Goal: Task Accomplishment & Management: Manage account settings

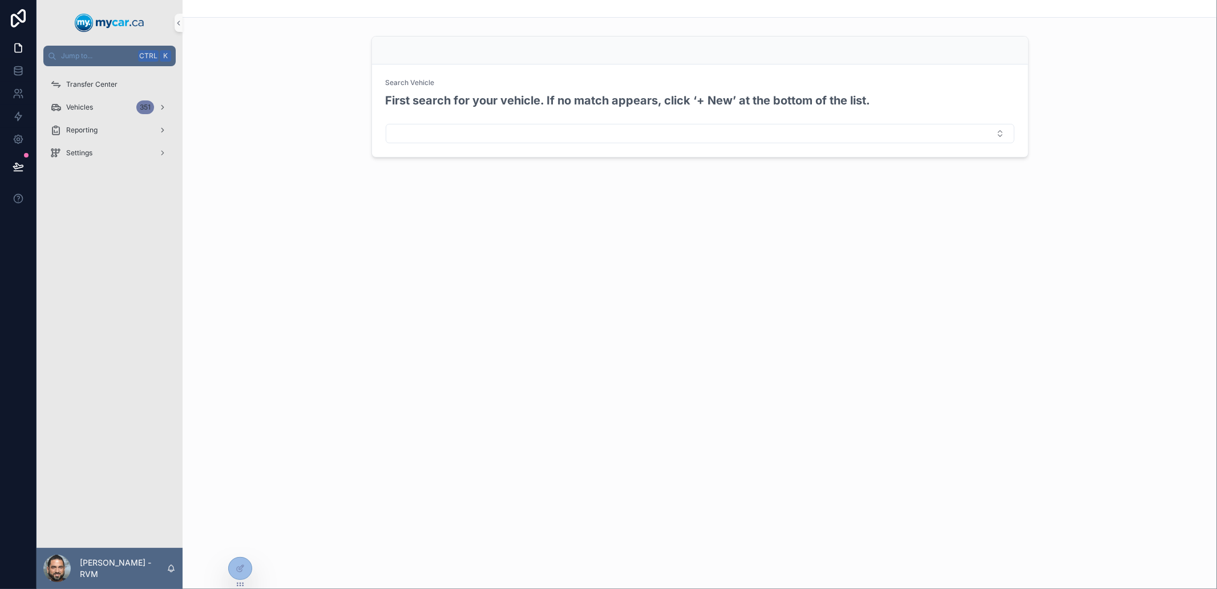
click at [101, 259] on div "Transfer Center Vehicles 351 Reporting Settings" at bounding box center [110, 307] width 146 height 482
click at [110, 157] on div "Settings" at bounding box center [109, 153] width 119 height 18
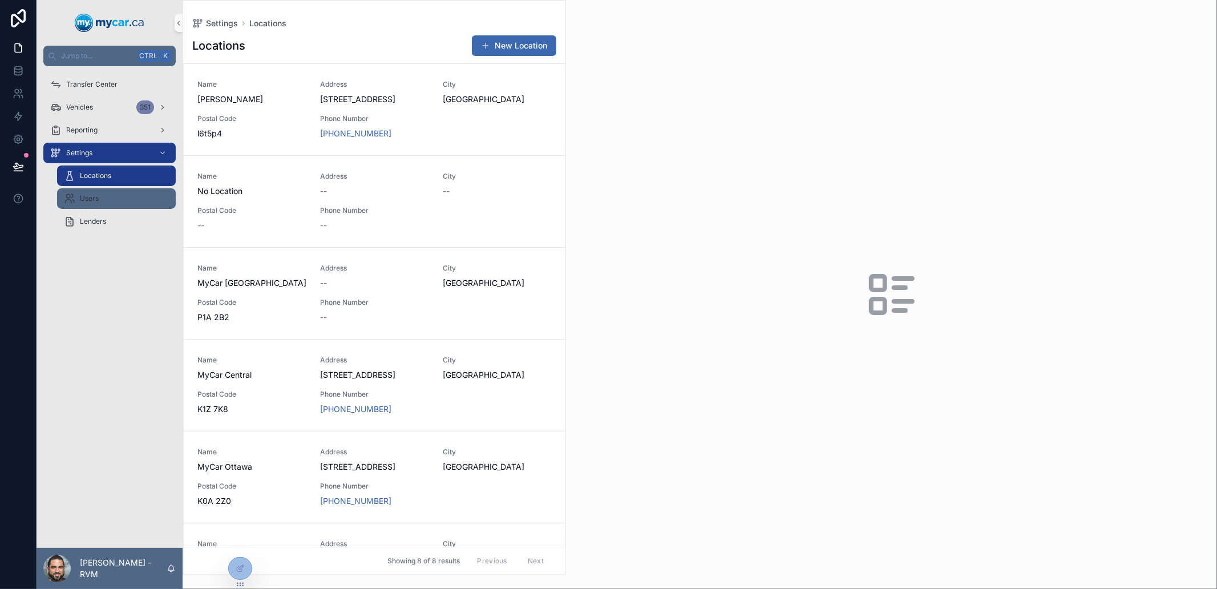
click at [123, 195] on div "Users" at bounding box center [116, 198] width 105 height 18
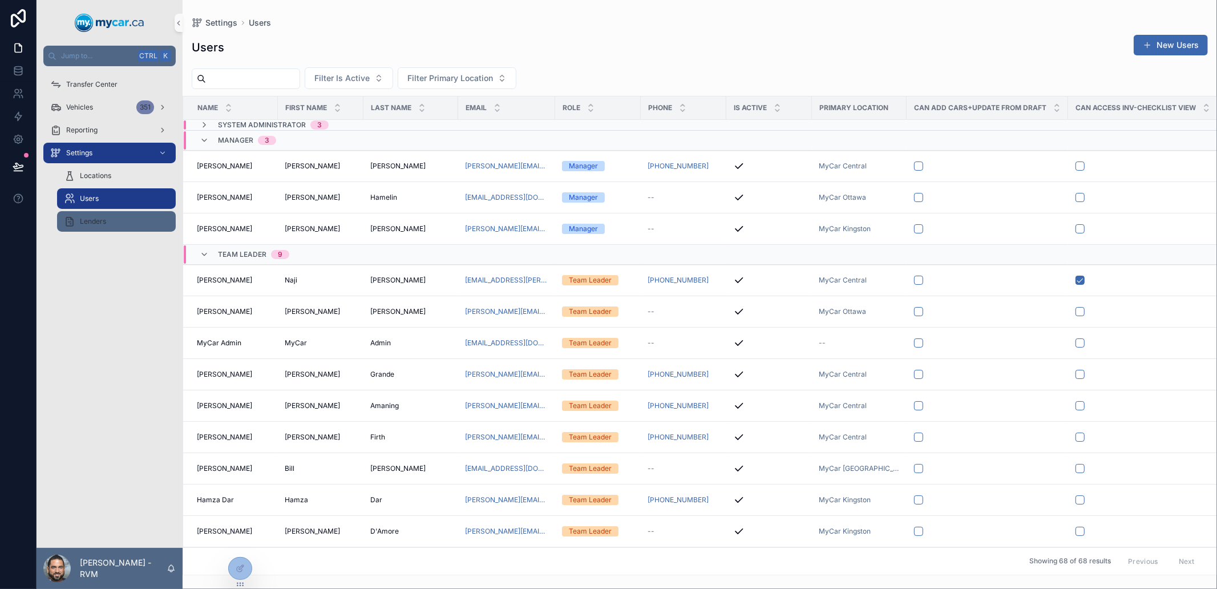
click at [114, 224] on div "Lenders" at bounding box center [116, 221] width 105 height 18
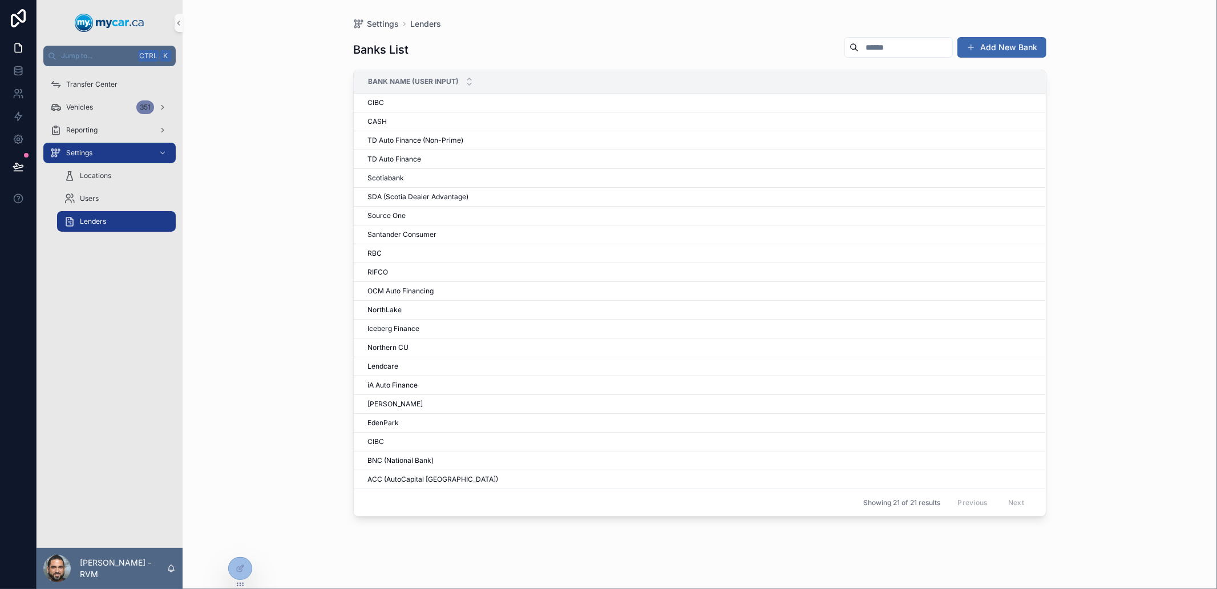
click at [110, 254] on div "Transfer Center Vehicles 351 Reporting Settings Locations Users Lenders" at bounding box center [110, 307] width 146 height 482
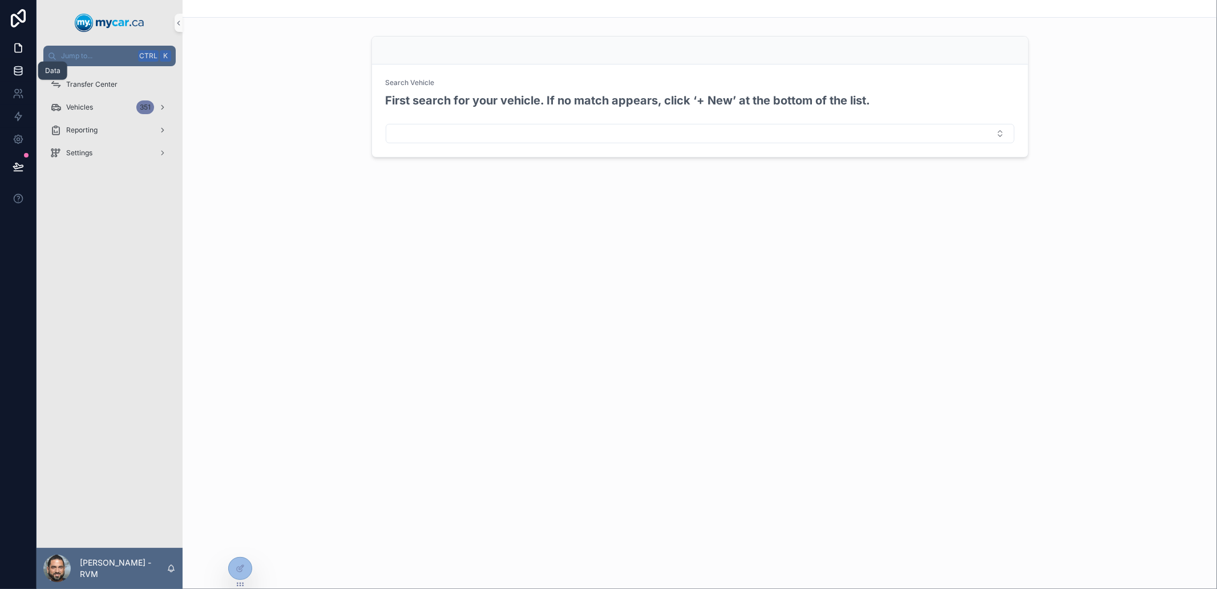
click at [17, 72] on icon at bounding box center [17, 70] width 7 height 5
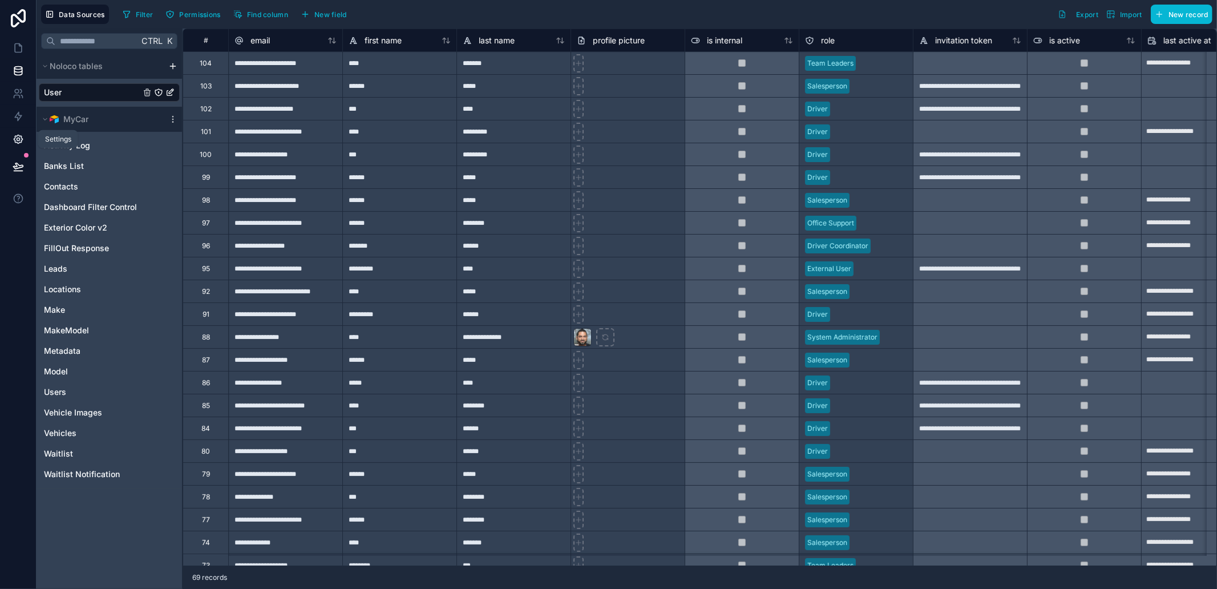
click at [7, 143] on link at bounding box center [18, 139] width 36 height 23
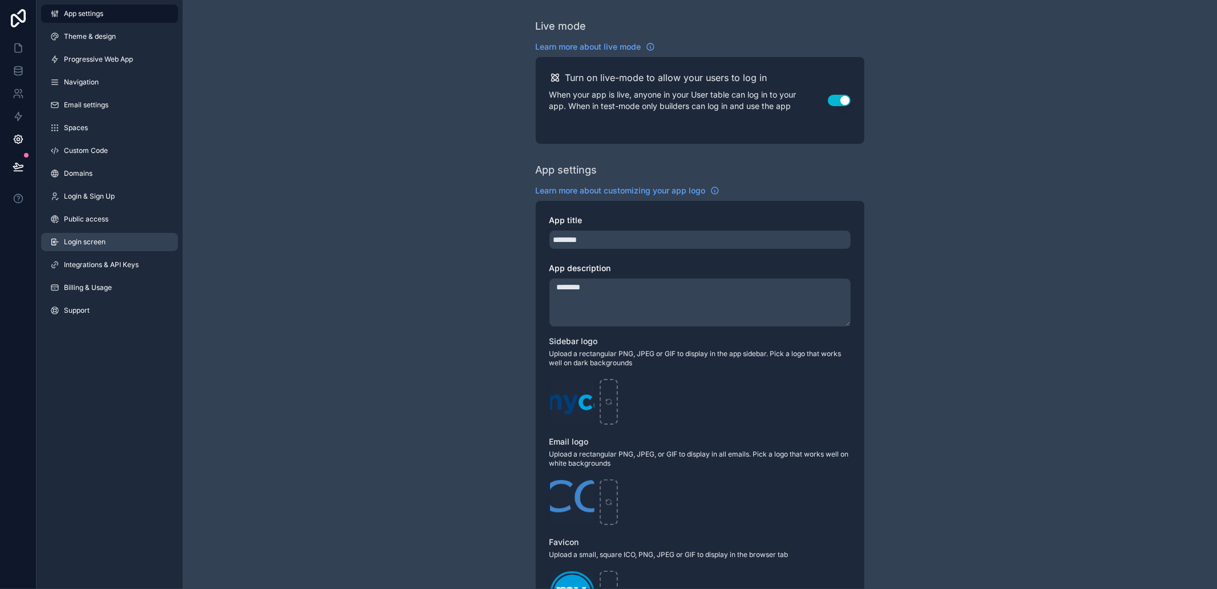
click at [112, 239] on link "Login screen" at bounding box center [109, 242] width 137 height 18
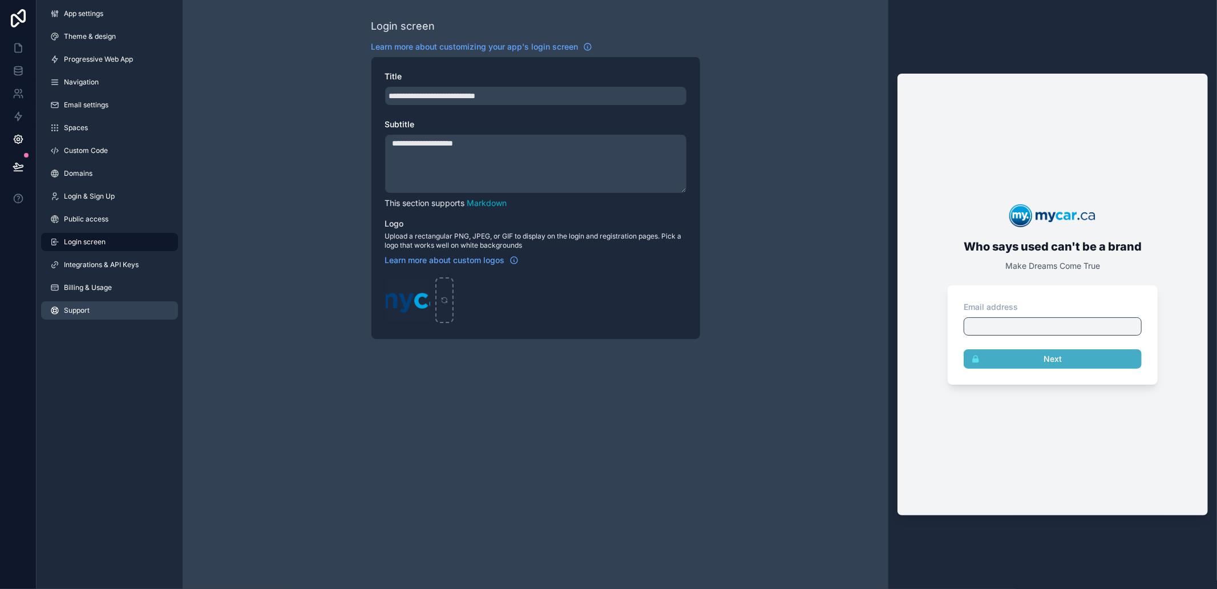
click at [122, 318] on link "Support" at bounding box center [109, 310] width 137 height 18
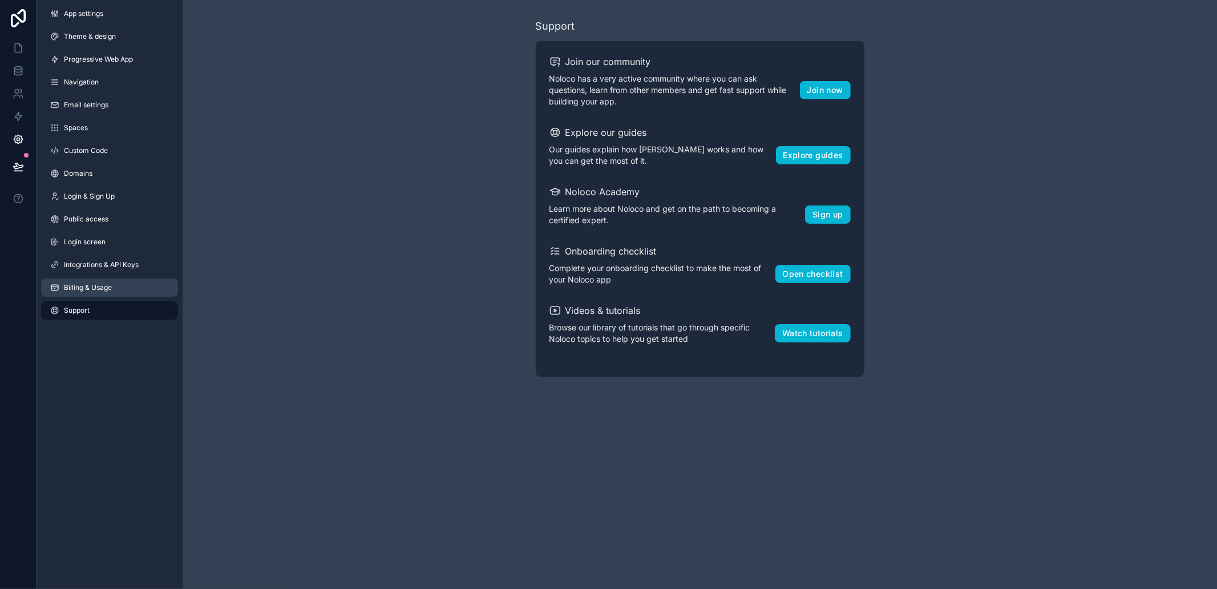
click at [104, 295] on link "Billing & Usage" at bounding box center [109, 288] width 137 height 18
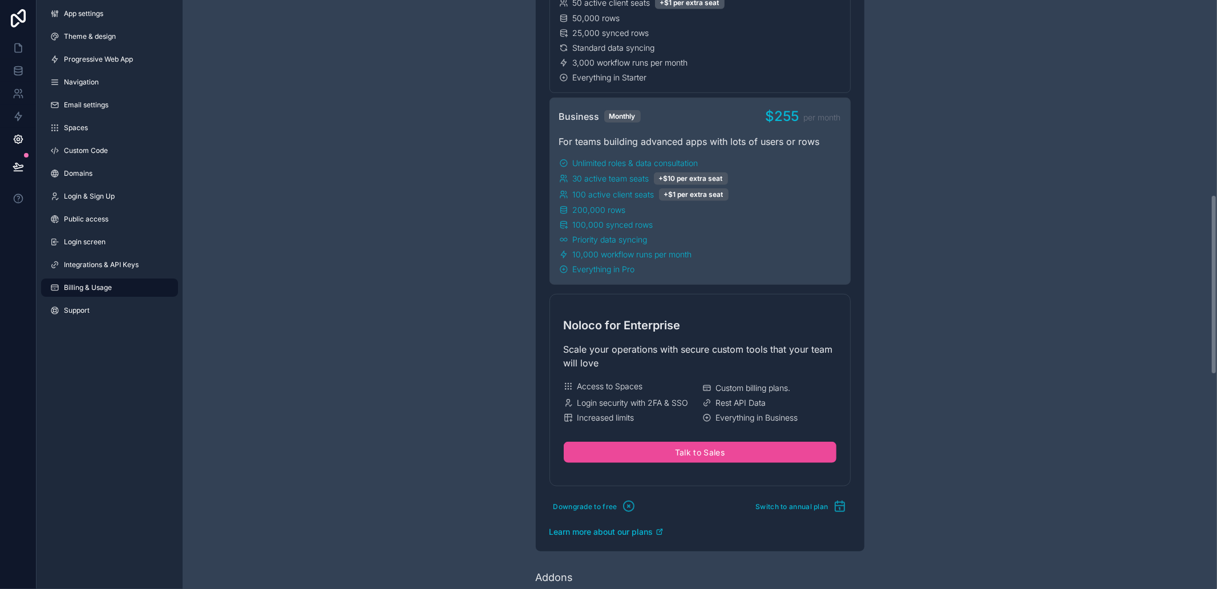
scroll to position [1141, 0]
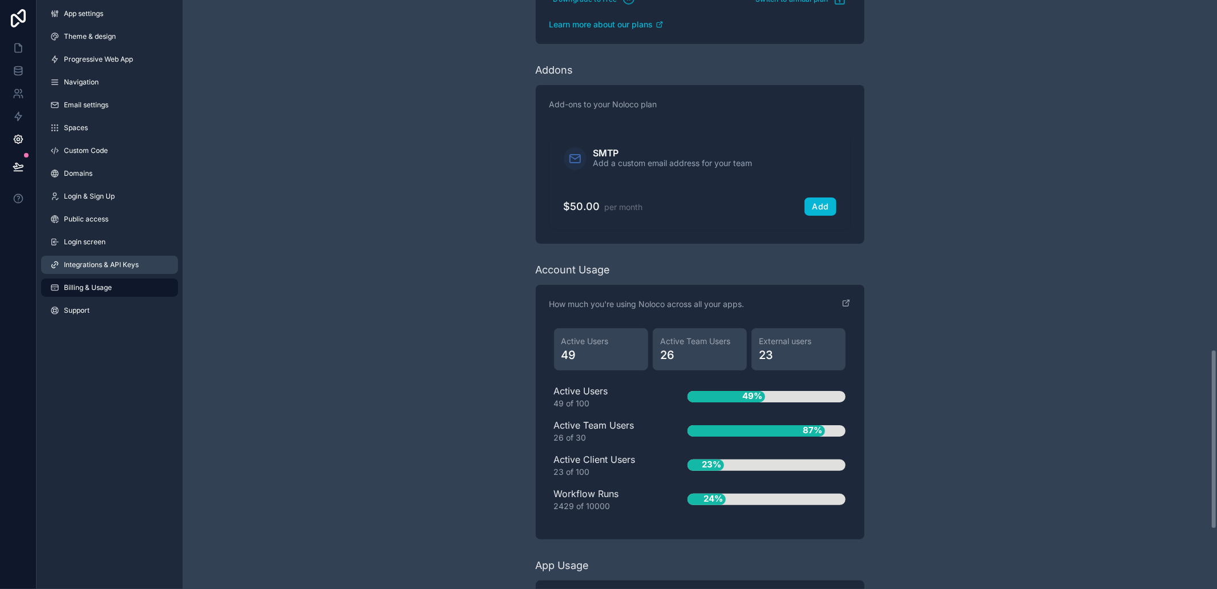
click at [137, 264] on span "Integrations & API Keys" at bounding box center [101, 264] width 75 height 9
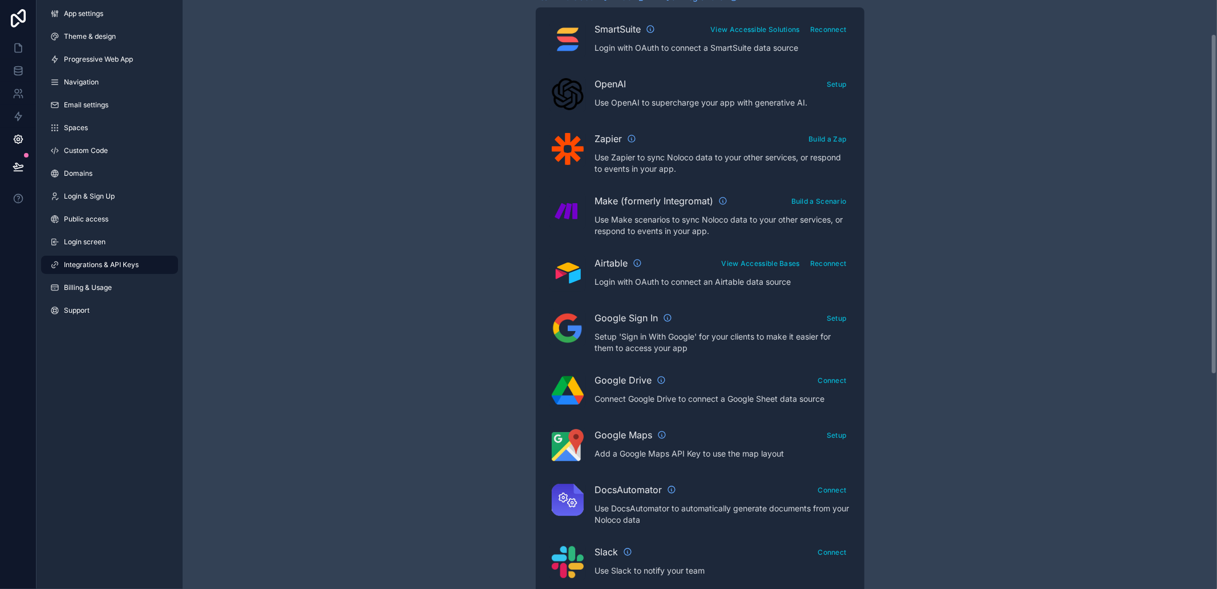
scroll to position [429, 0]
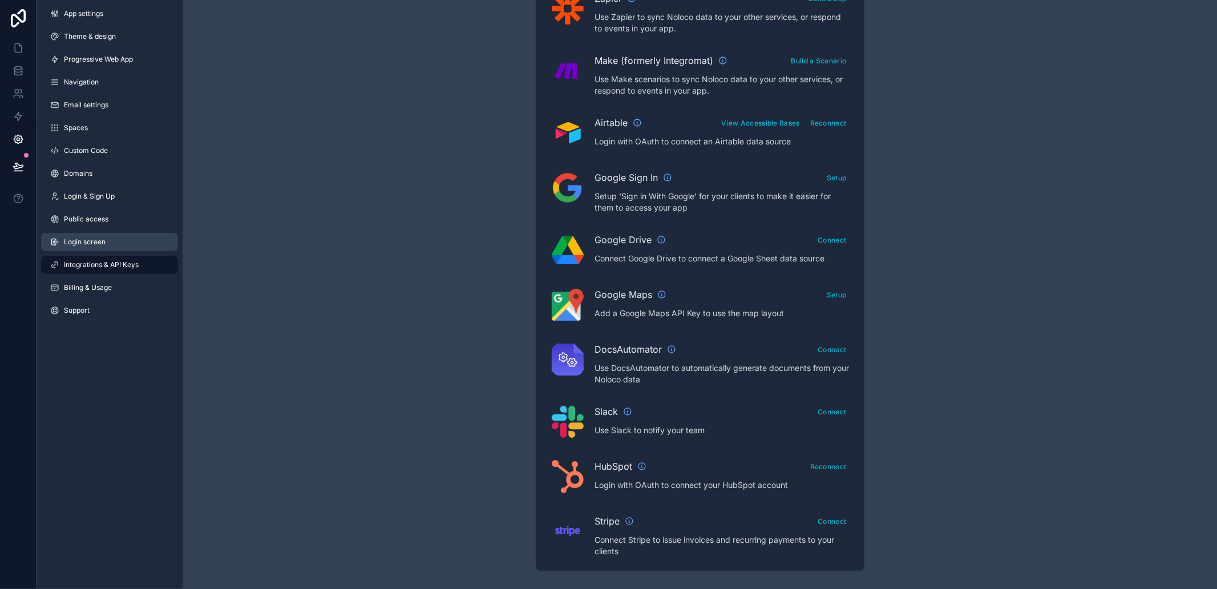
click at [126, 243] on link "Login screen" at bounding box center [109, 242] width 137 height 18
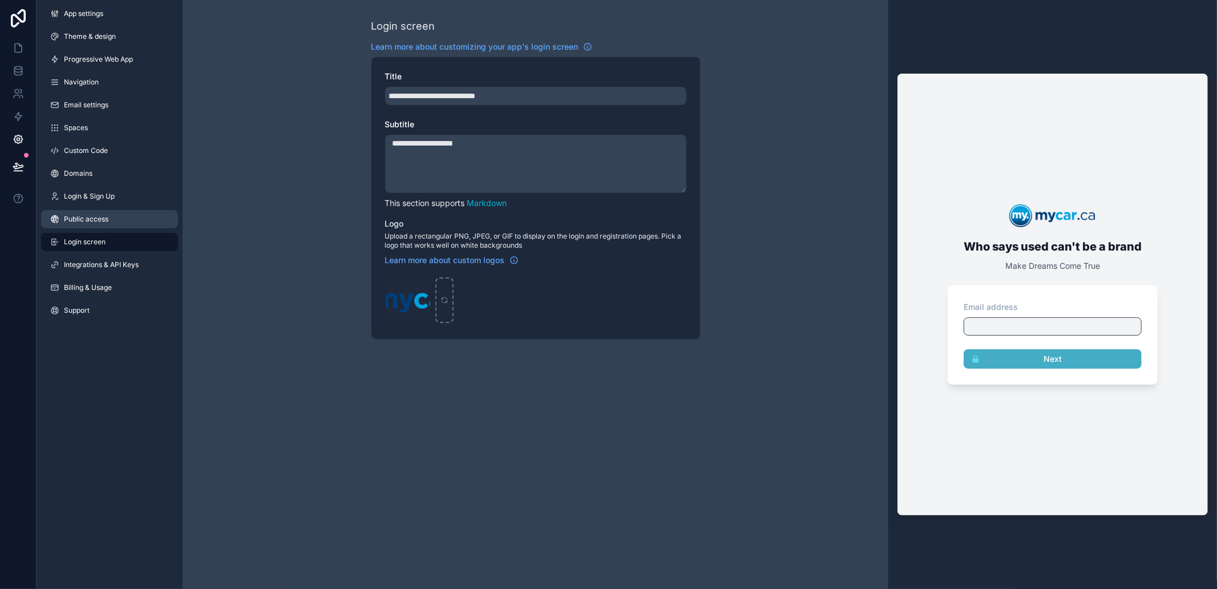
click at [86, 216] on span "Public access" at bounding box center [86, 219] width 45 height 9
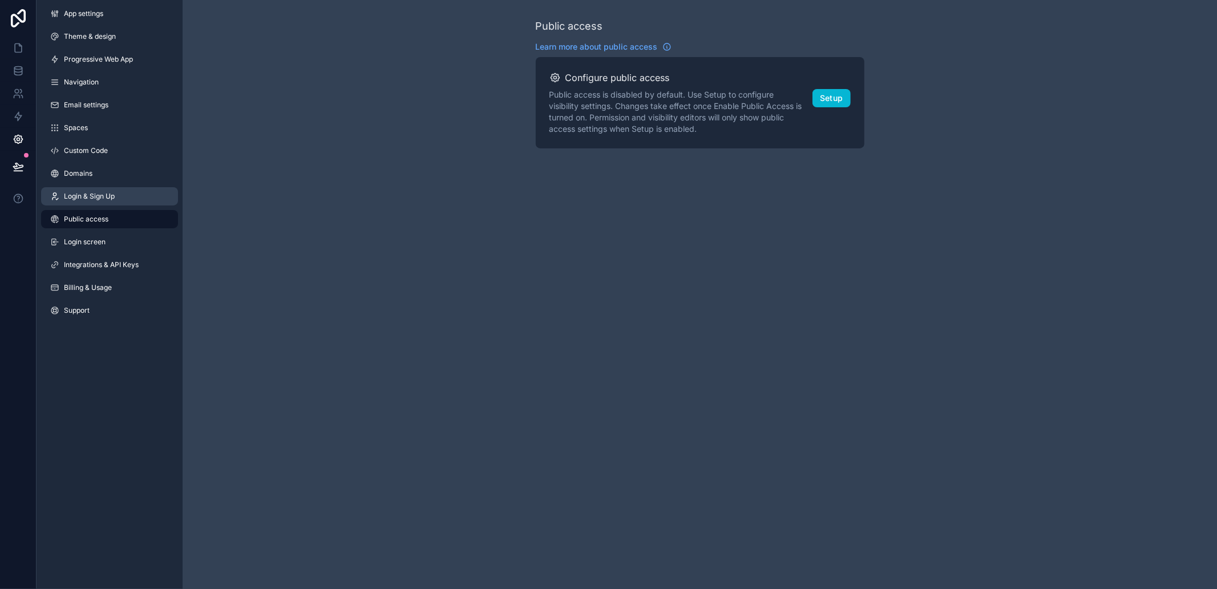
click at [114, 195] on span "Login & Sign Up" at bounding box center [89, 196] width 51 height 9
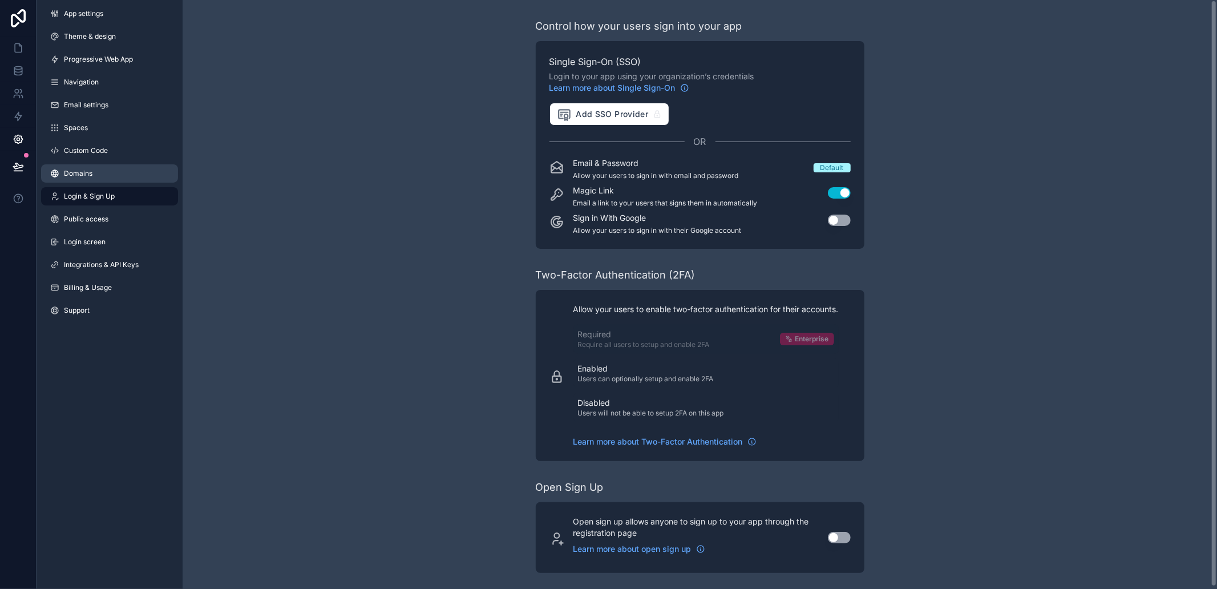
click at [94, 174] on link "Domains" at bounding box center [109, 173] width 137 height 18
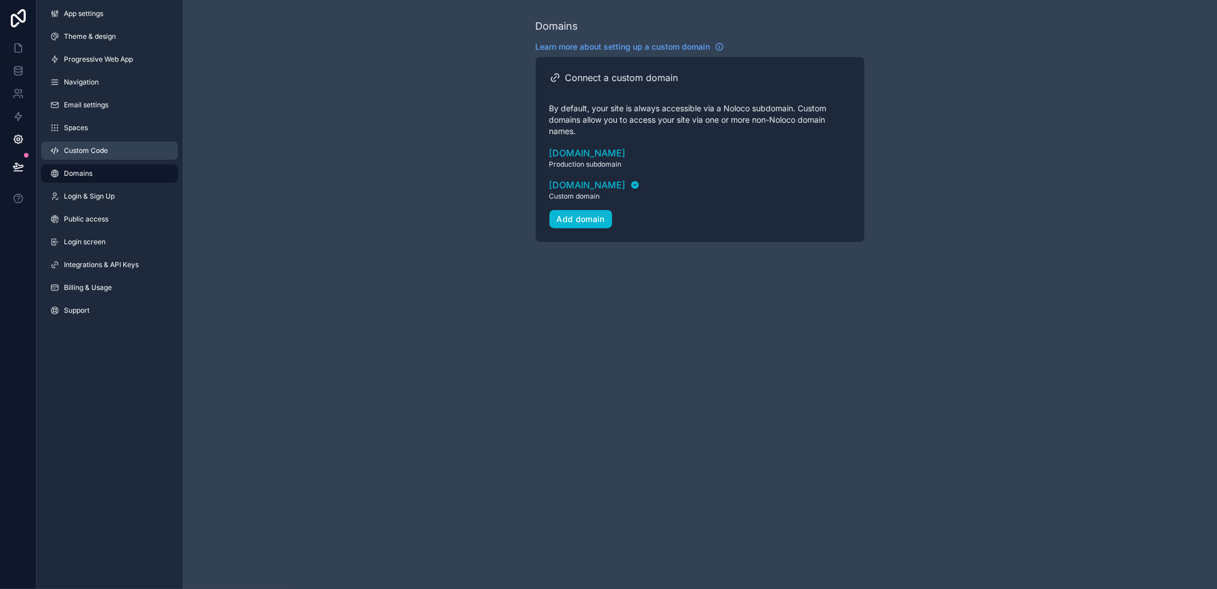
click at [110, 143] on link "Custom Code" at bounding box center [109, 151] width 137 height 18
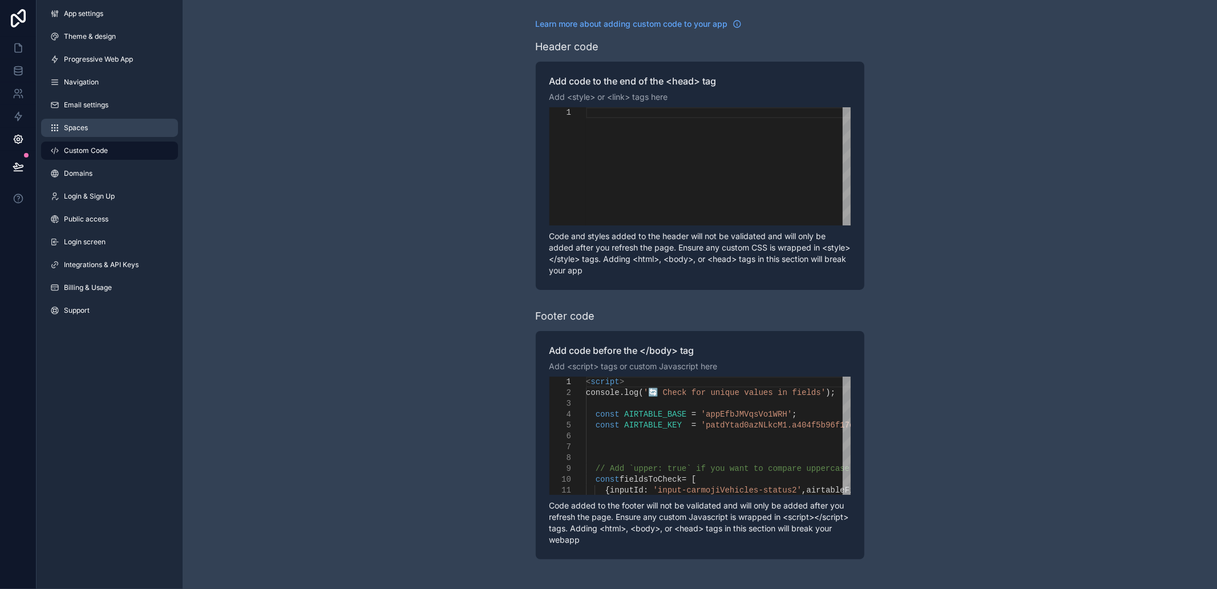
click at [93, 130] on link "Spaces" at bounding box center [109, 128] width 137 height 18
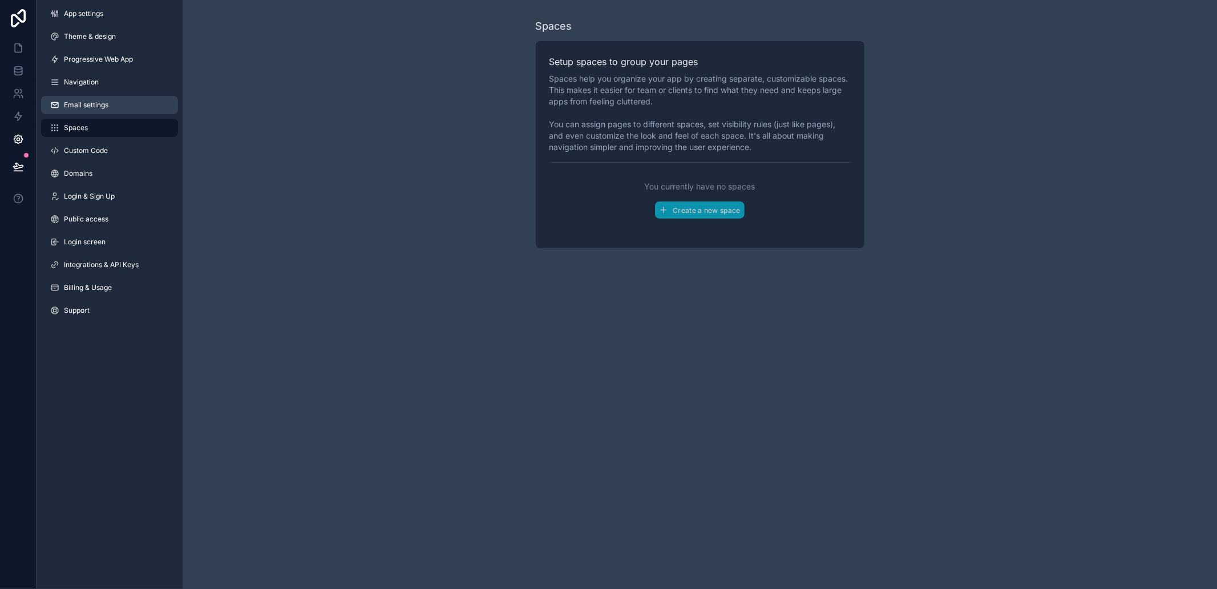
click at [78, 106] on span "Email settings" at bounding box center [86, 104] width 45 height 9
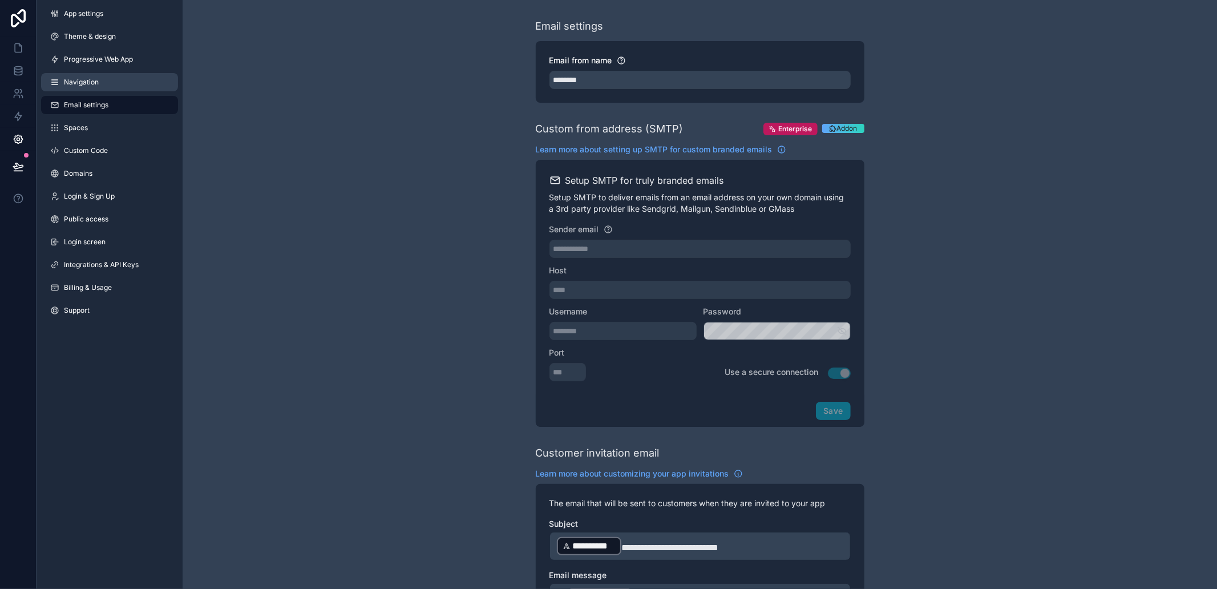
click at [108, 78] on link "Navigation" at bounding box center [109, 82] width 137 height 18
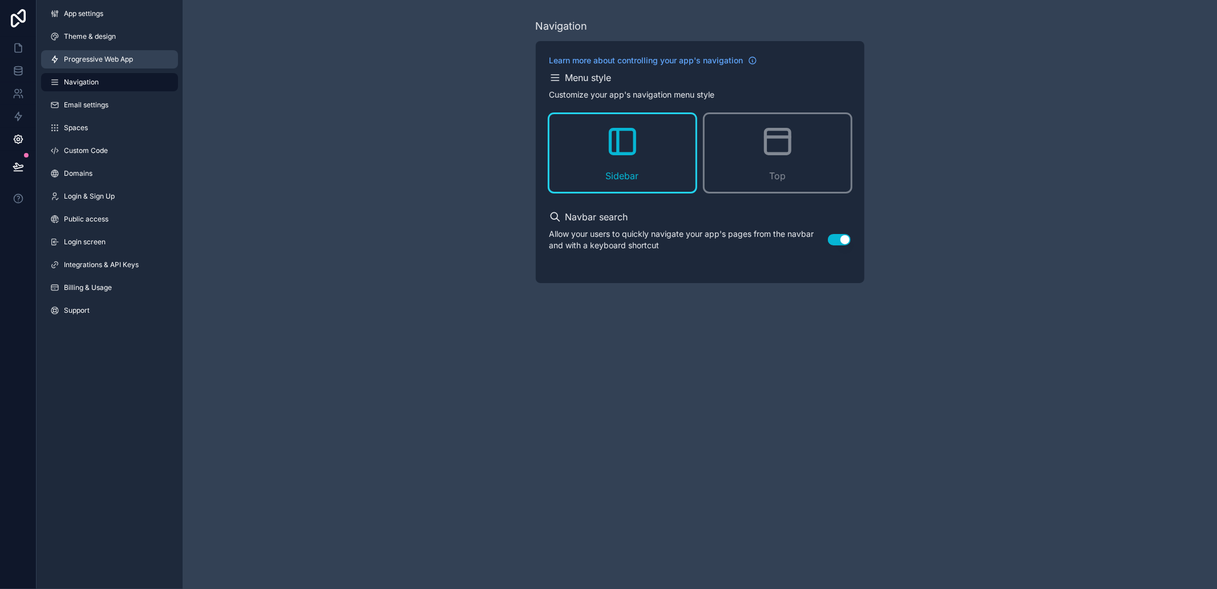
click at [95, 61] on span "Progressive Web App" at bounding box center [98, 59] width 69 height 9
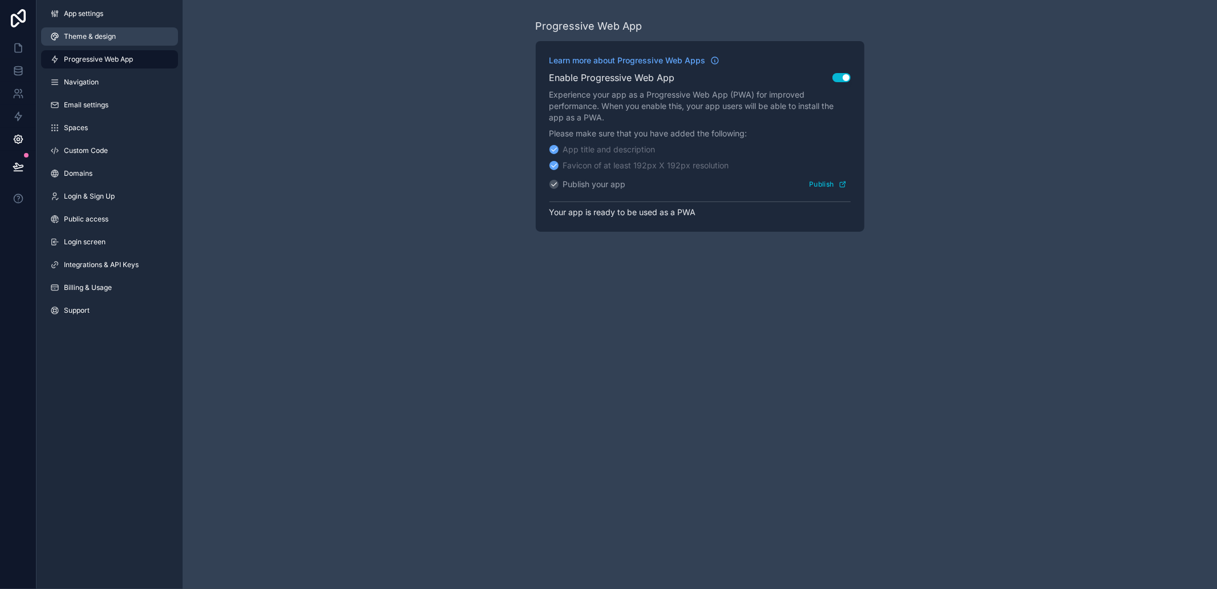
click at [79, 40] on span "Theme & design" at bounding box center [90, 36] width 52 height 9
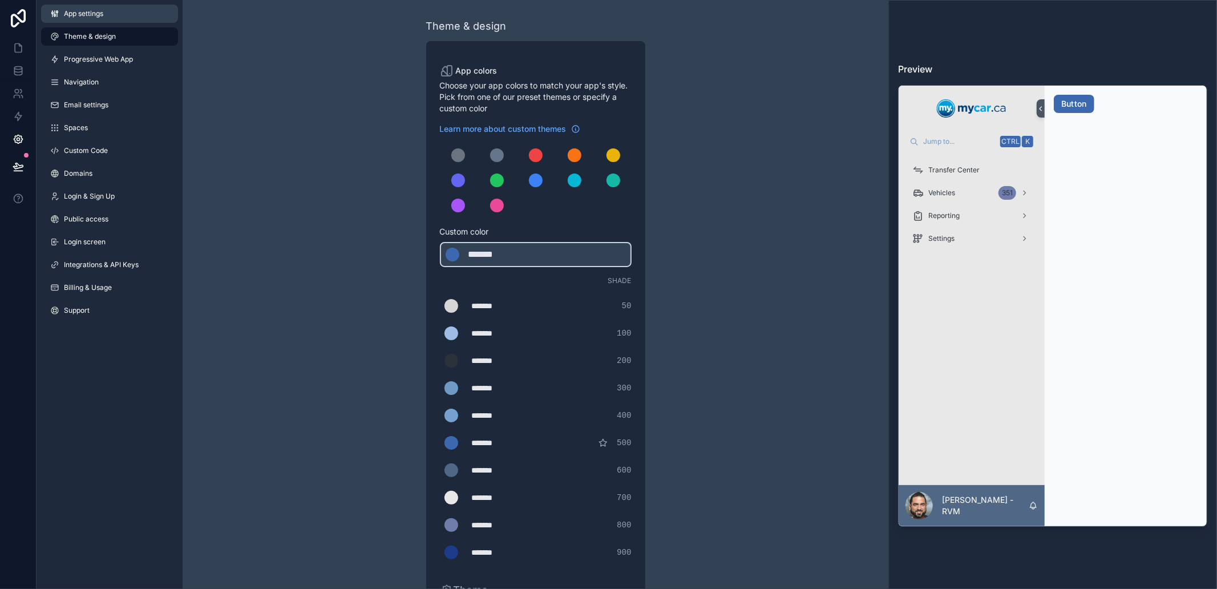
click at [96, 8] on link "App settings" at bounding box center [109, 14] width 137 height 18
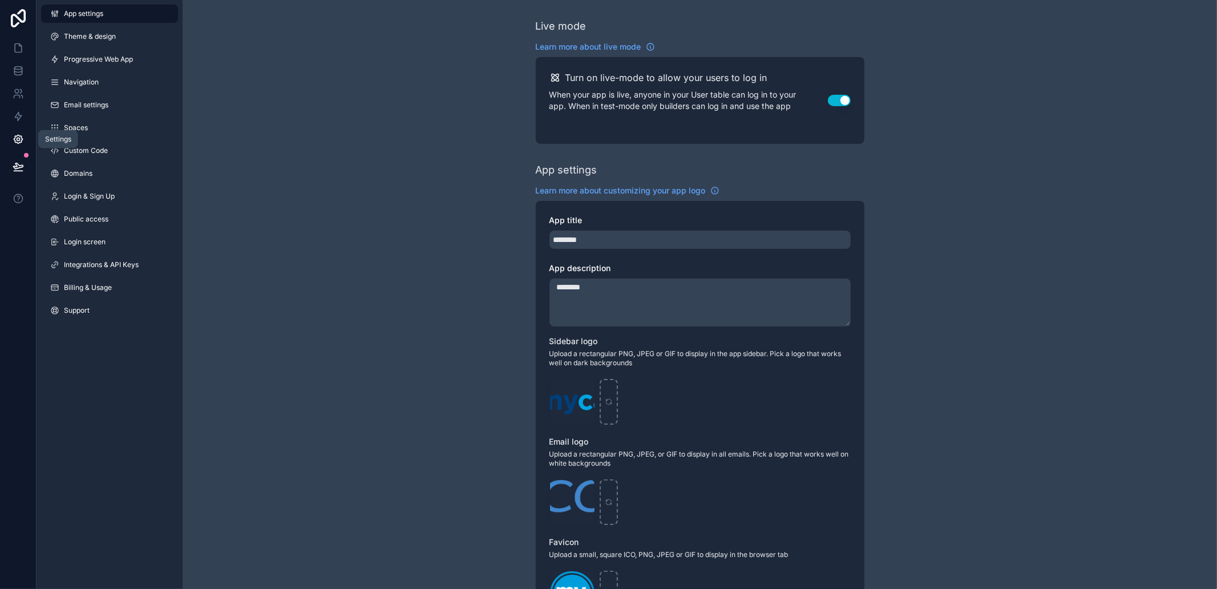
click at [6, 130] on link at bounding box center [18, 139] width 36 height 23
click at [24, 92] on link at bounding box center [18, 93] width 36 height 23
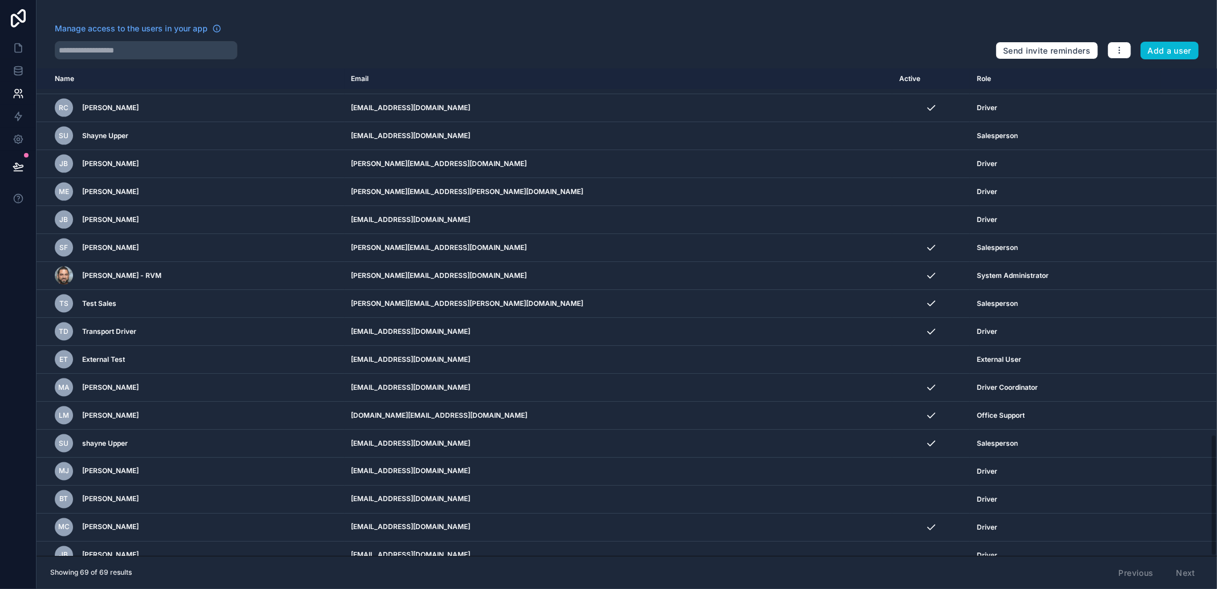
scroll to position [1464, 0]
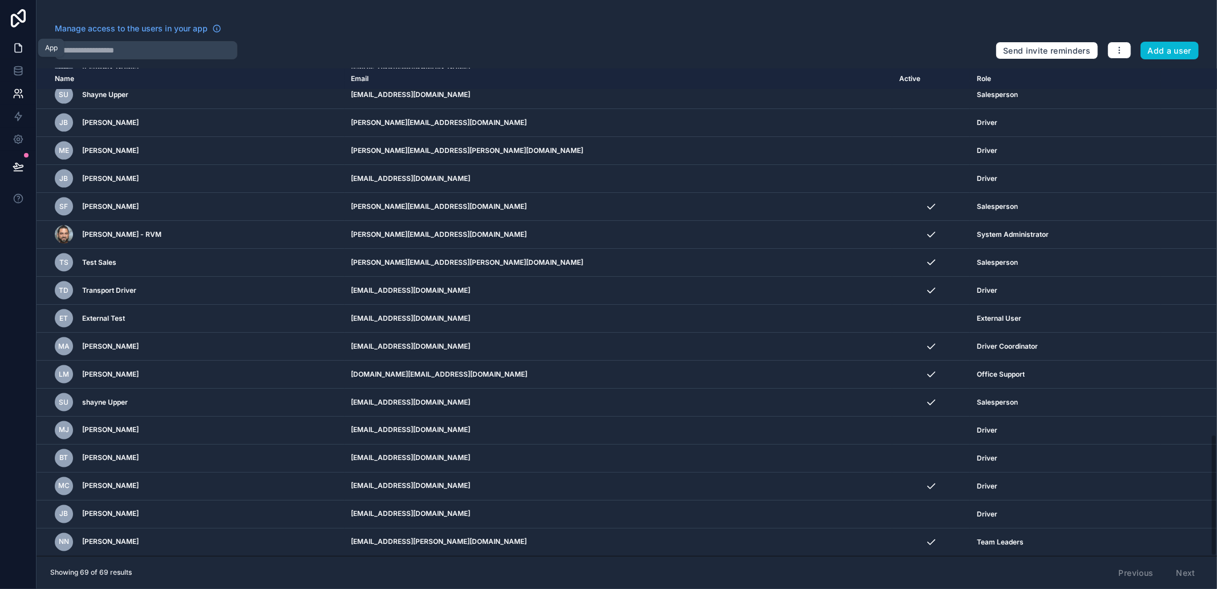
click at [19, 43] on icon at bounding box center [18, 47] width 11 height 11
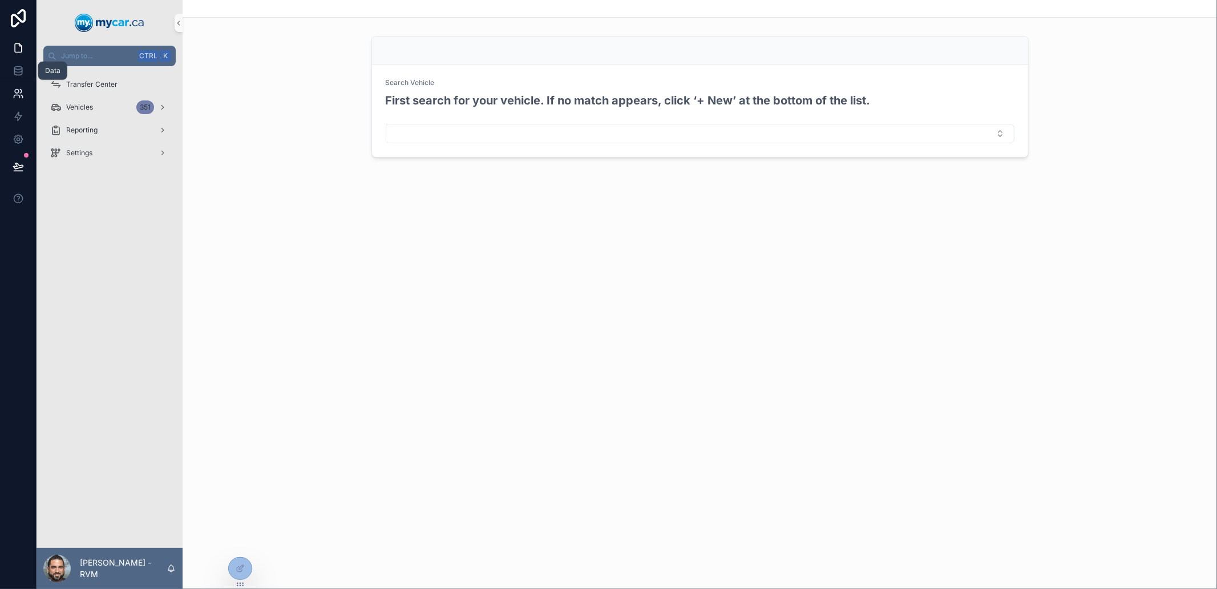
click at [19, 66] on icon at bounding box center [18, 70] width 11 height 11
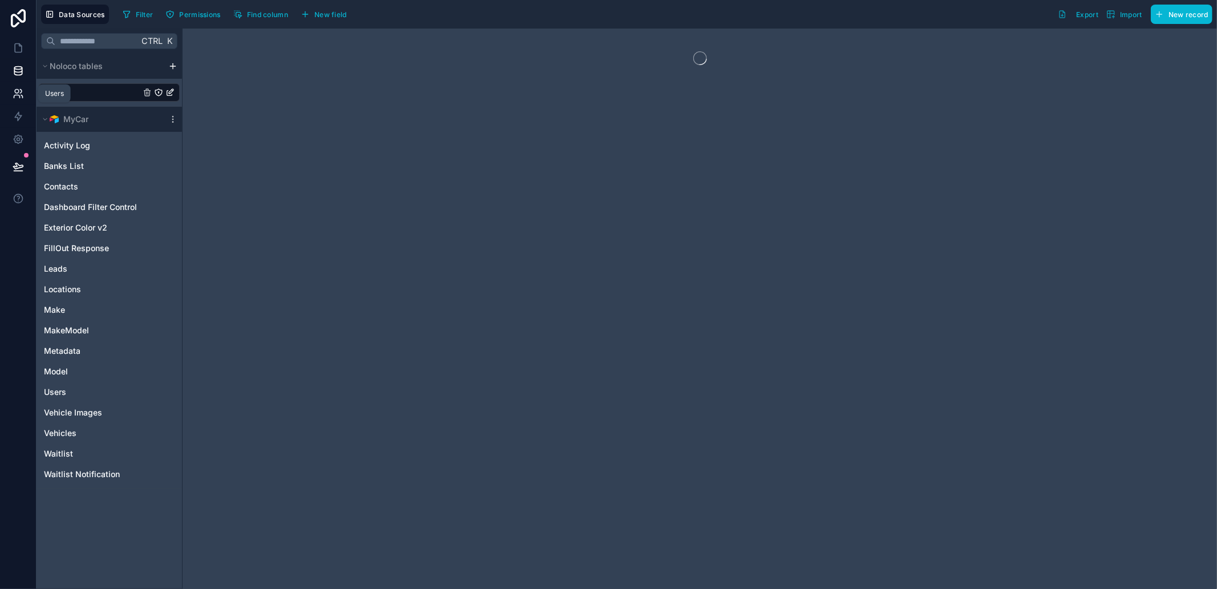
click at [15, 94] on icon at bounding box center [18, 93] width 11 height 11
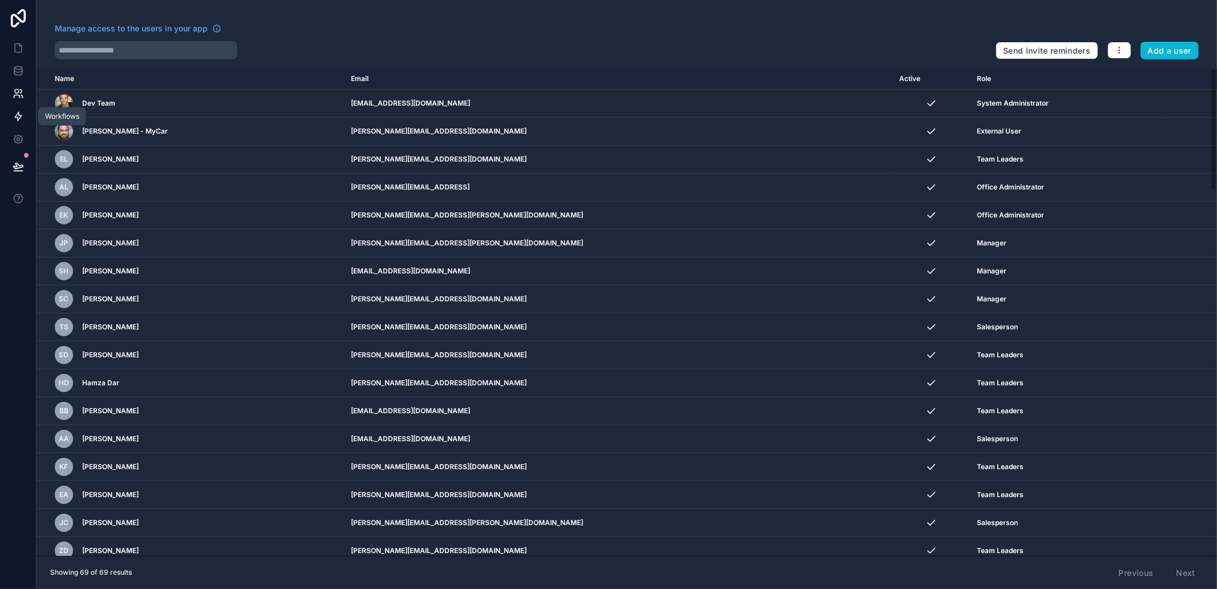
click at [14, 118] on icon at bounding box center [18, 116] width 11 height 11
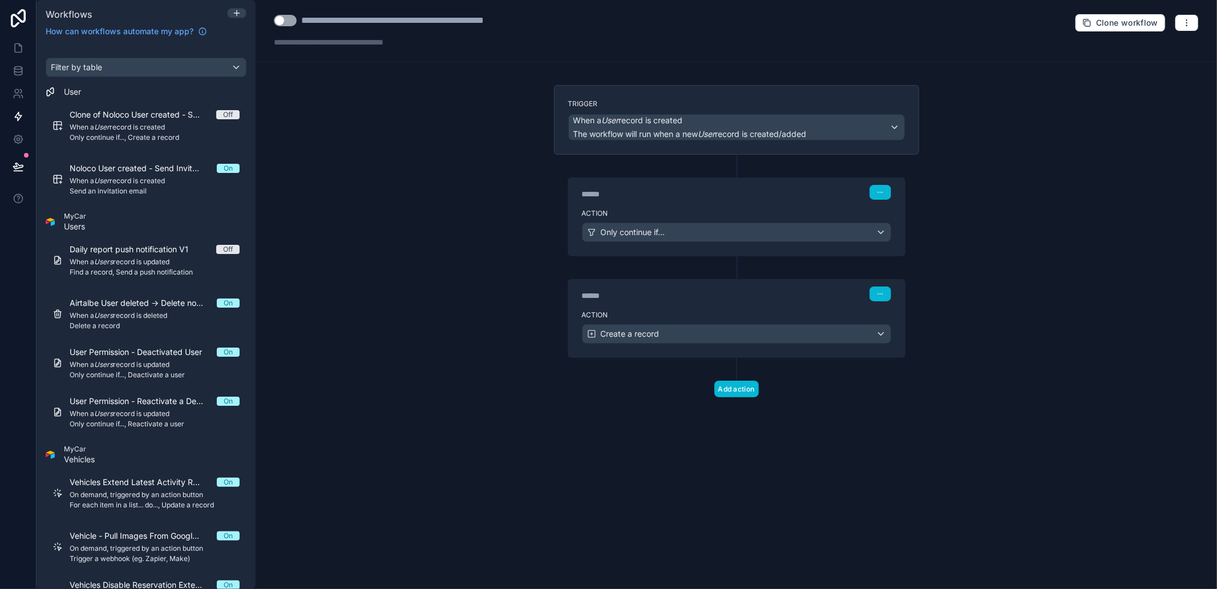
click at [363, 213] on div "**********" at bounding box center [737, 294] width 962 height 589
click at [143, 175] on div "Noloco User created - Send Invitation email On When a User record is created Se…" at bounding box center [155, 179] width 170 height 33
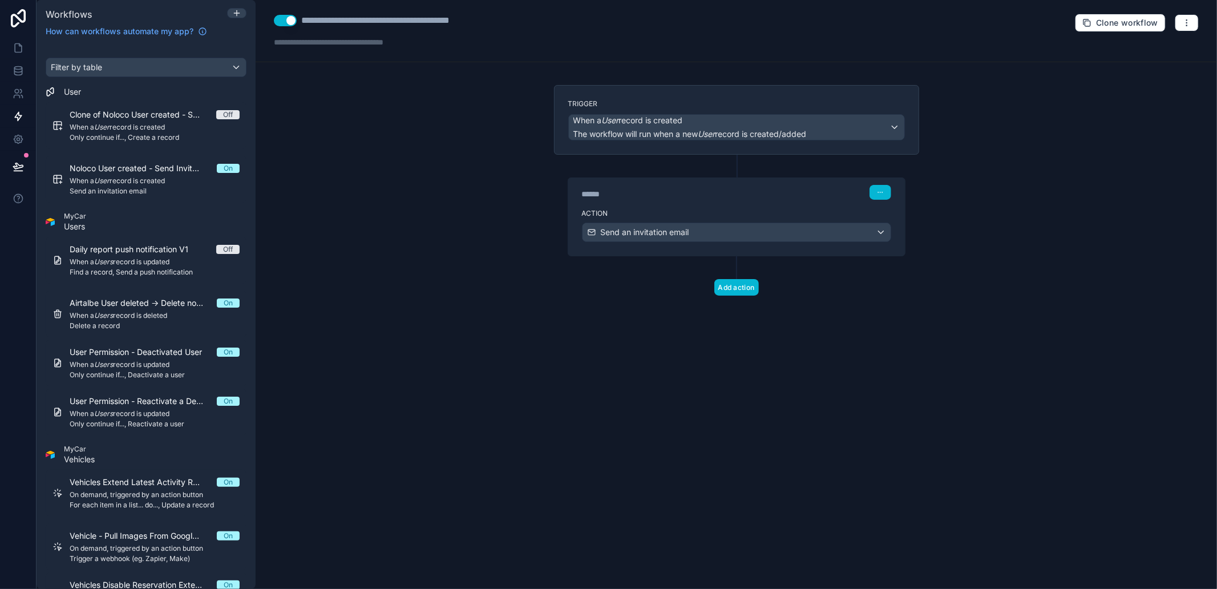
click at [636, 95] on div "Trigger When a User record is created The workflow will run when a new User rec…" at bounding box center [736, 120] width 365 height 70
click at [602, 115] on span "When a User record is created" at bounding box center [629, 120] width 110 height 11
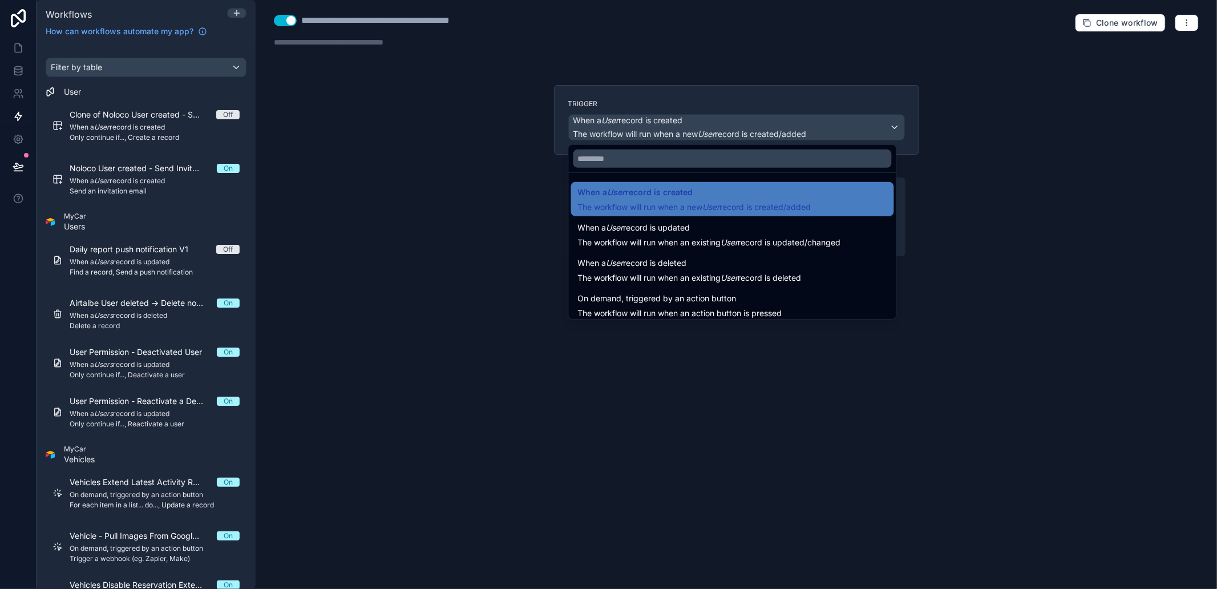
click at [602, 115] on div at bounding box center [608, 294] width 1217 height 589
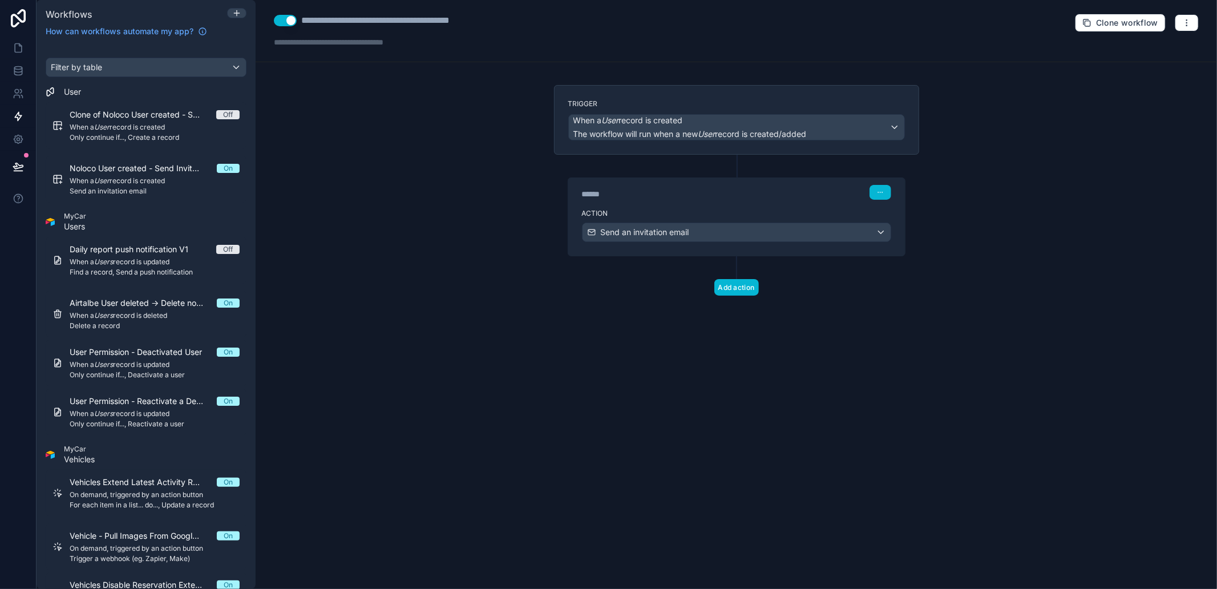
click at [422, 144] on div "**********" at bounding box center [737, 294] width 962 height 589
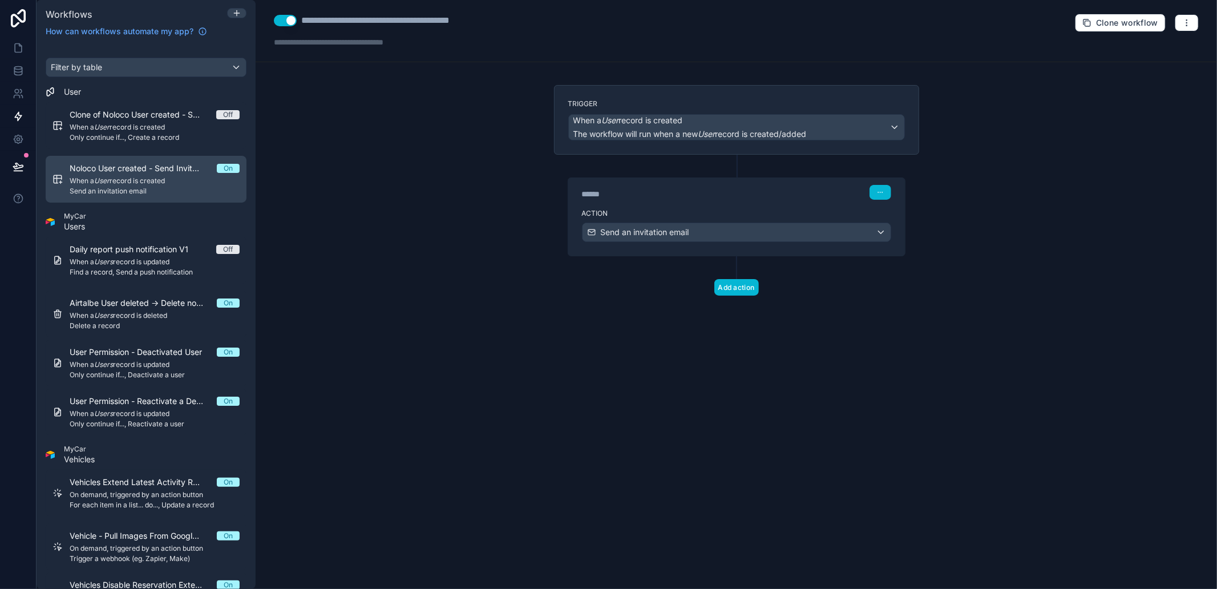
click at [143, 167] on span "Noloco User created - Send Invitation email" at bounding box center [143, 168] width 147 height 11
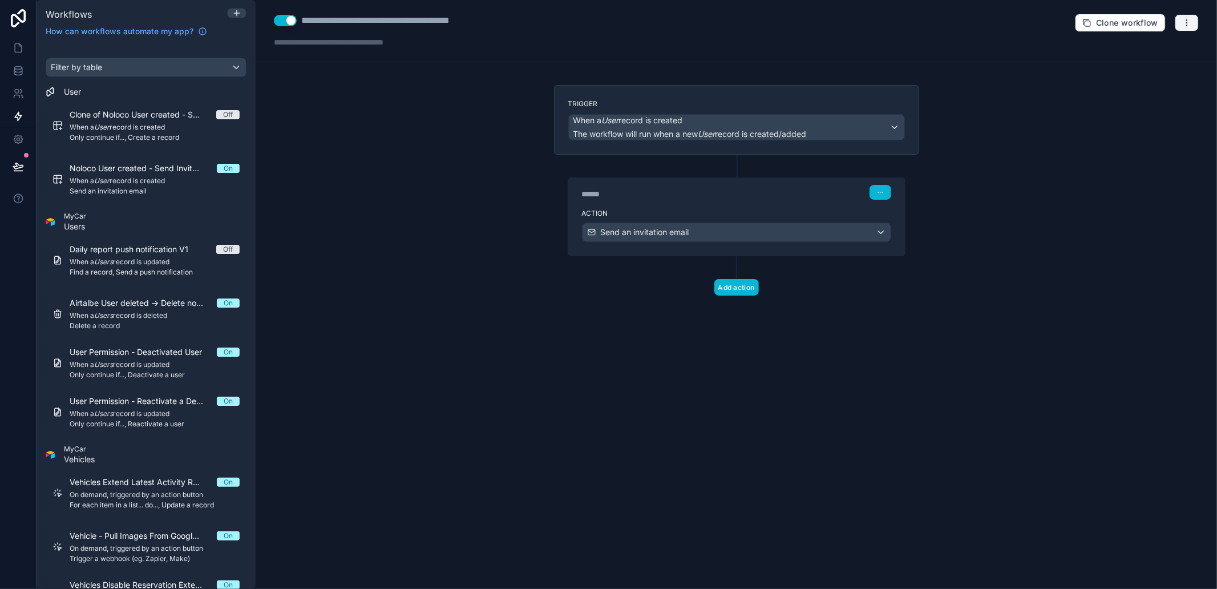
click at [1190, 24] on icon "button" at bounding box center [1187, 22] width 9 height 9
drag, startPoint x: 1144, startPoint y: 49, endPoint x: 1133, endPoint y: 61, distance: 16.2
click at [1136, 58] on button "Test workflow" at bounding box center [1148, 50] width 82 height 18
click at [1131, 67] on div "**********" at bounding box center [737, 294] width 962 height 589
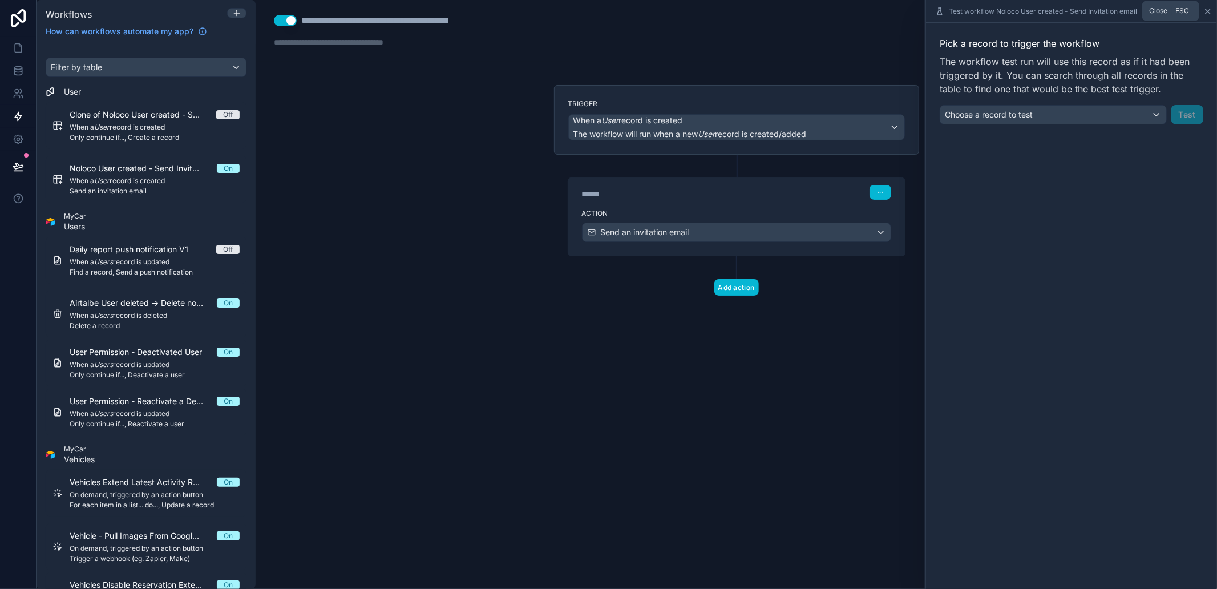
click at [1209, 10] on icon at bounding box center [1208, 11] width 9 height 9
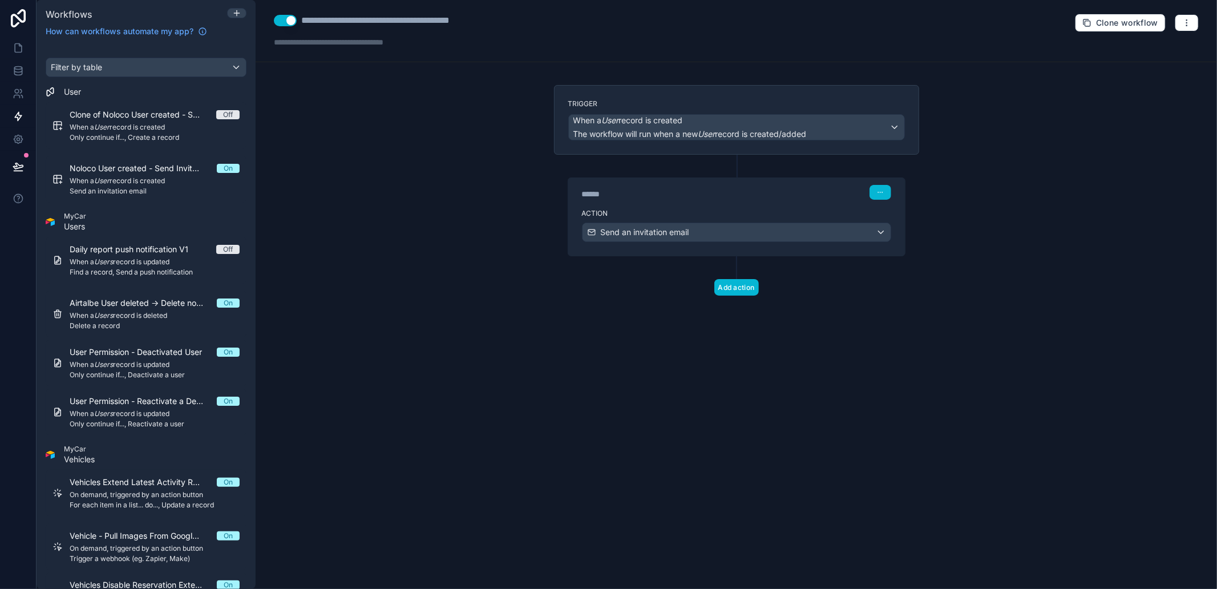
click at [1201, 17] on div "**********" at bounding box center [737, 31] width 962 height 62
click at [1196, 19] on button "button" at bounding box center [1187, 22] width 24 height 17
click at [1140, 70] on span "Run history" at bounding box center [1157, 67] width 55 height 9
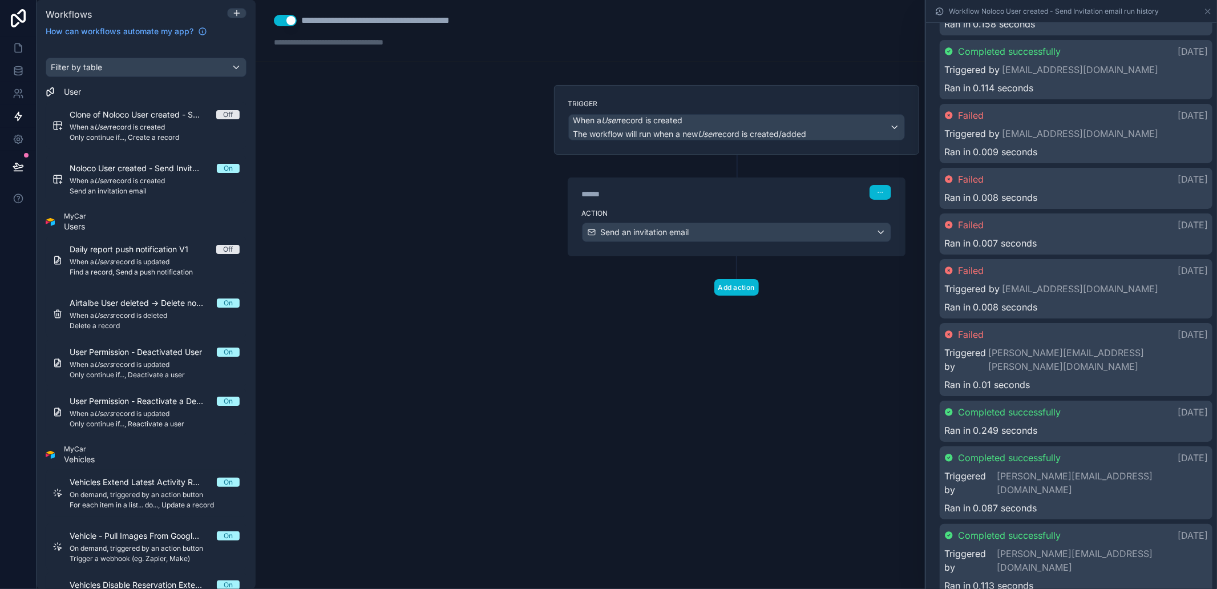
scroll to position [887, 0]
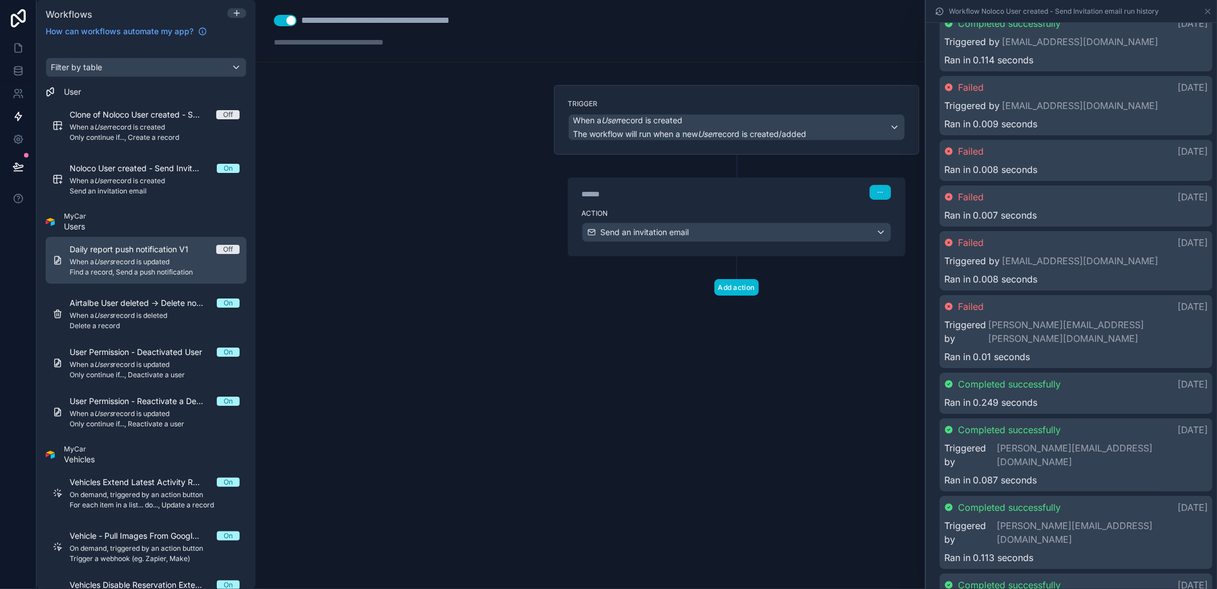
click at [171, 267] on div "Daily report push notification V1 Off When a Users record is updated Find a rec…" at bounding box center [155, 260] width 170 height 33
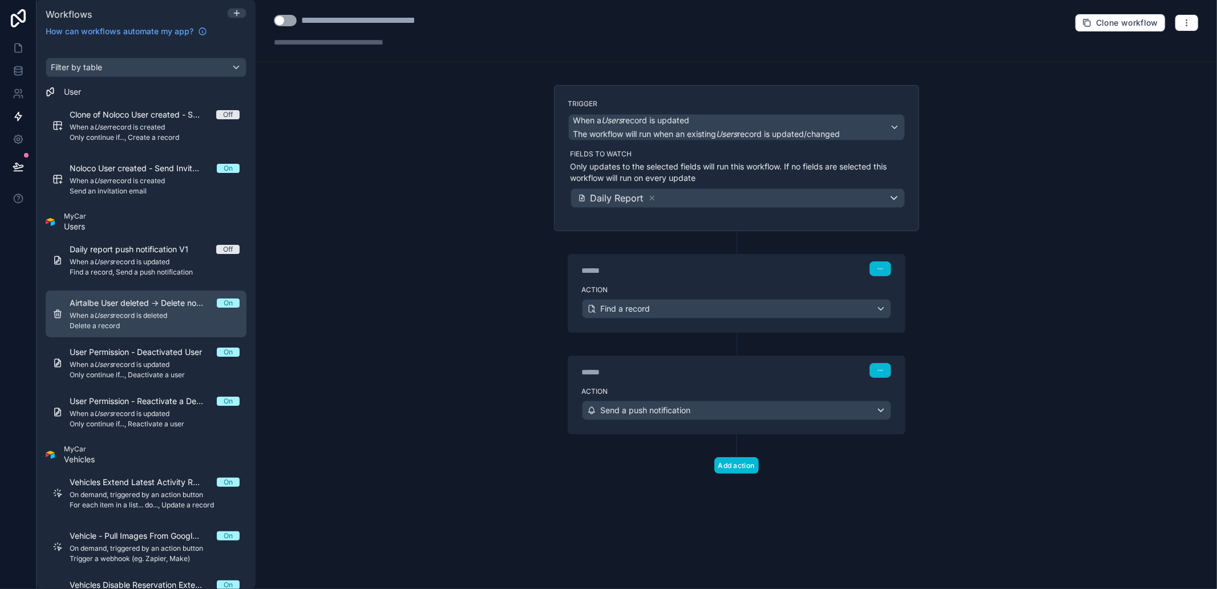
click at [184, 317] on span "When a Users record is deleted" at bounding box center [155, 315] width 170 height 9
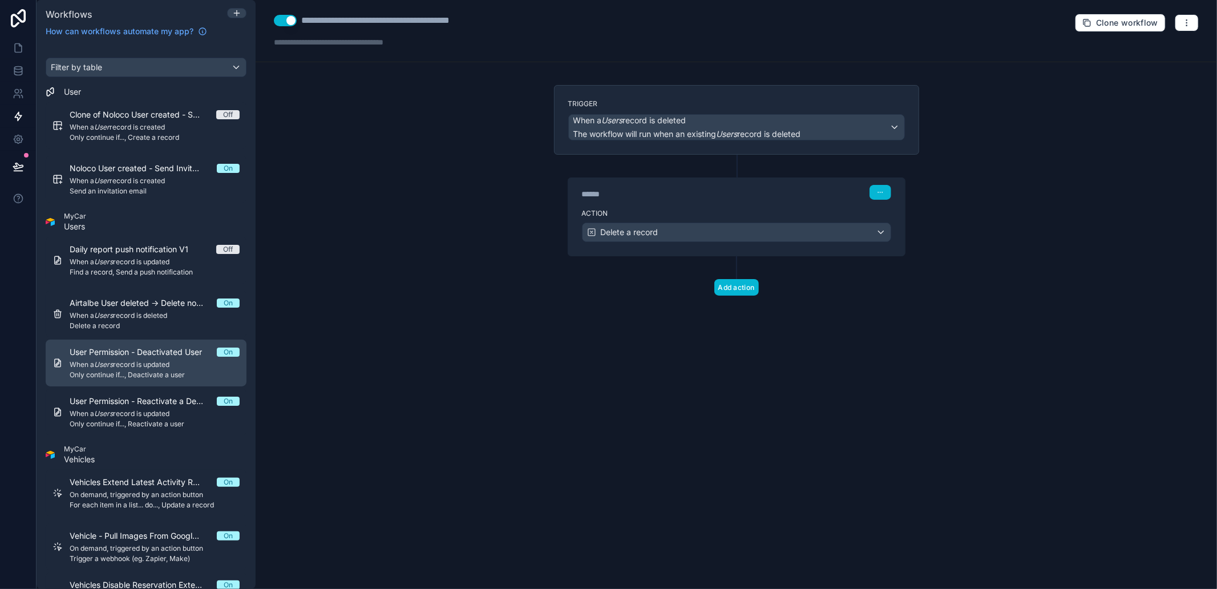
click at [163, 375] on span "Only continue if..., Deactivate a user" at bounding box center [155, 374] width 170 height 9
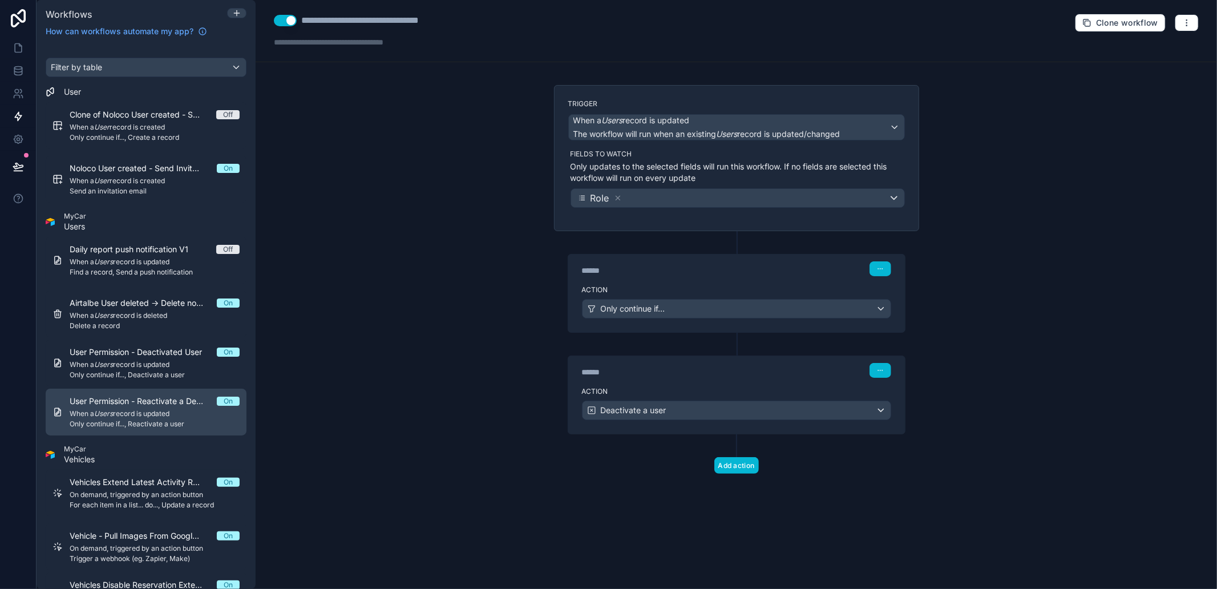
click at [183, 418] on span "When a Users record is updated" at bounding box center [155, 413] width 170 height 9
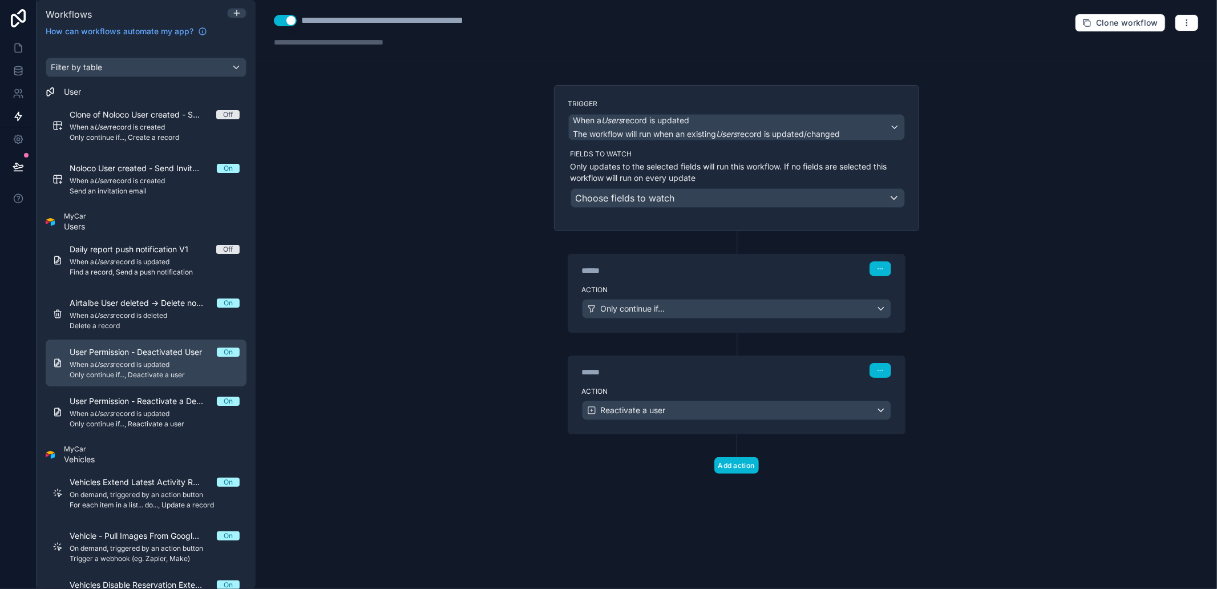
click at [190, 365] on span "When a Users record is updated" at bounding box center [155, 364] width 170 height 9
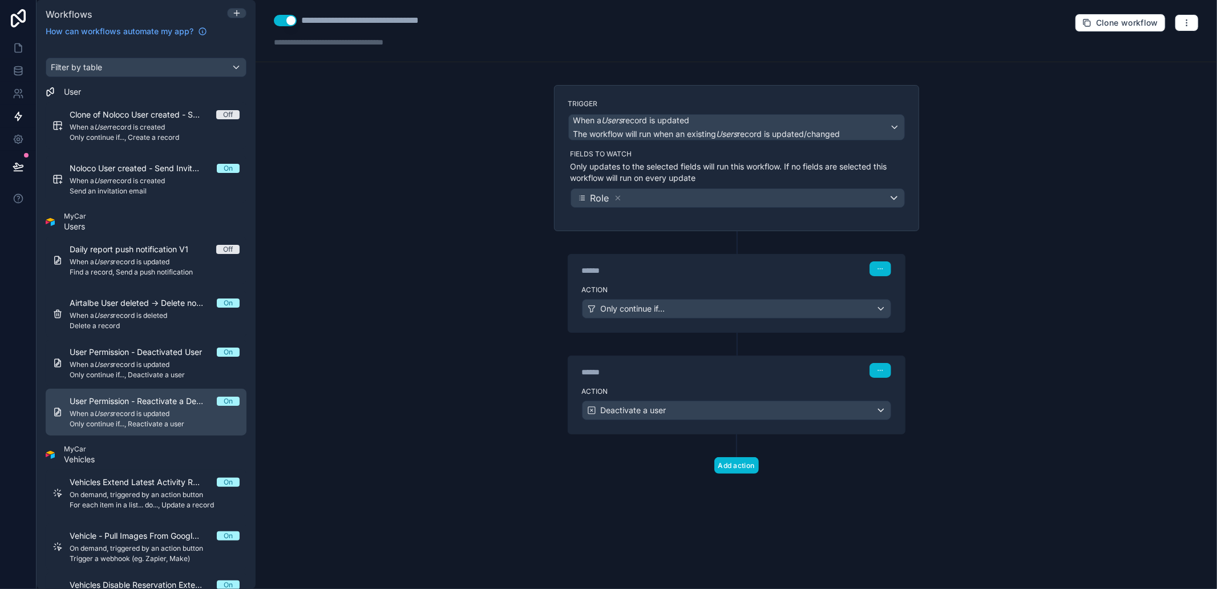
click at [190, 408] on div "User Permission - Reactivate a Deactivated User On When a Users record is updat…" at bounding box center [155, 412] width 170 height 33
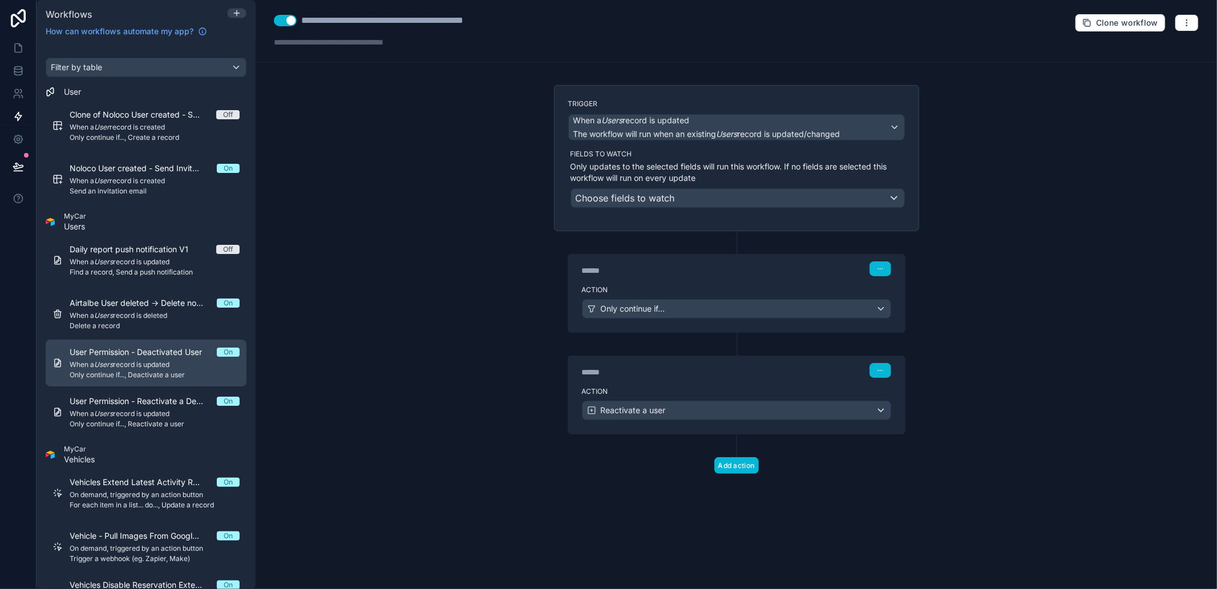
click at [189, 365] on span "When a Users record is updated" at bounding box center [155, 364] width 170 height 9
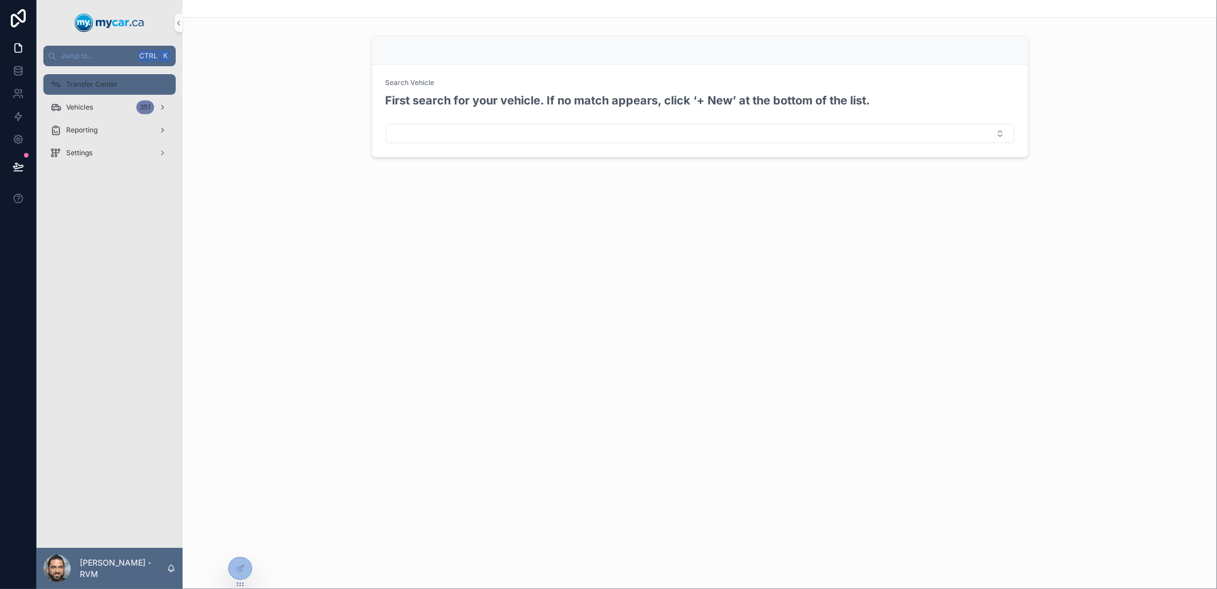
click at [105, 92] on div "Transfer Center" at bounding box center [109, 84] width 119 height 18
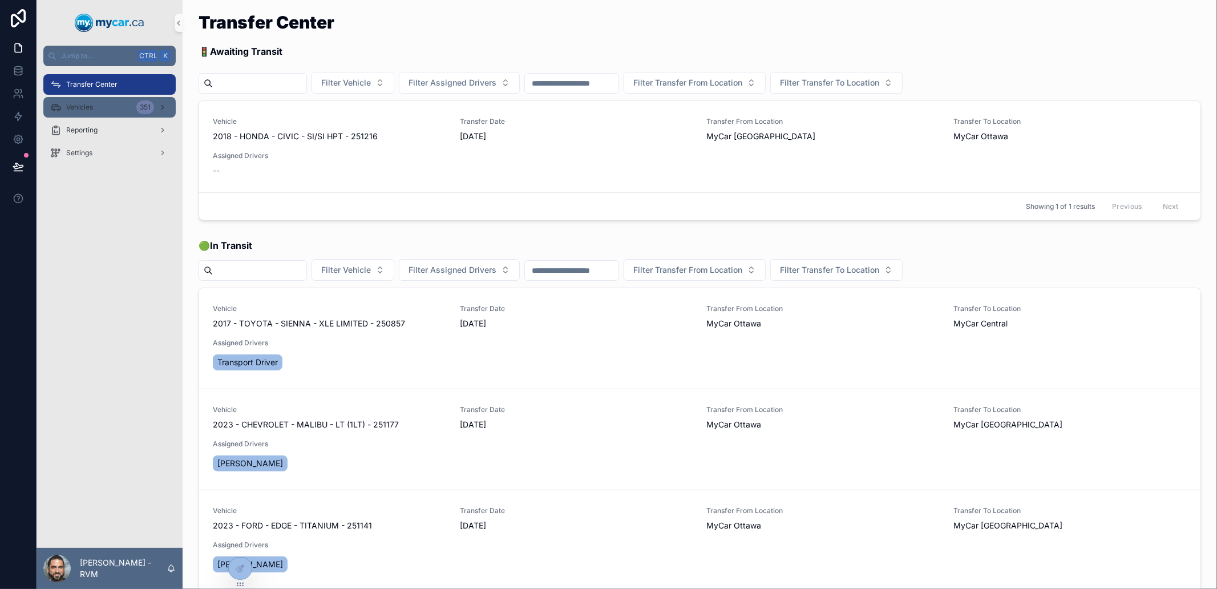
click at [105, 110] on div "Vehicles 351" at bounding box center [109, 107] width 119 height 18
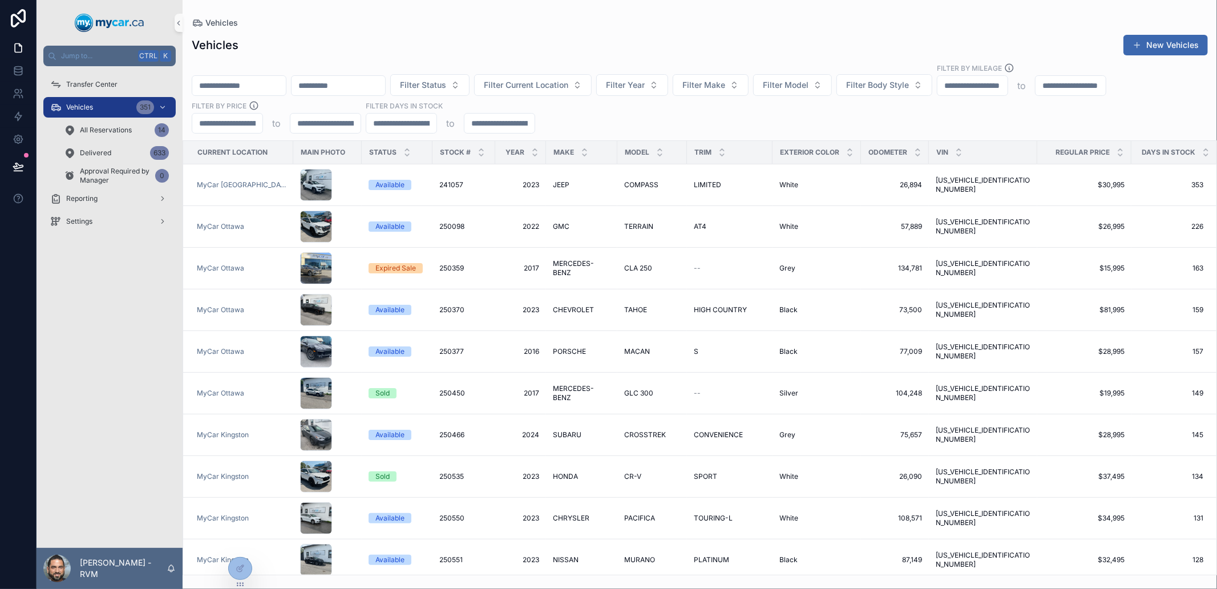
click at [350, 87] on input "scrollable content" at bounding box center [339, 86] width 94 height 16
click at [286, 87] on input "scrollable content" at bounding box center [239, 86] width 94 height 16
type input "******"
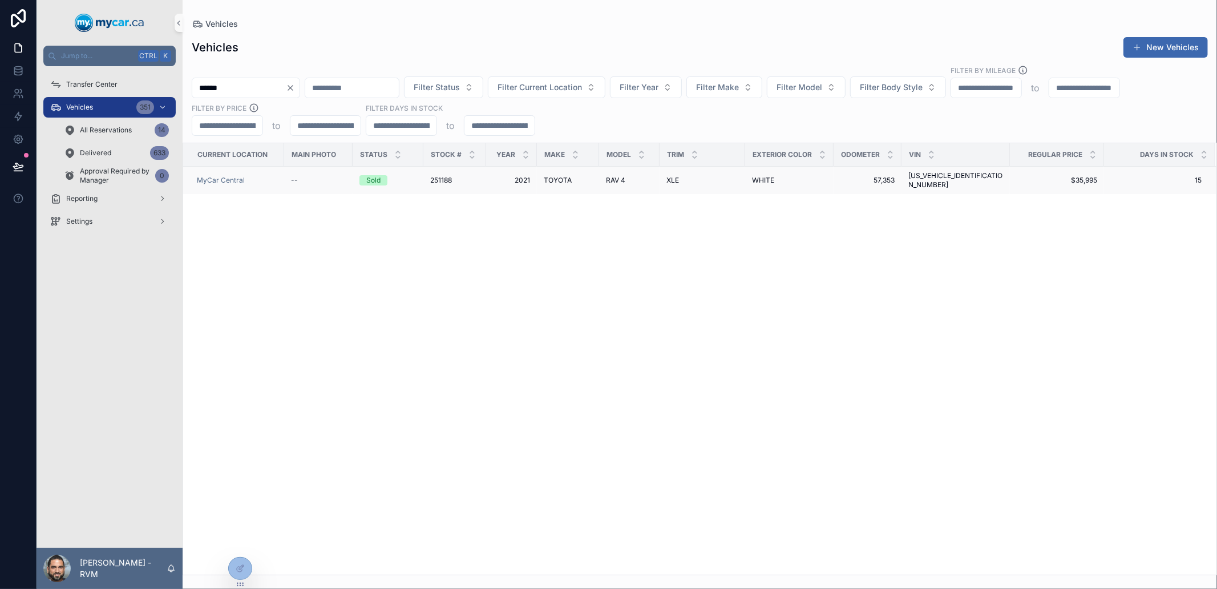
click at [442, 176] on span "251188" at bounding box center [441, 180] width 22 height 9
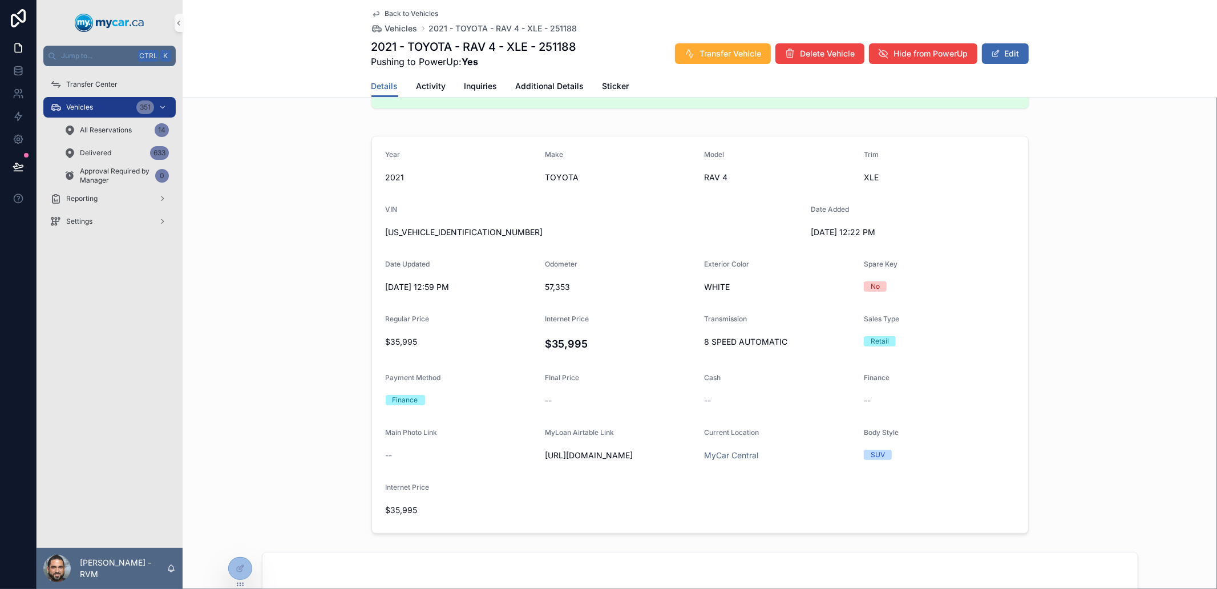
scroll to position [253, 0]
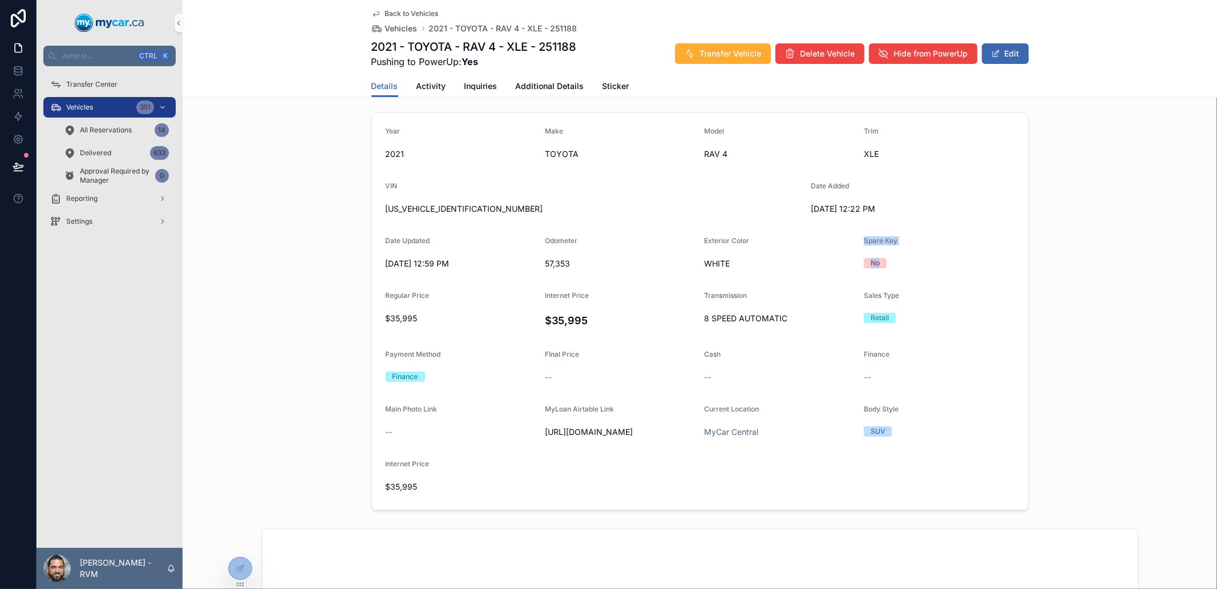
drag, startPoint x: 876, startPoint y: 269, endPoint x: 848, endPoint y: 257, distance: 30.7
click at [848, 257] on form "Year 2021 Make TOYOTA Model RAV 4 Trim XLE VIN 2T3R1RFV1MC205034 Date Added 8/2…" at bounding box center [700, 311] width 656 height 397
click at [848, 258] on span "WHITE" at bounding box center [780, 263] width 150 height 11
drag, startPoint x: 848, startPoint y: 257, endPoint x: 903, endPoint y: 261, distance: 55.0
click at [902, 261] on form "Year 2021 Make TOYOTA Model RAV 4 Trim XLE VIN 2T3R1RFV1MC205034 Date Added 8/2…" at bounding box center [700, 311] width 656 height 397
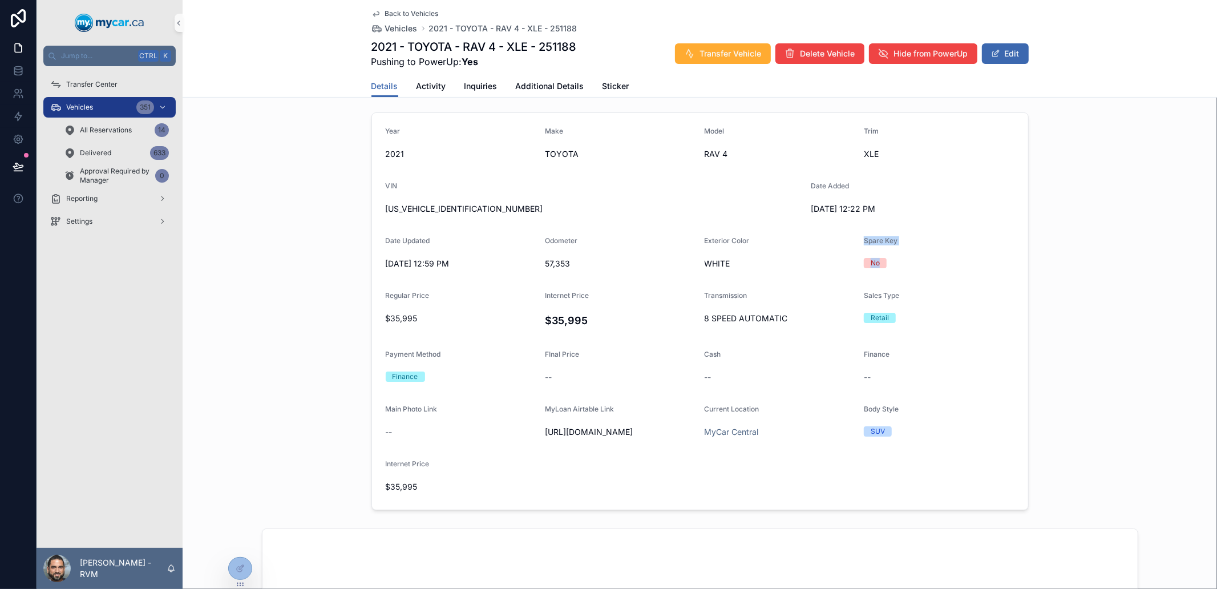
click at [903, 261] on div "No" at bounding box center [939, 263] width 151 height 10
drag, startPoint x: 903, startPoint y: 261, endPoint x: 848, endPoint y: 241, distance: 59.0
click at [848, 241] on form "Year 2021 Make TOYOTA Model RAV 4 Trim XLE VIN 2T3R1RFV1MC205034 Date Added 8/2…" at bounding box center [700, 311] width 656 height 397
click at [848, 241] on div "Exterior Color" at bounding box center [780, 243] width 150 height 14
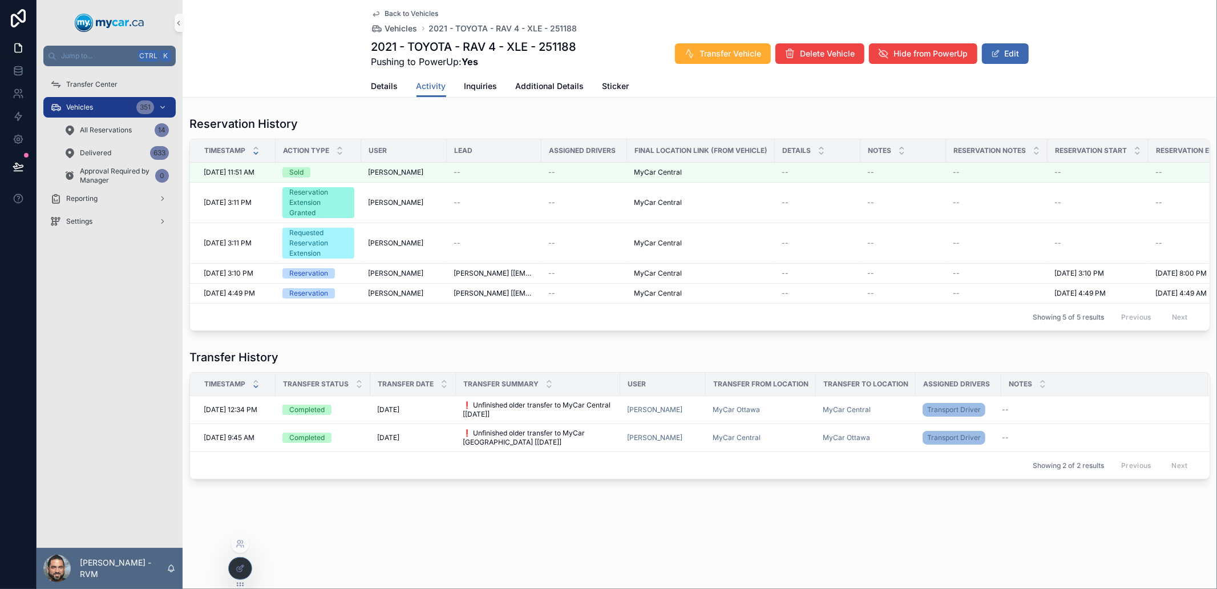
click at [241, 560] on div at bounding box center [240, 569] width 23 height 22
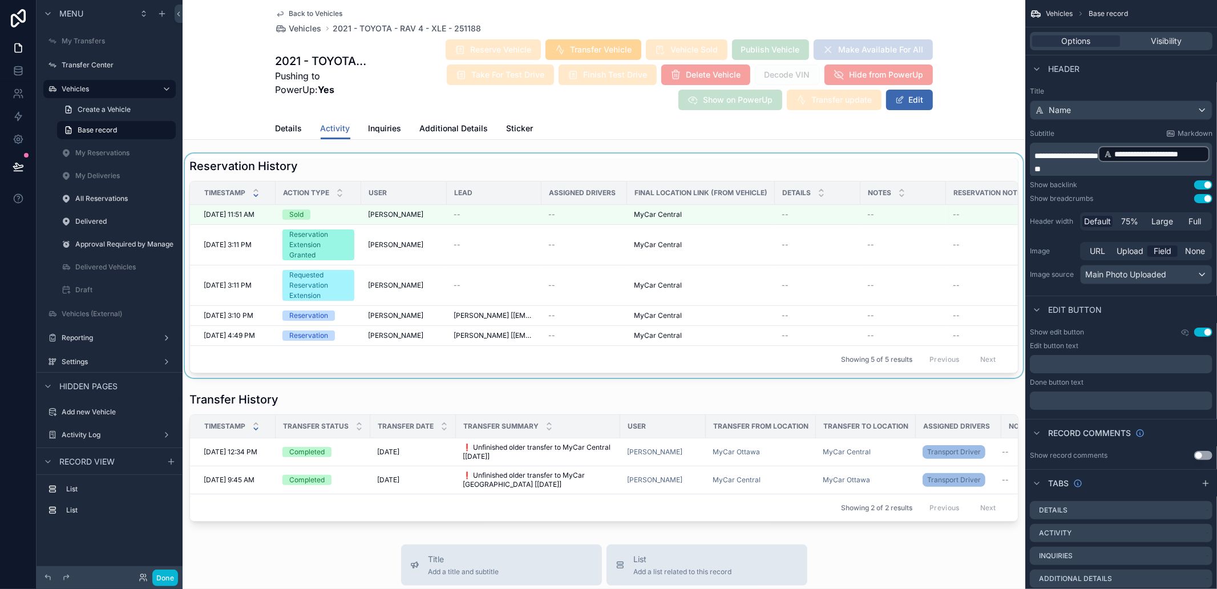
click at [505, 171] on div "scrollable content" at bounding box center [604, 266] width 843 height 224
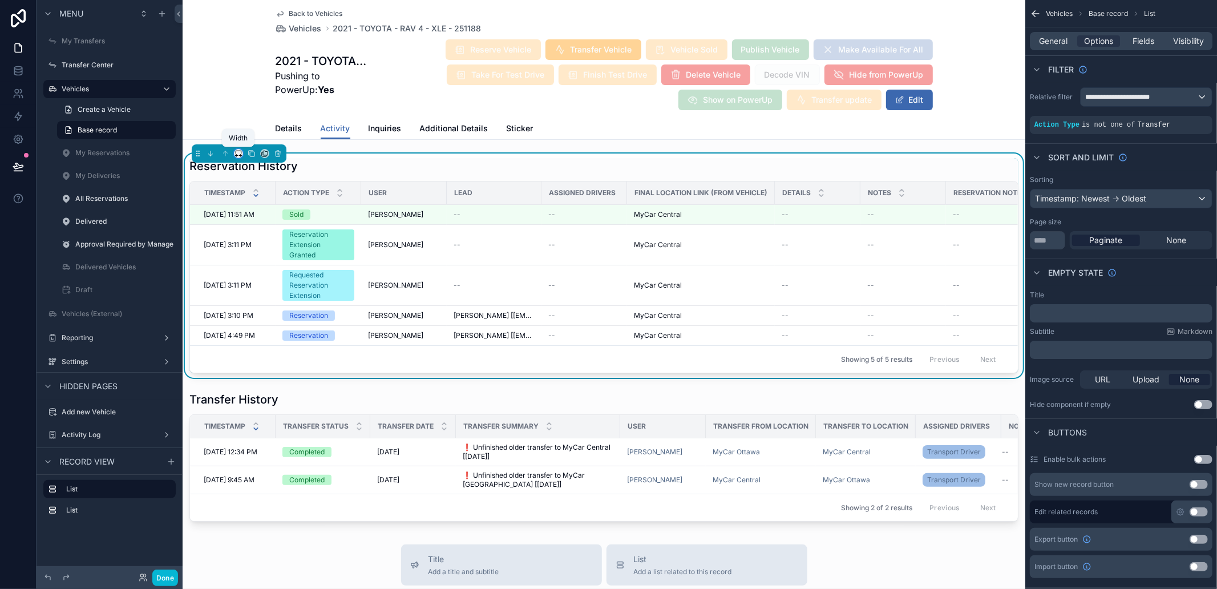
click at [237, 151] on icon "scrollable content" at bounding box center [239, 154] width 8 height 8
click at [255, 264] on span "66%" at bounding box center [253, 262] width 18 height 14
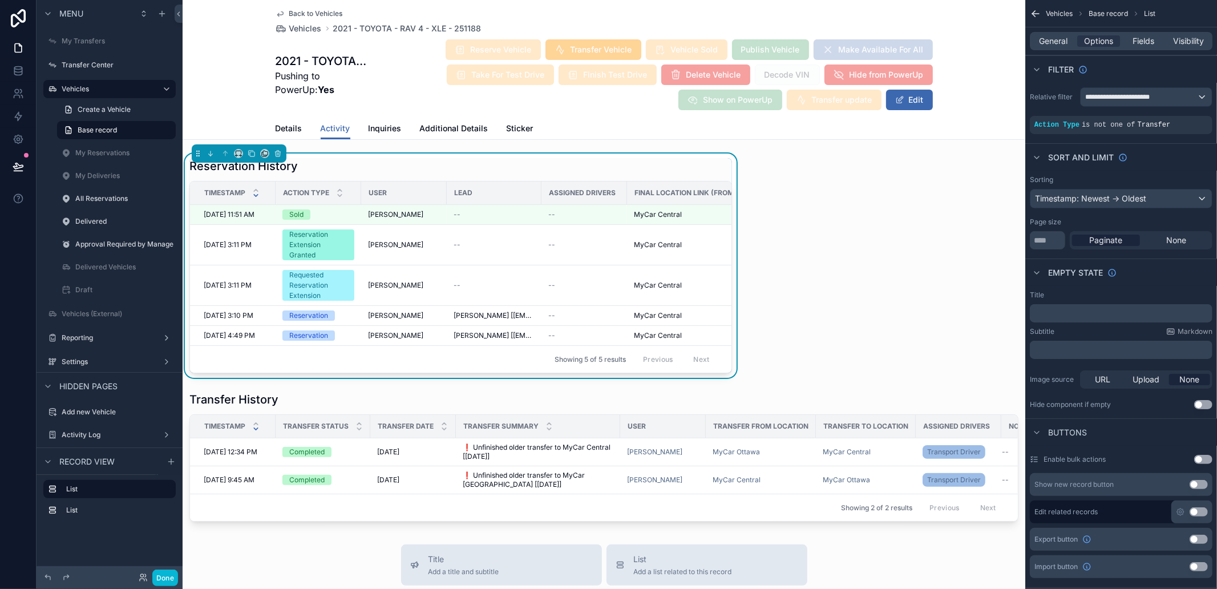
drag, startPoint x: 333, startPoint y: 164, endPoint x: 477, endPoint y: 163, distance: 143.3
click at [477, 163] on div "Reservation History" at bounding box center [460, 166] width 543 height 16
click at [240, 151] on icon "scrollable content" at bounding box center [239, 154] width 8 height 8
click at [260, 288] on span "75%" at bounding box center [252, 283] width 17 height 14
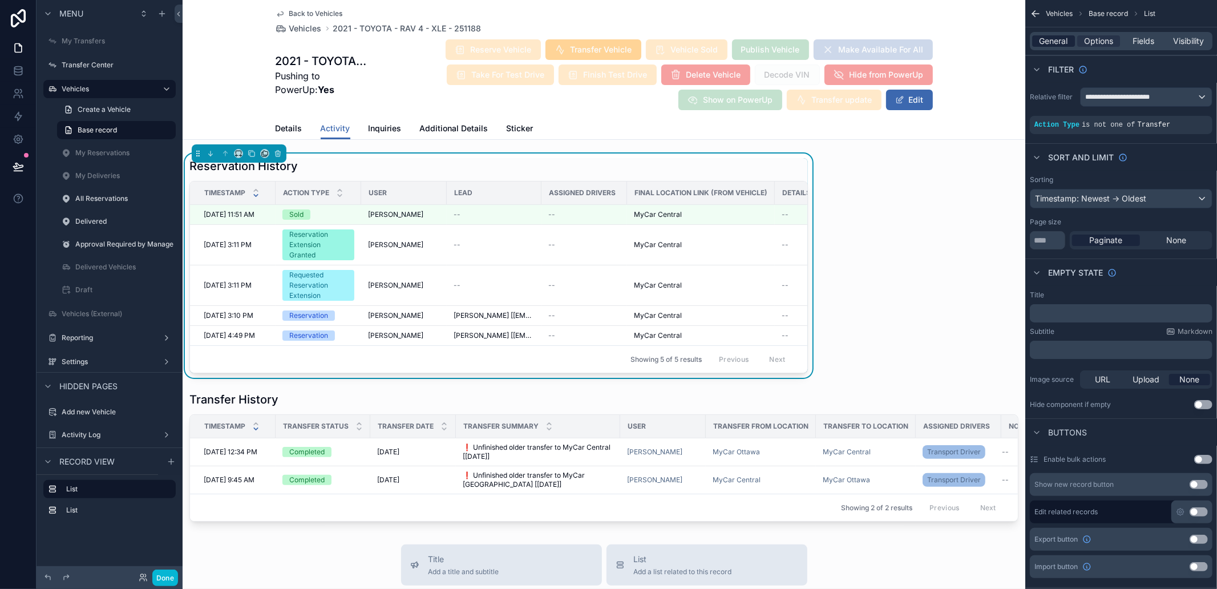
click at [1053, 41] on span "General" at bounding box center [1054, 40] width 29 height 11
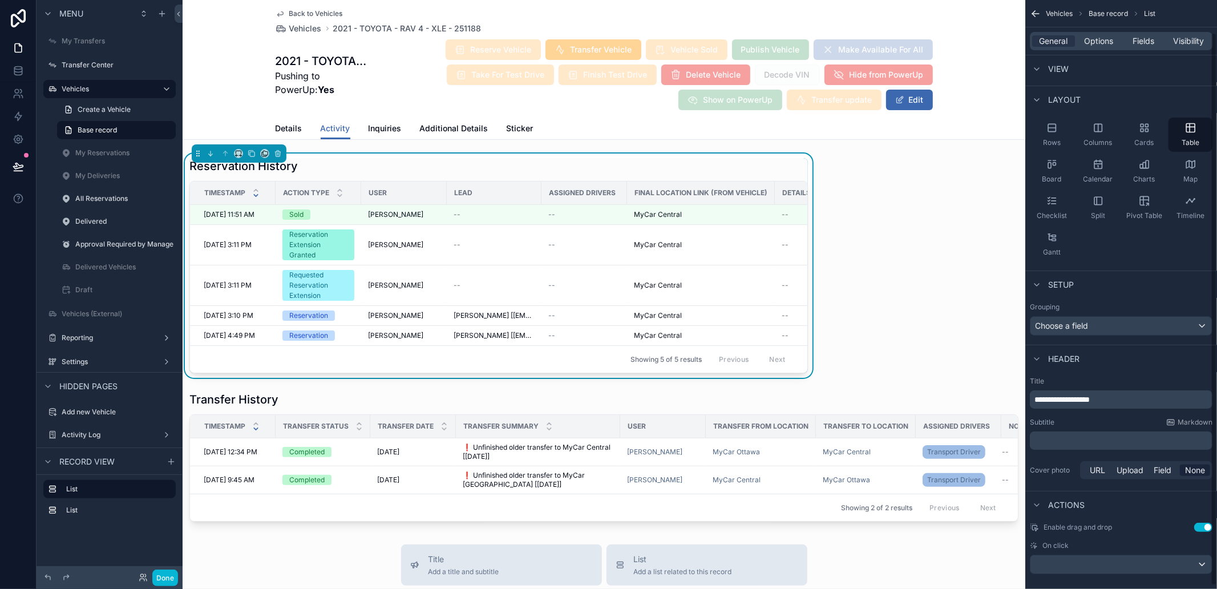
scroll to position [38, 0]
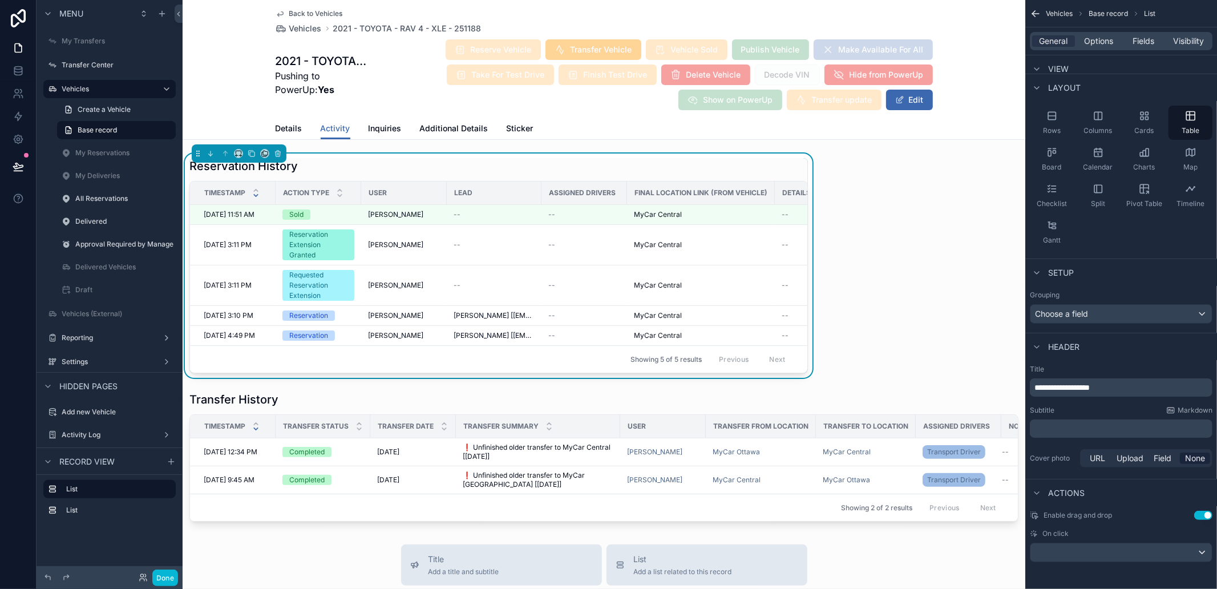
click at [1047, 63] on div "View" at bounding box center [1049, 69] width 39 height 14
click at [1054, 63] on span "View" at bounding box center [1058, 68] width 21 height 11
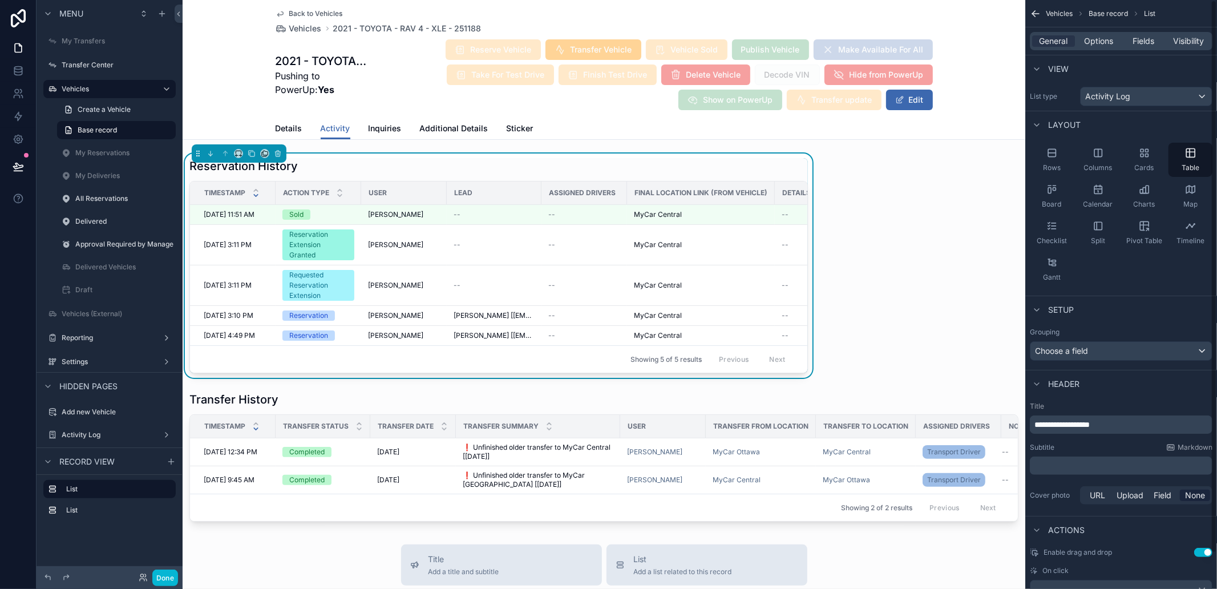
scroll to position [0, 0]
click at [1058, 64] on span "View" at bounding box center [1058, 69] width 21 height 11
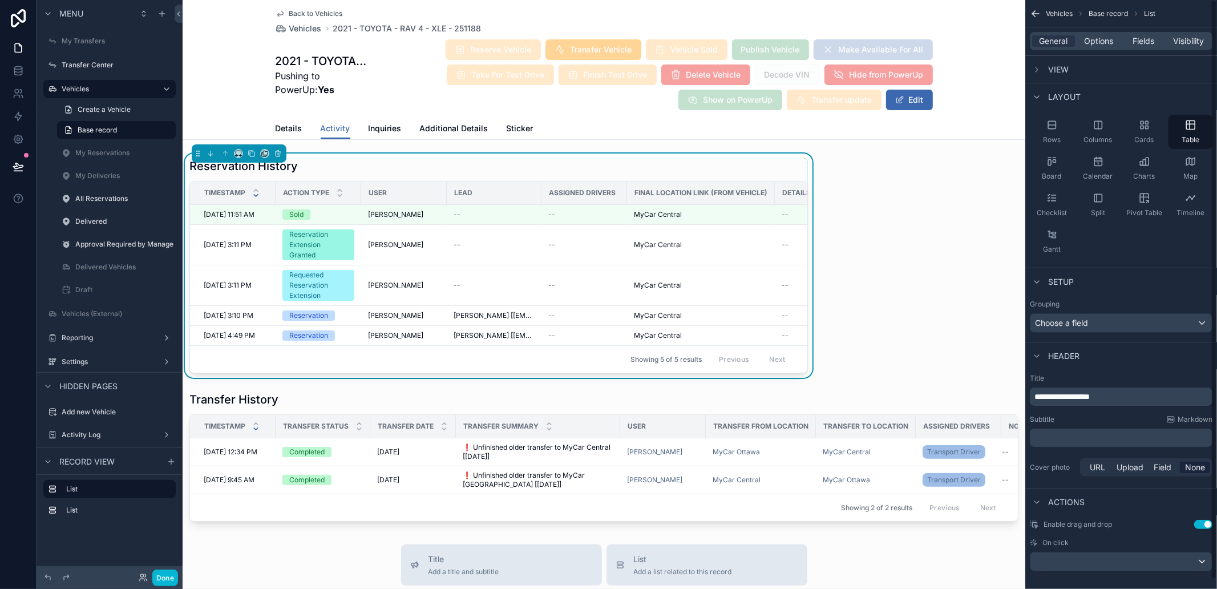
click at [1058, 64] on span "View" at bounding box center [1058, 69] width 21 height 11
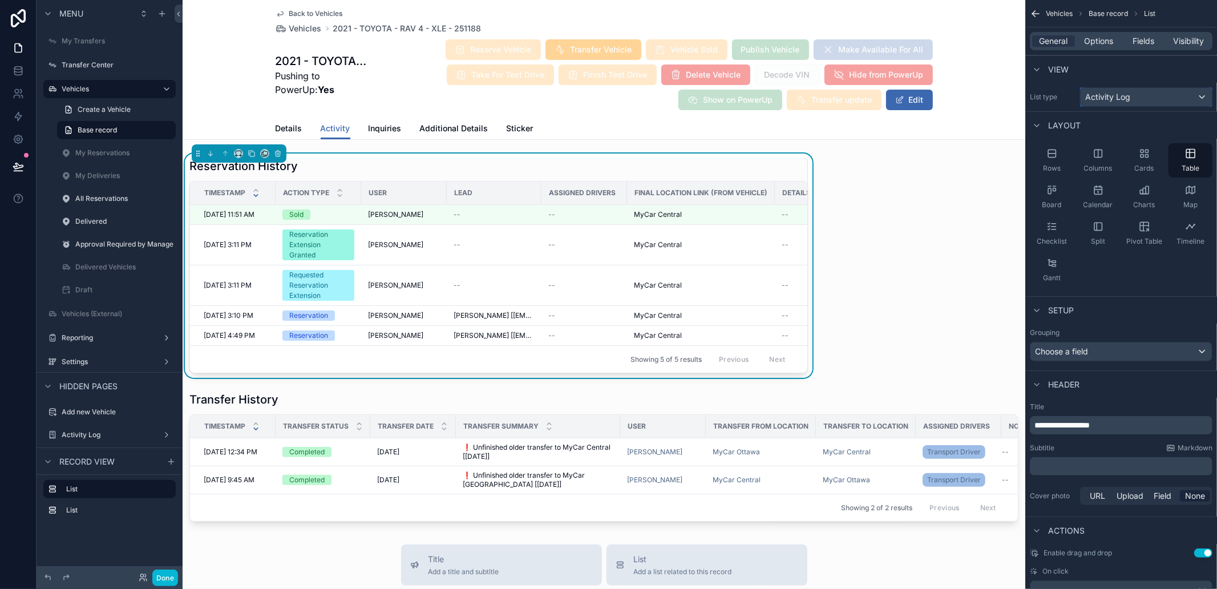
click at [1112, 92] on span "Activity Log" at bounding box center [1107, 96] width 45 height 11
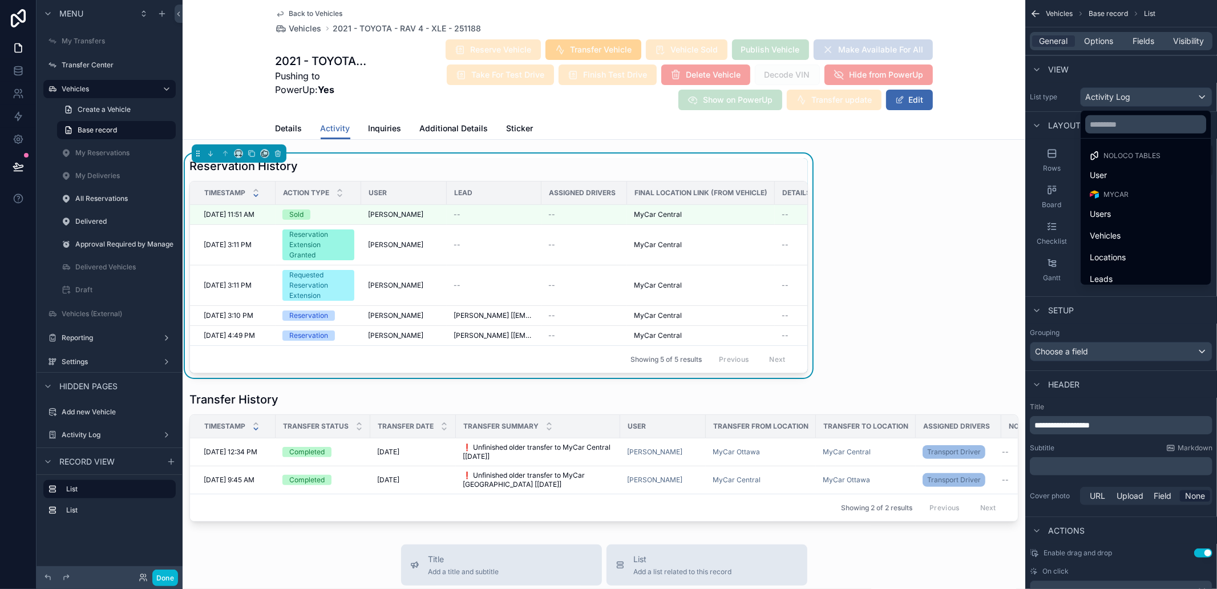
click at [1112, 92] on div "scrollable content" at bounding box center [608, 294] width 1217 height 589
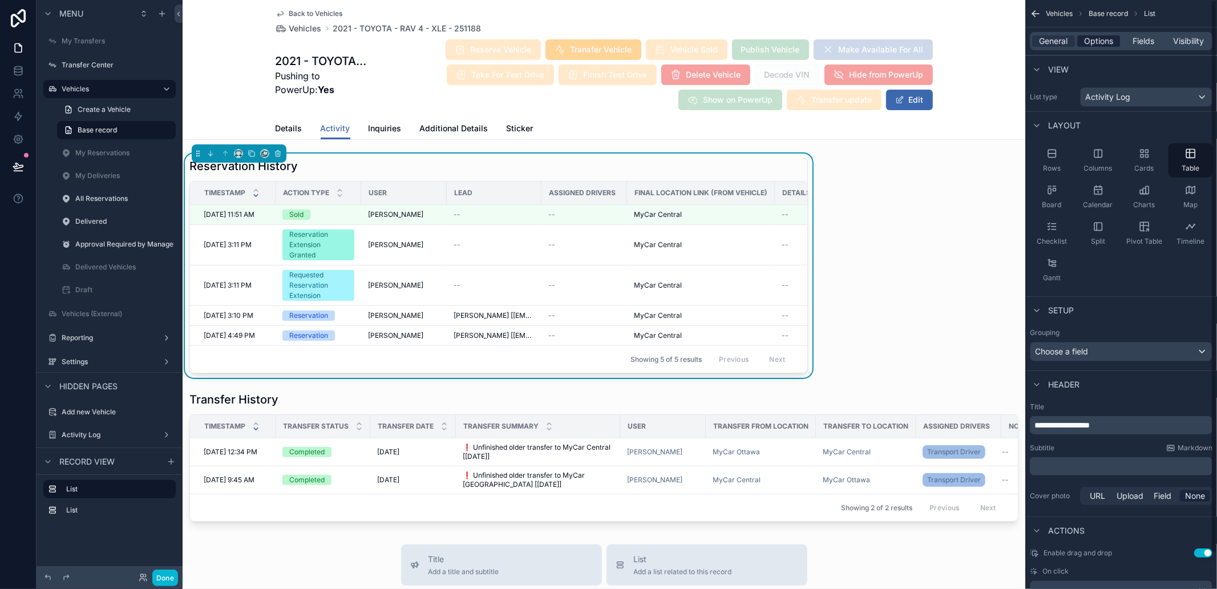
click at [1088, 41] on span "Options" at bounding box center [1098, 40] width 29 height 11
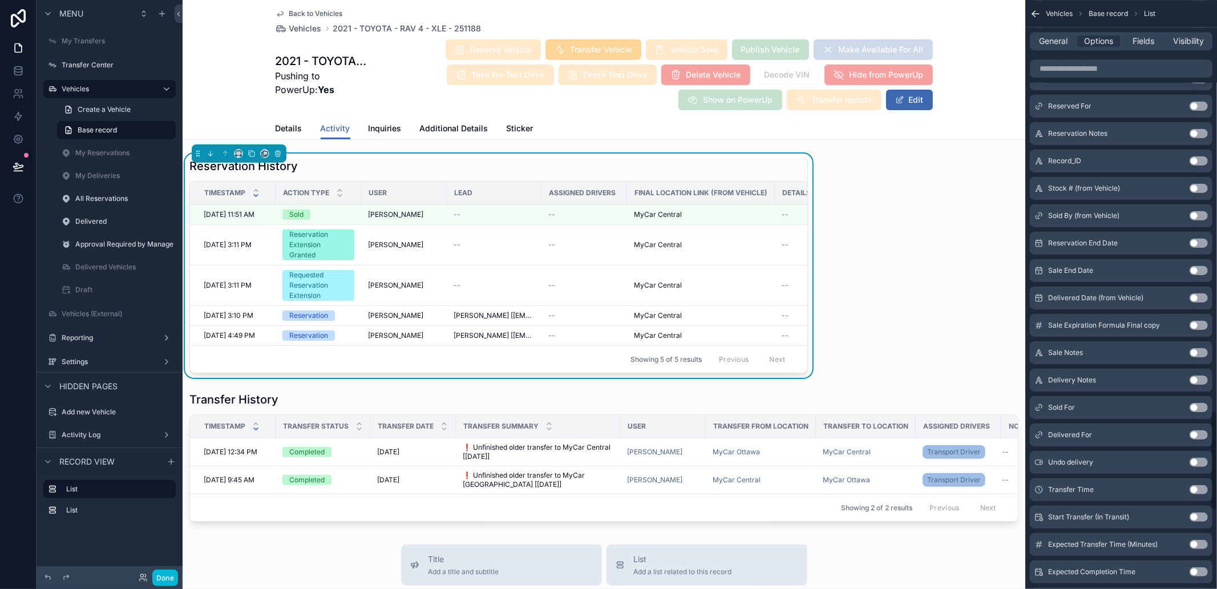
scroll to position [2885, 0]
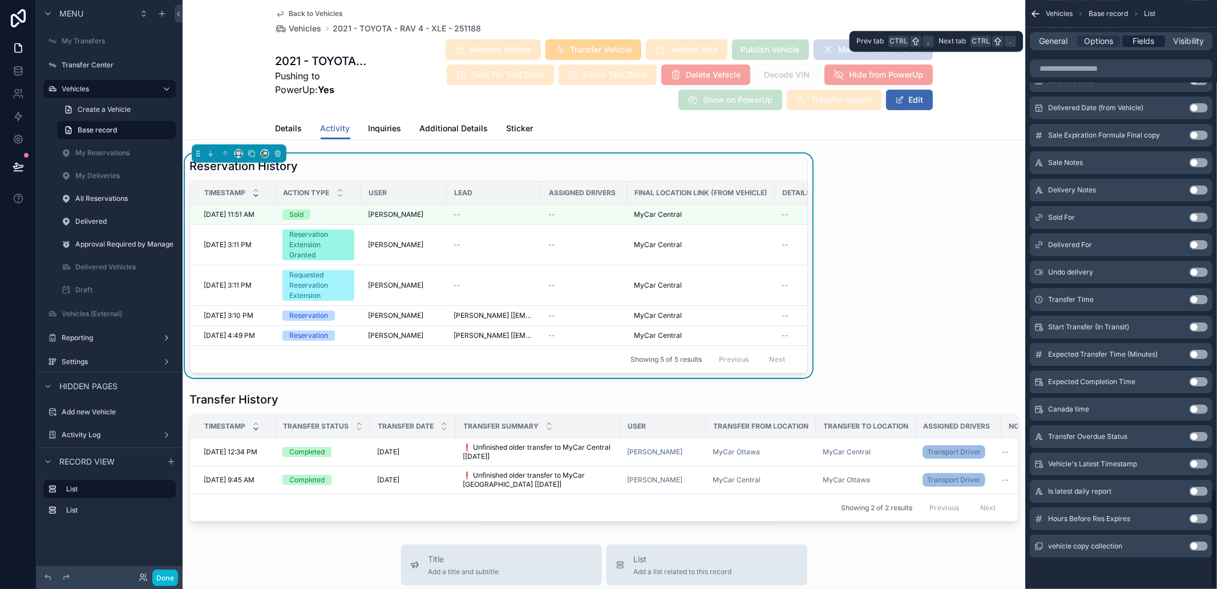
click at [1153, 41] on span "Fields" at bounding box center [1144, 40] width 22 height 11
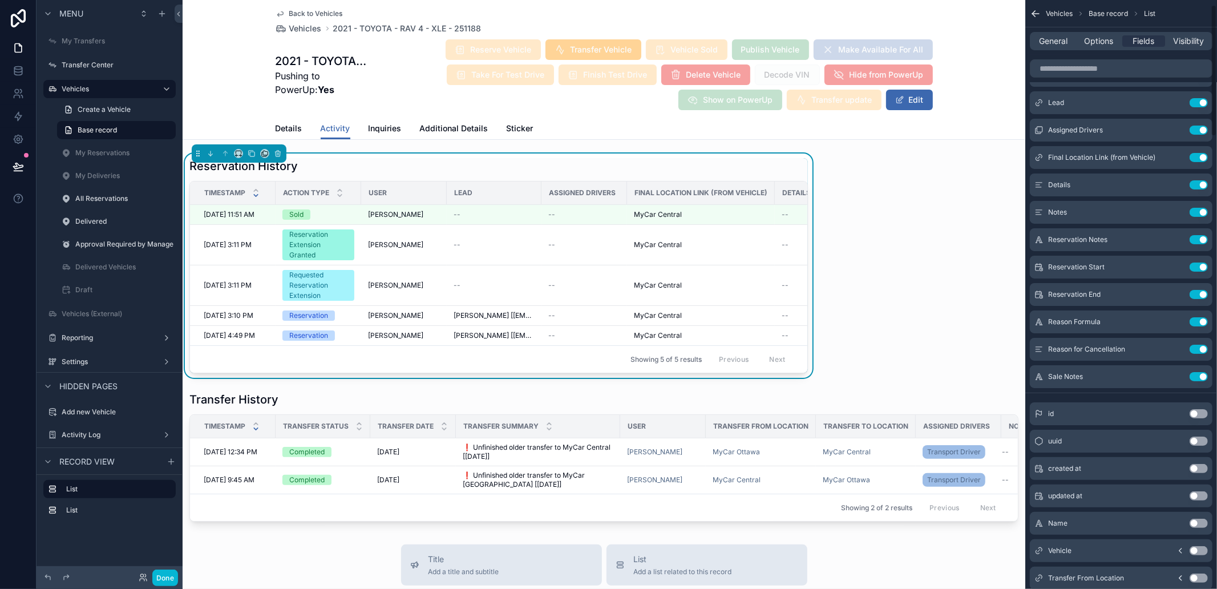
scroll to position [127, 0]
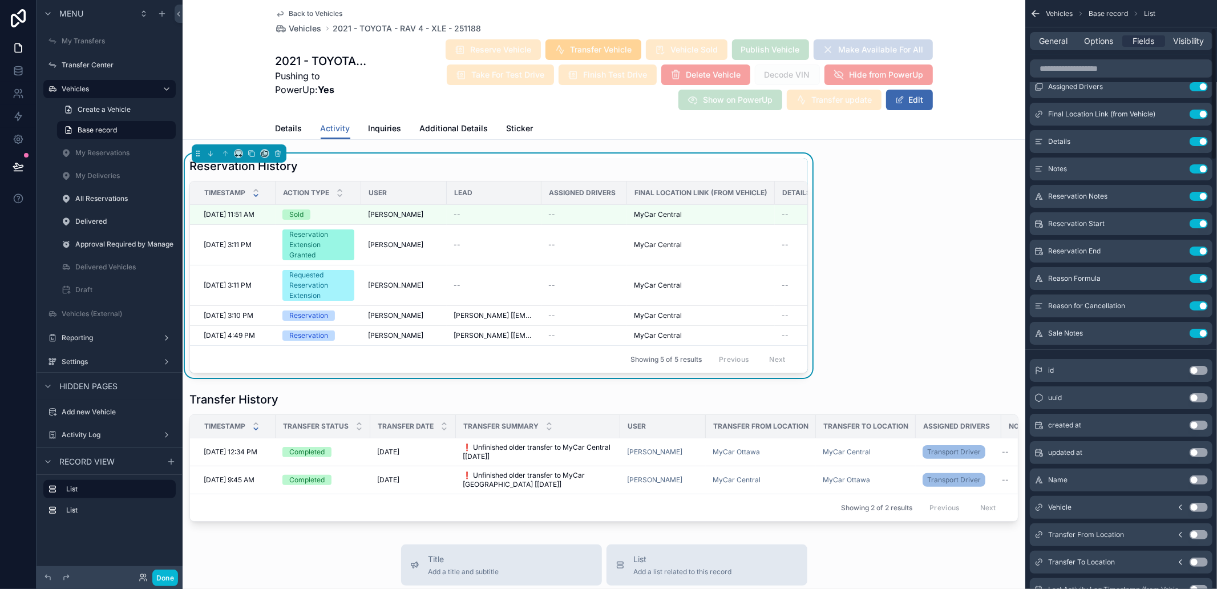
click at [1185, 47] on div "General Options Fields Visibility" at bounding box center [1121, 41] width 183 height 18
click at [1177, 40] on span "Visibility" at bounding box center [1189, 40] width 31 height 11
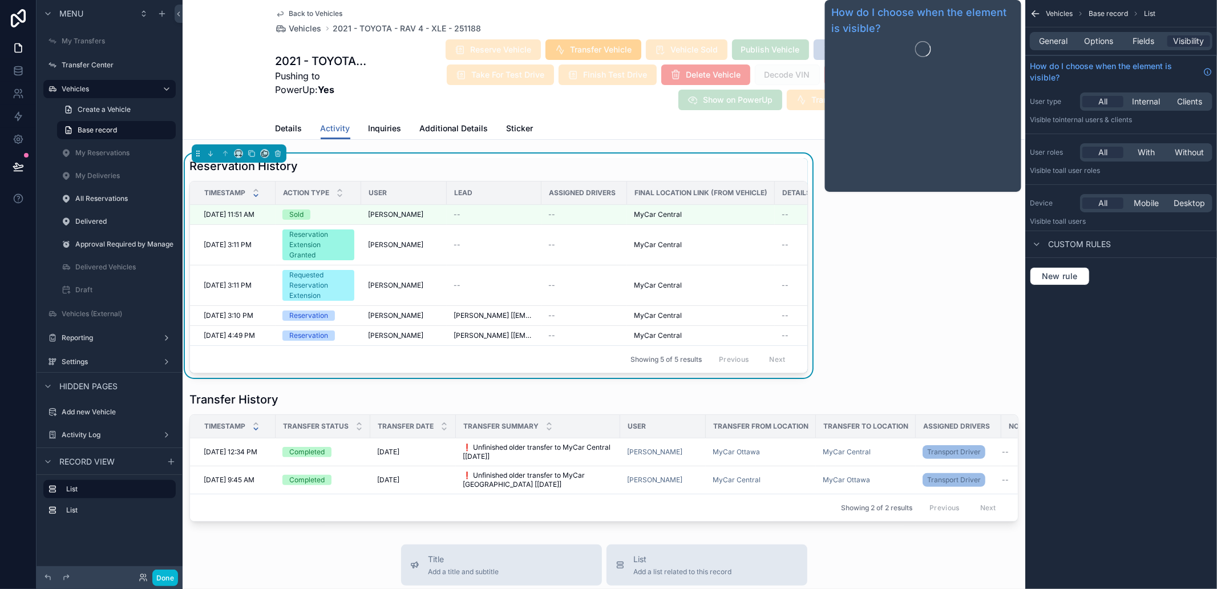
scroll to position [0, 0]
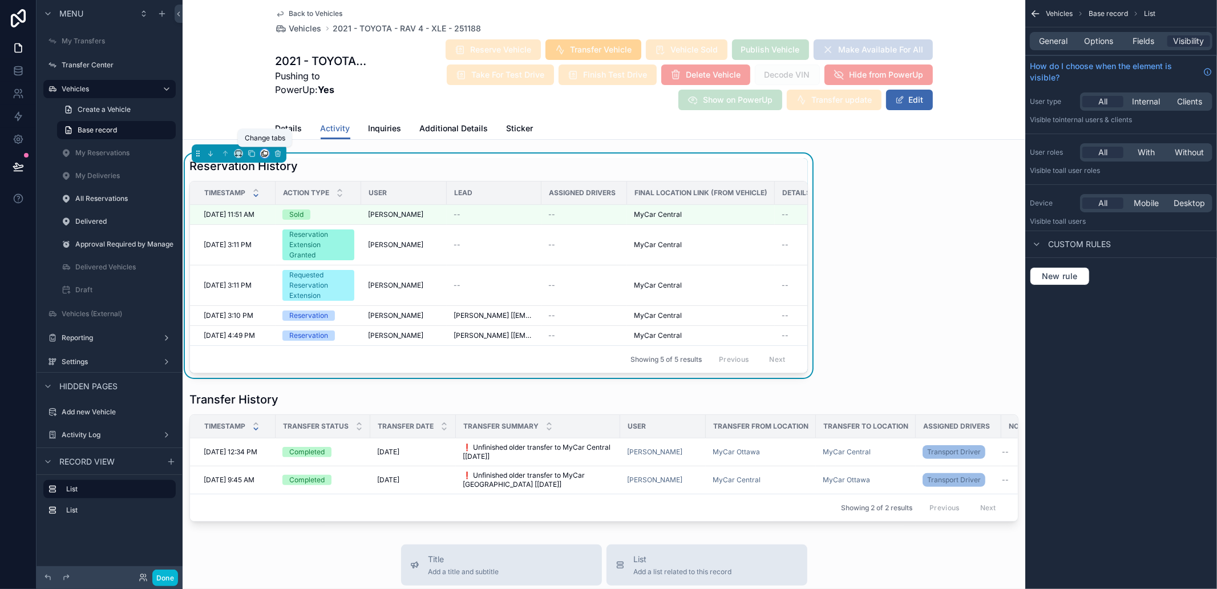
click at [268, 151] on icon "scrollable content" at bounding box center [265, 154] width 8 height 8
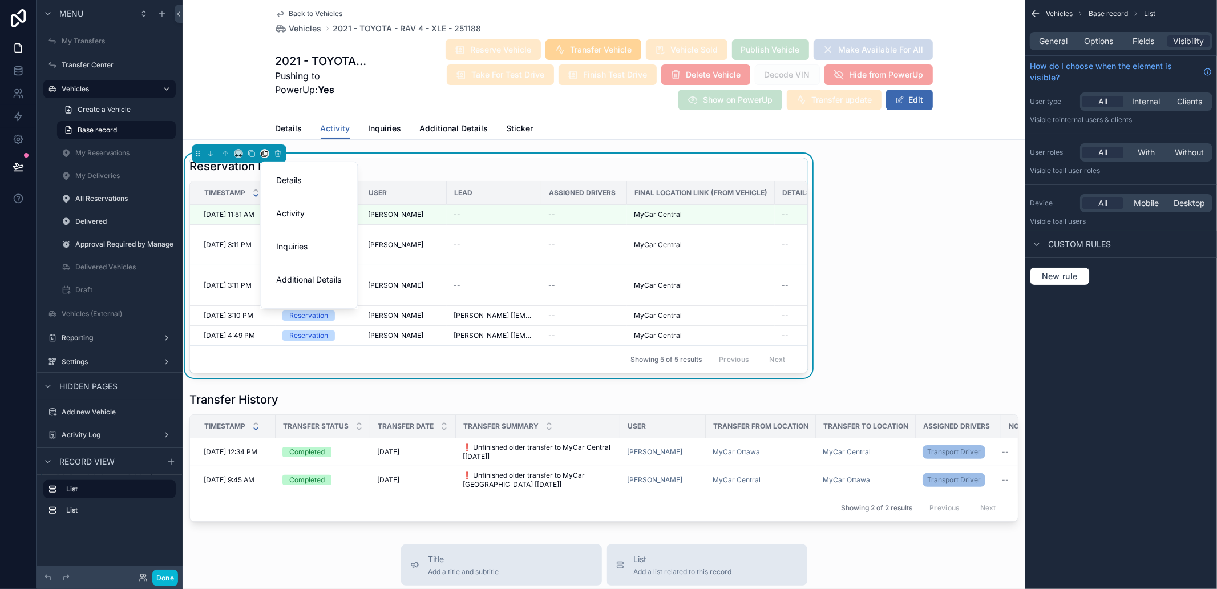
click at [912, 201] on div "scrollable content" at bounding box center [608, 294] width 1217 height 589
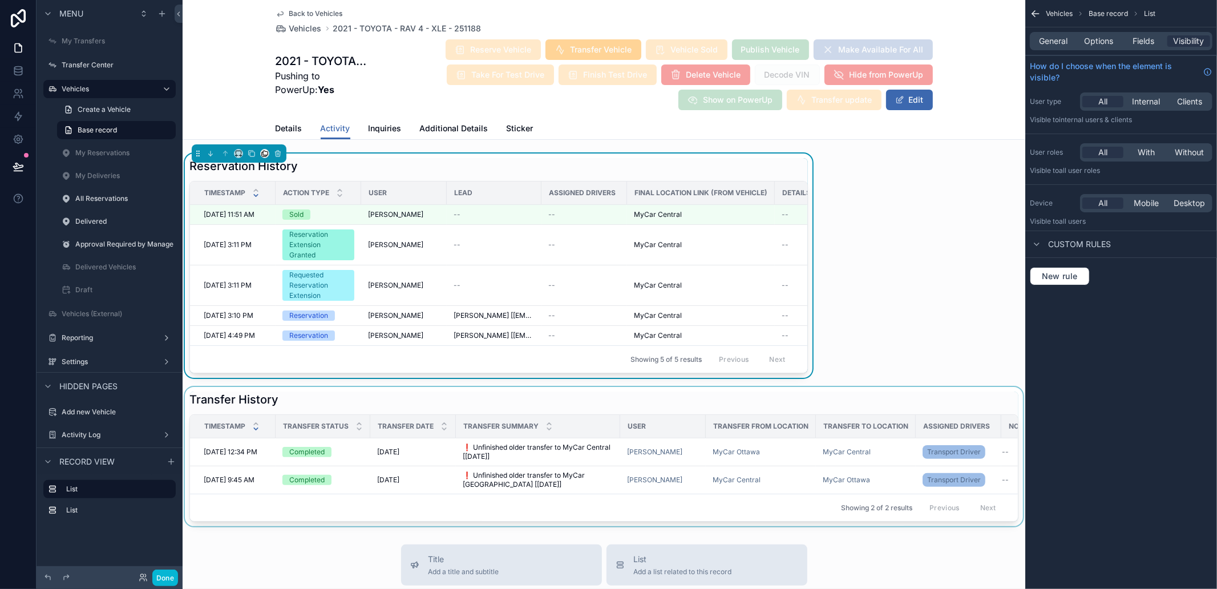
click at [278, 407] on div "scrollable content" at bounding box center [604, 456] width 843 height 139
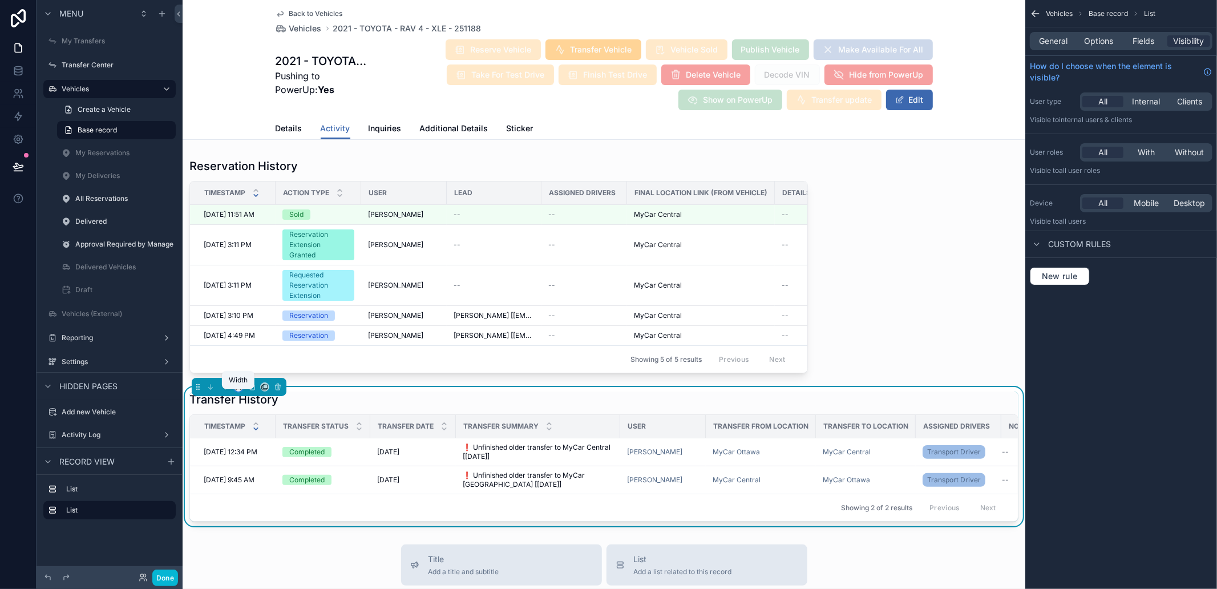
click at [239, 391] on icon "scrollable content" at bounding box center [239, 387] width 8 height 8
click at [263, 522] on div "75%" at bounding box center [263, 525] width 39 height 14
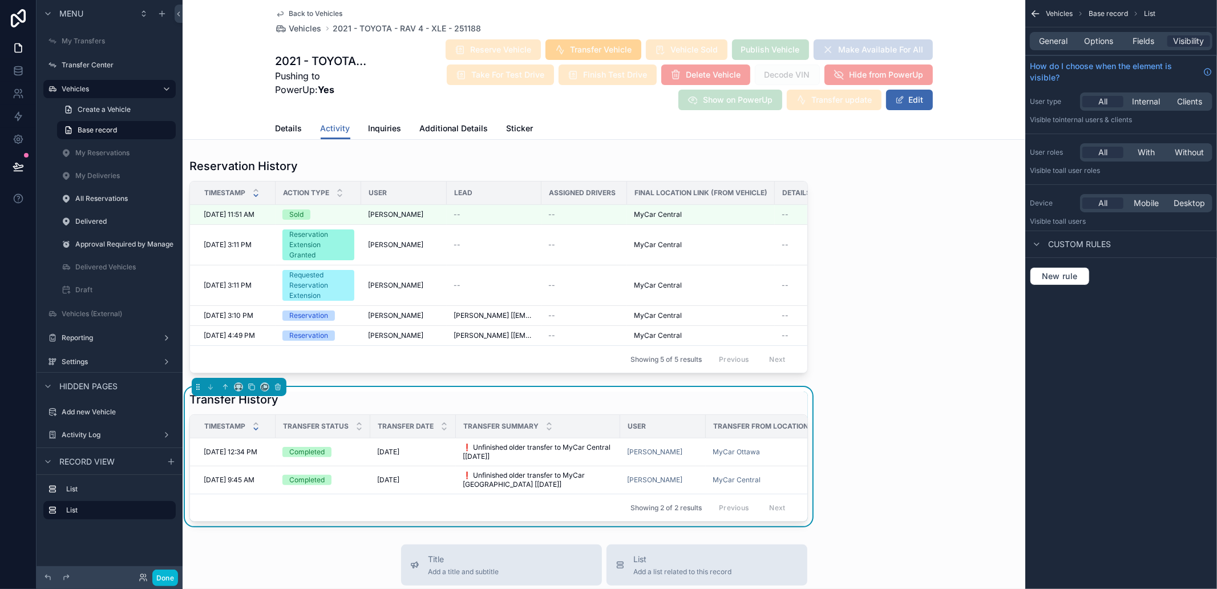
click at [922, 308] on div "Reservation History Timestamp Action Type User Lead Assigned Drivers Final Loca…" at bounding box center [604, 340] width 843 height 373
click at [344, 164] on div "scrollable content" at bounding box center [499, 266] width 632 height 224
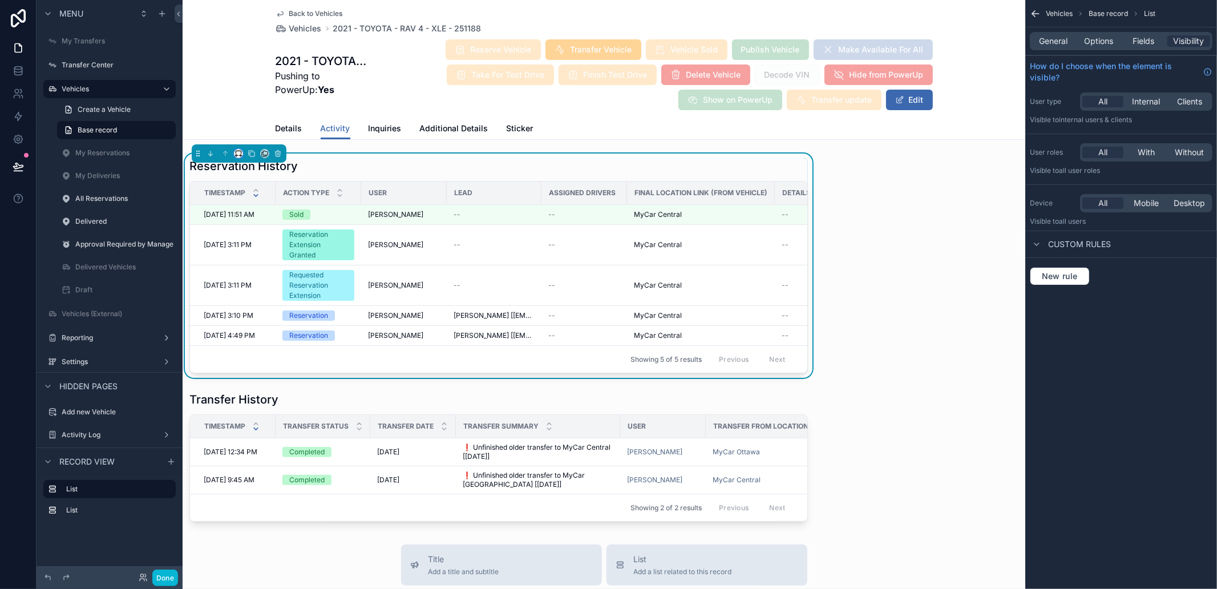
click at [237, 157] on button "scrollable content" at bounding box center [238, 153] width 9 height 9
click at [275, 277] on span "Full width" at bounding box center [261, 275] width 35 height 14
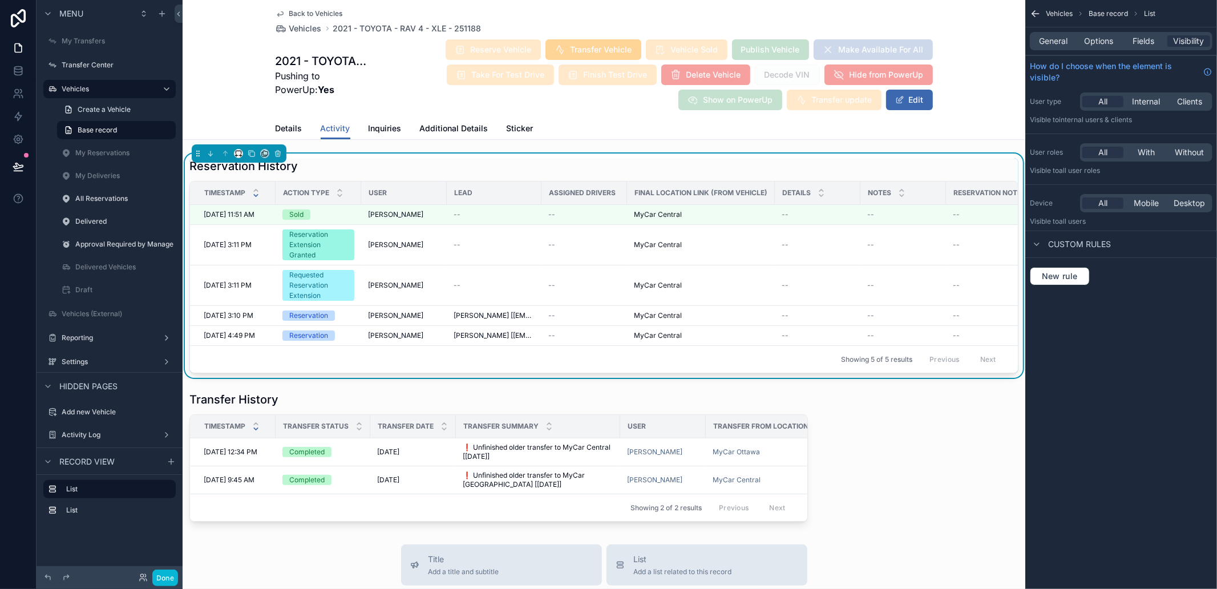
click at [234, 156] on div "scrollable content" at bounding box center [238, 153] width 9 height 9
click at [239, 152] on icon "scrollable content" at bounding box center [239, 154] width 8 height 8
click at [265, 291] on div "Large" at bounding box center [263, 296] width 39 height 14
click at [236, 154] on icon "scrollable content" at bounding box center [239, 154] width 8 height 8
click at [266, 277] on div "75%" at bounding box center [261, 283] width 35 height 14
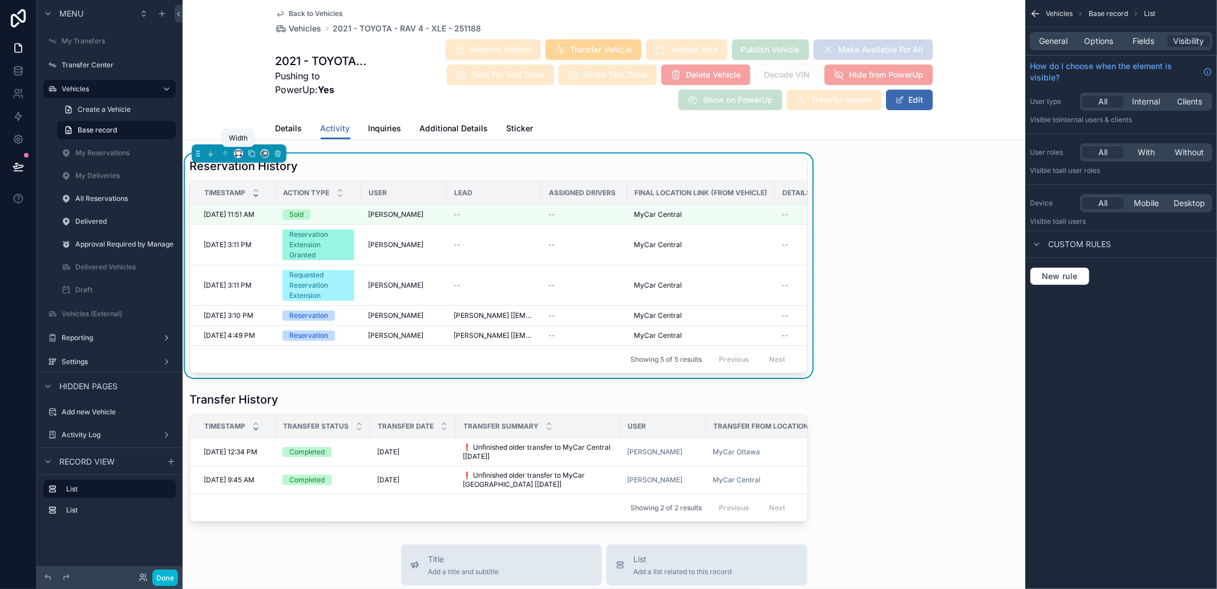
click at [236, 150] on icon "scrollable content" at bounding box center [239, 154] width 8 height 8
click at [257, 305] on span "Full width" at bounding box center [261, 305] width 35 height 14
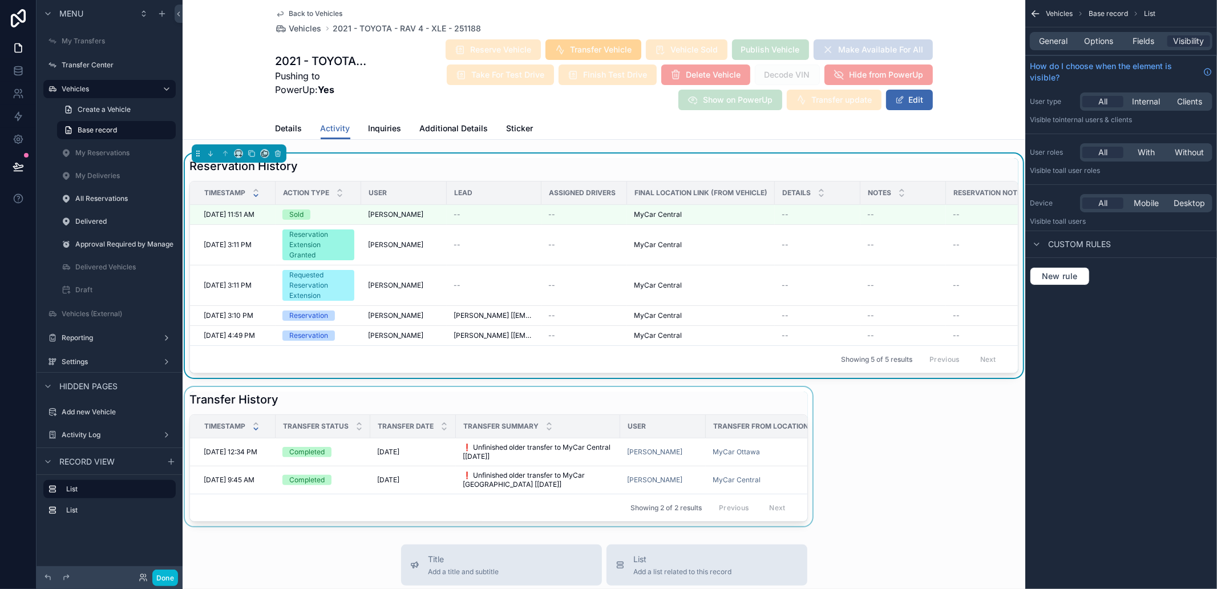
click at [240, 401] on div "scrollable content" at bounding box center [499, 456] width 632 height 139
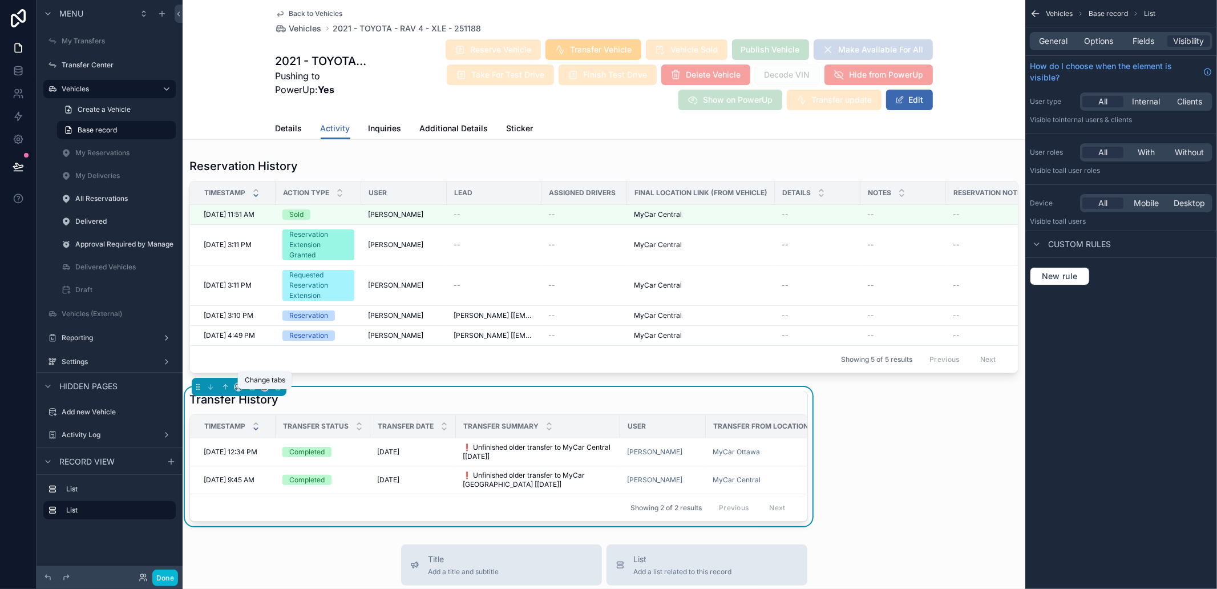
click at [263, 389] on icon "scrollable content" at bounding box center [265, 386] width 5 height 5
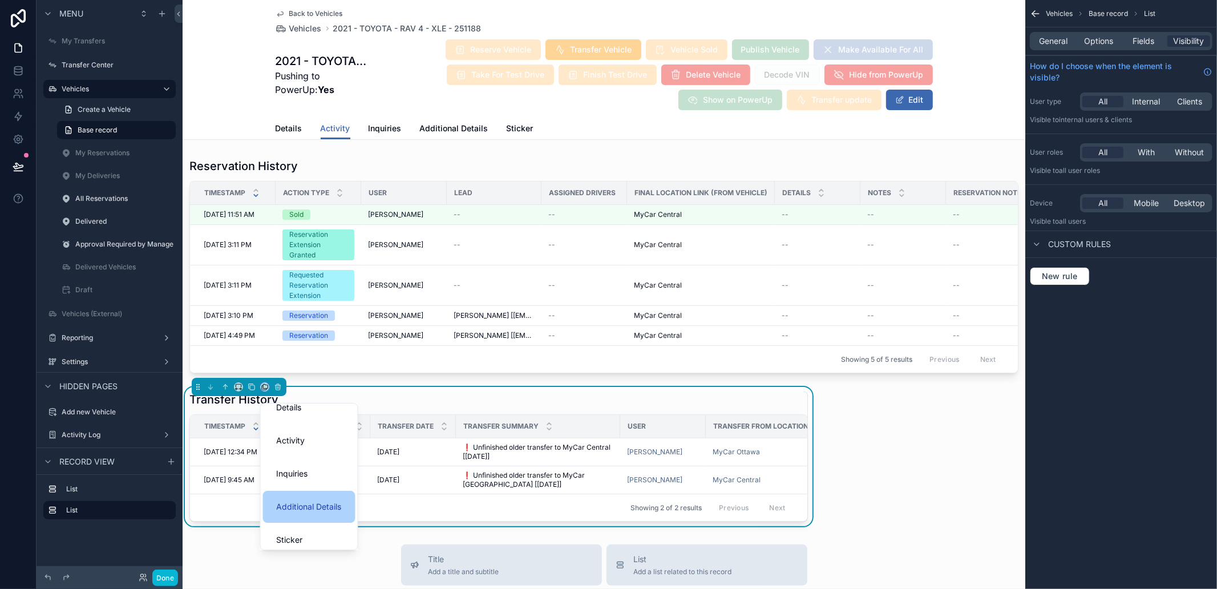
scroll to position [23, 0]
click at [239, 388] on div "scrollable content" at bounding box center [608, 294] width 1217 height 589
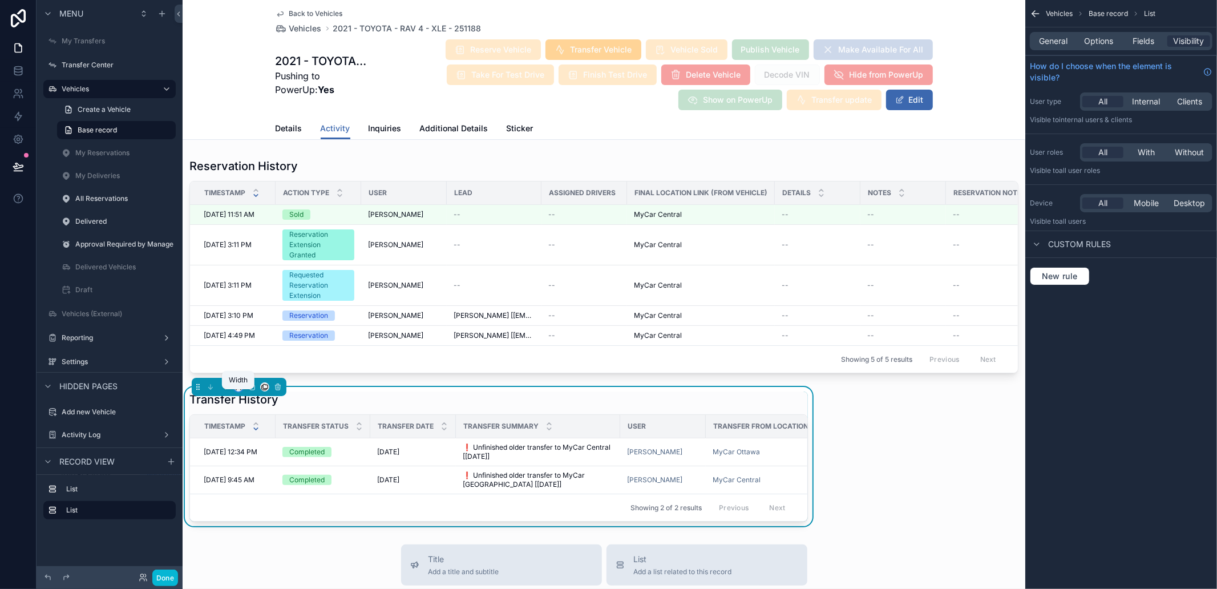
click at [240, 391] on icon "scrollable content" at bounding box center [239, 387] width 8 height 8
click at [267, 522] on span "Full width" at bounding box center [261, 516] width 35 height 14
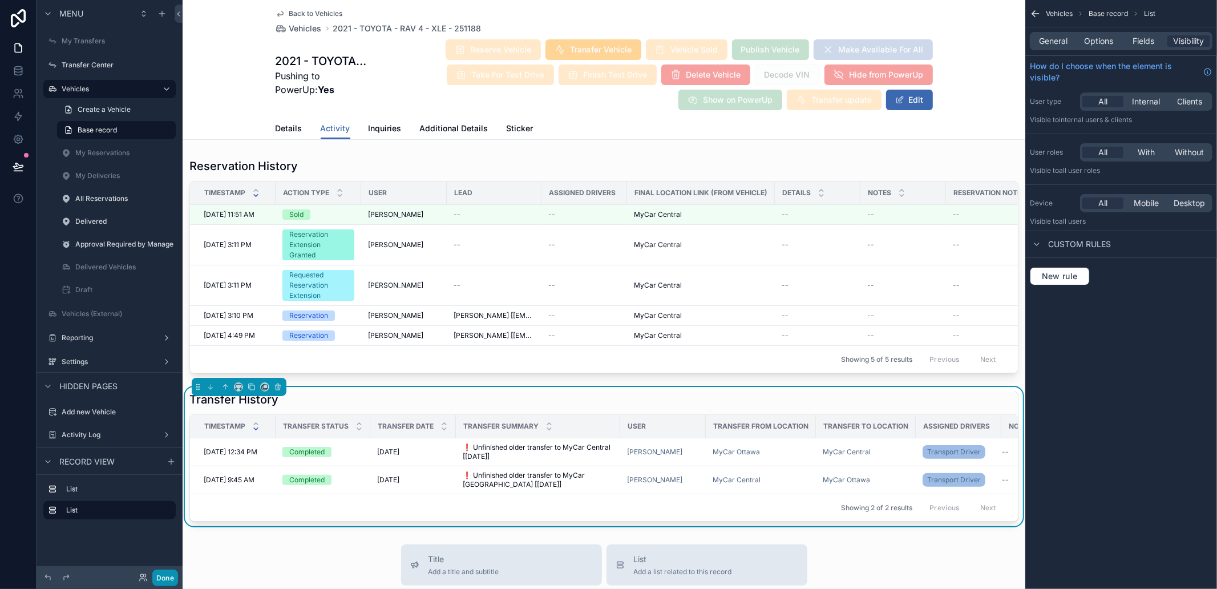
click at [175, 574] on button "Done" at bounding box center [165, 578] width 26 height 17
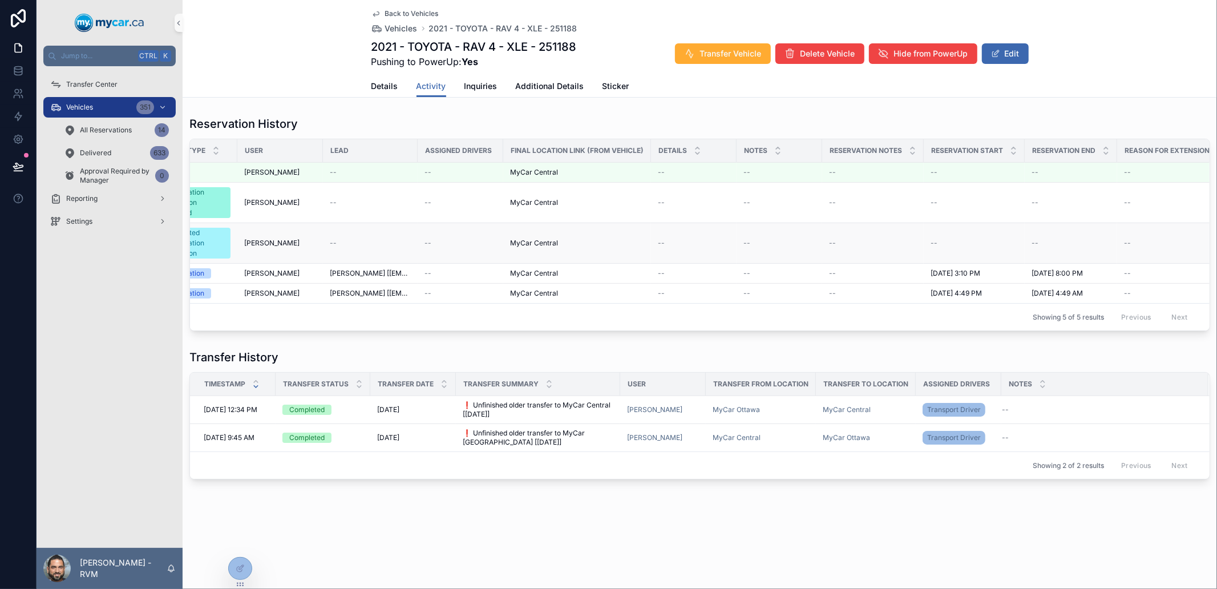
scroll to position [0, 0]
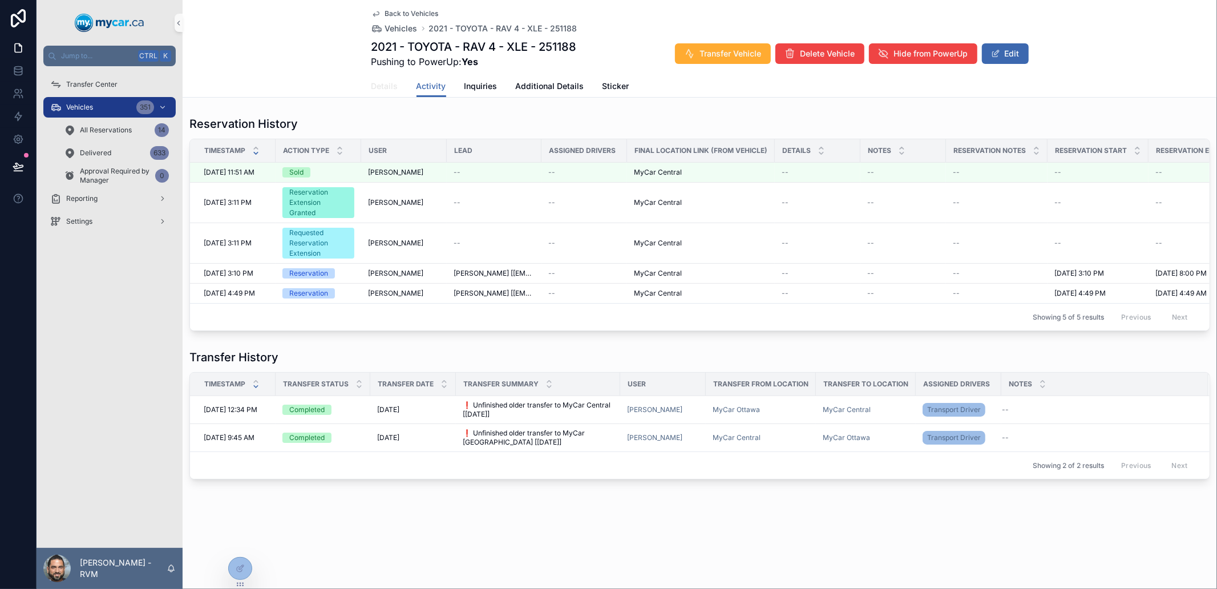
click at [388, 76] on link "Details" at bounding box center [385, 87] width 27 height 23
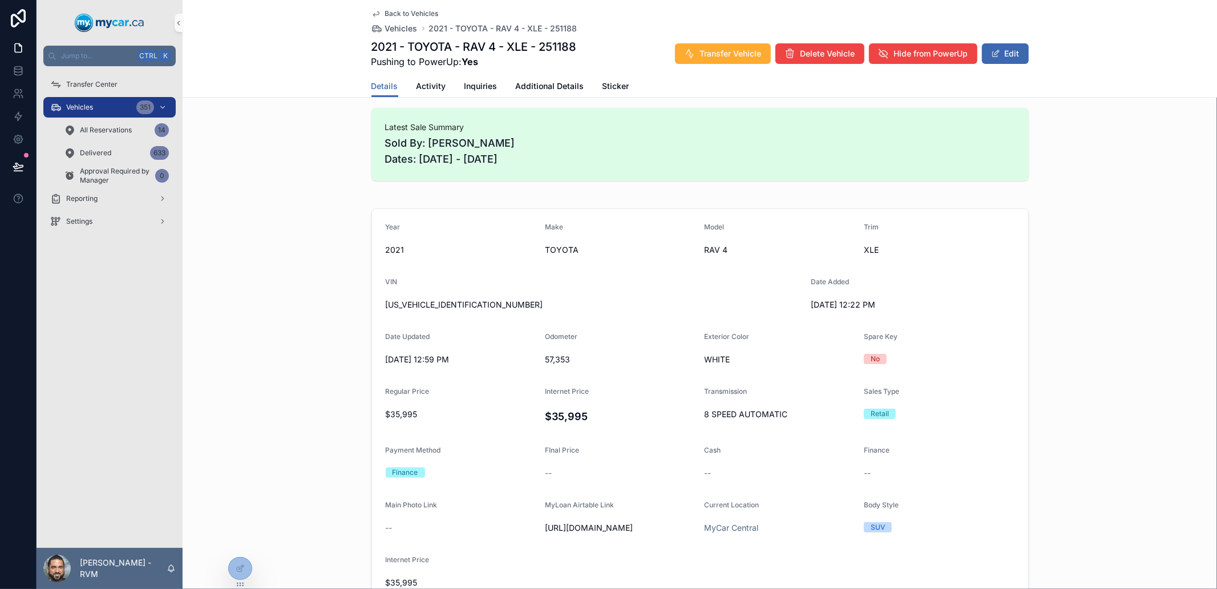
scroll to position [127, 0]
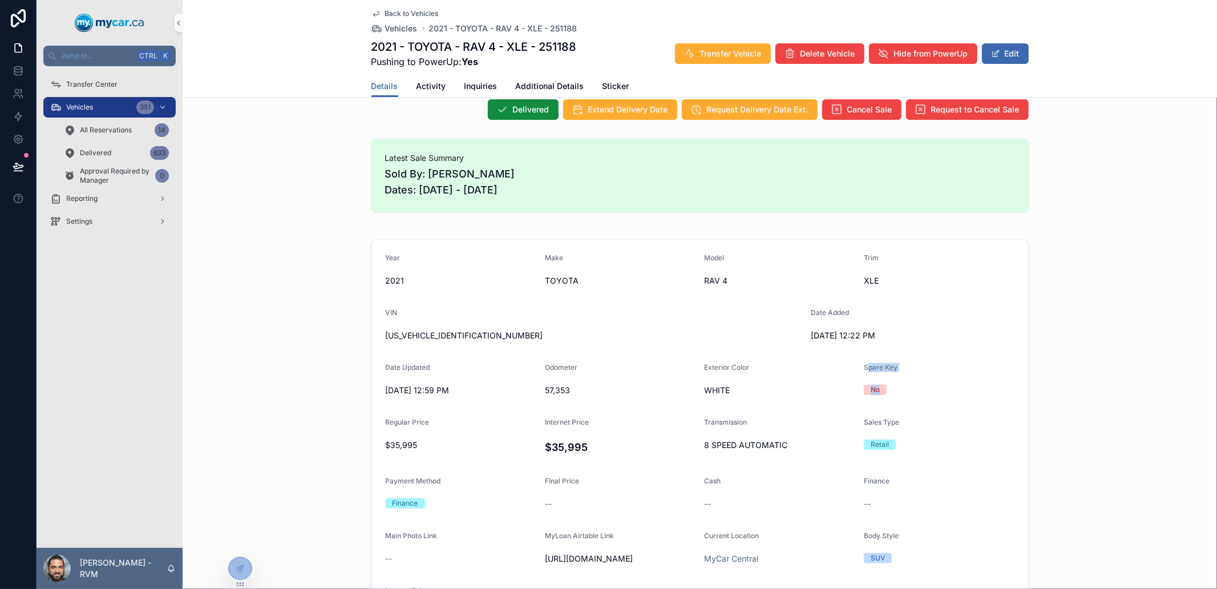
drag, startPoint x: 903, startPoint y: 398, endPoint x: 861, endPoint y: 361, distance: 57.0
click at [861, 361] on form "Year 2021 Make TOYOTA Model RAV 4 Trim XLE VIN 2T3R1RFV1MC205034 Date Added 8/2…" at bounding box center [700, 438] width 656 height 397
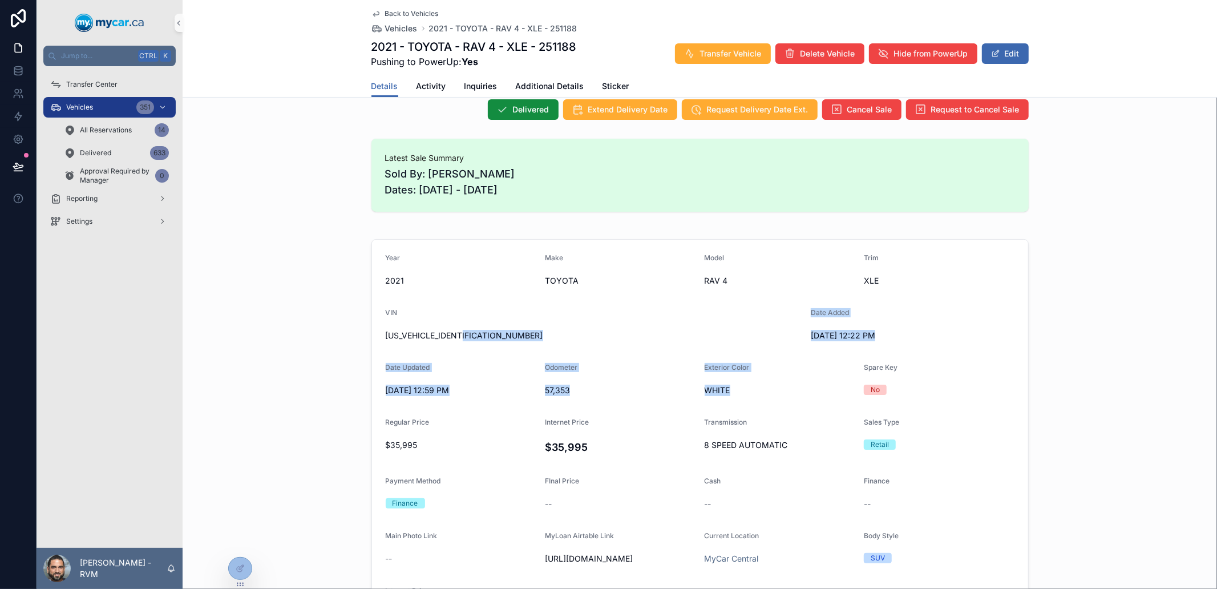
drag, startPoint x: 773, startPoint y: 385, endPoint x: 668, endPoint y: 351, distance: 110.3
click at [668, 351] on form "Year 2021 Make TOYOTA Model RAV 4 Trim XLE VIN 2T3R1RFV1MC205034 Date Added 8/2…" at bounding box center [700, 438] width 656 height 397
click at [497, 346] on form "Year 2021 Make TOYOTA Model RAV 4 Trim XLE VIN 2T3R1RFV1MC205034 Date Added 8/2…" at bounding box center [700, 438] width 656 height 397
drag, startPoint x: 497, startPoint y: 346, endPoint x: 566, endPoint y: 374, distance: 74.5
click at [566, 374] on form "Year 2021 Make TOYOTA Model RAV 4 Trim XLE VIN 2T3R1RFV1MC205034 Date Added 8/2…" at bounding box center [700, 438] width 656 height 397
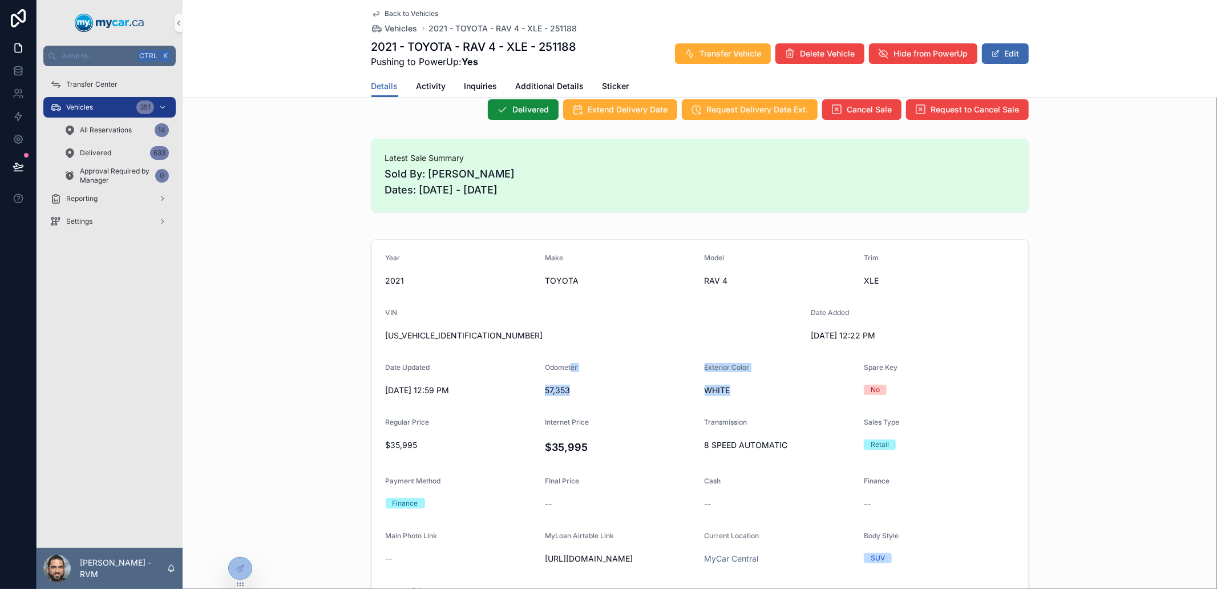
click at [566, 374] on div "Odometer" at bounding box center [620, 370] width 151 height 14
drag, startPoint x: 583, startPoint y: 400, endPoint x: 544, endPoint y: 369, distance: 49.9
click at [544, 369] on form "Year 2021 Make TOYOTA Model RAV 4 Trim XLE VIN 2T3R1RFV1MC205034 Date Added 8/2…" at bounding box center [700, 438] width 656 height 397
click at [545, 369] on span "Odometer" at bounding box center [561, 367] width 33 height 9
drag, startPoint x: 544, startPoint y: 369, endPoint x: 578, endPoint y: 397, distance: 44.2
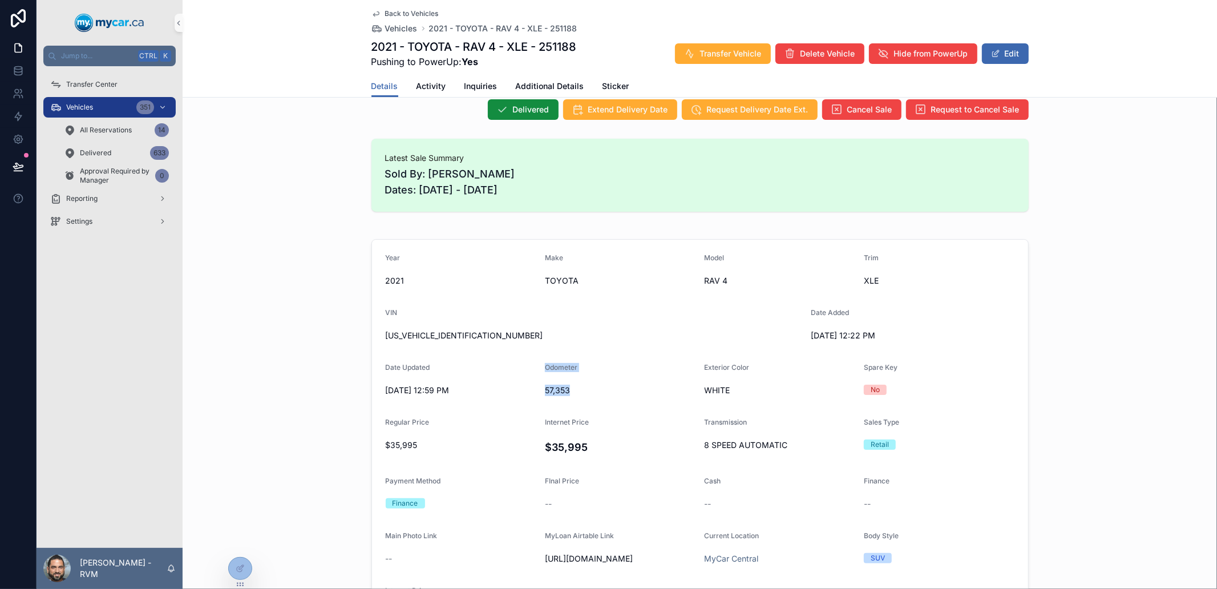
click at [578, 397] on div "Odometer 57,353" at bounding box center [620, 381] width 151 height 37
click at [579, 397] on div "57,353" at bounding box center [620, 390] width 151 height 18
drag, startPoint x: 579, startPoint y: 397, endPoint x: 526, endPoint y: 353, distance: 68.5
click at [526, 353] on form "Year 2021 Make TOYOTA Model RAV 4 Trim XLE VIN 2T3R1RFV1MC205034 Date Added 8/2…" at bounding box center [700, 438] width 656 height 397
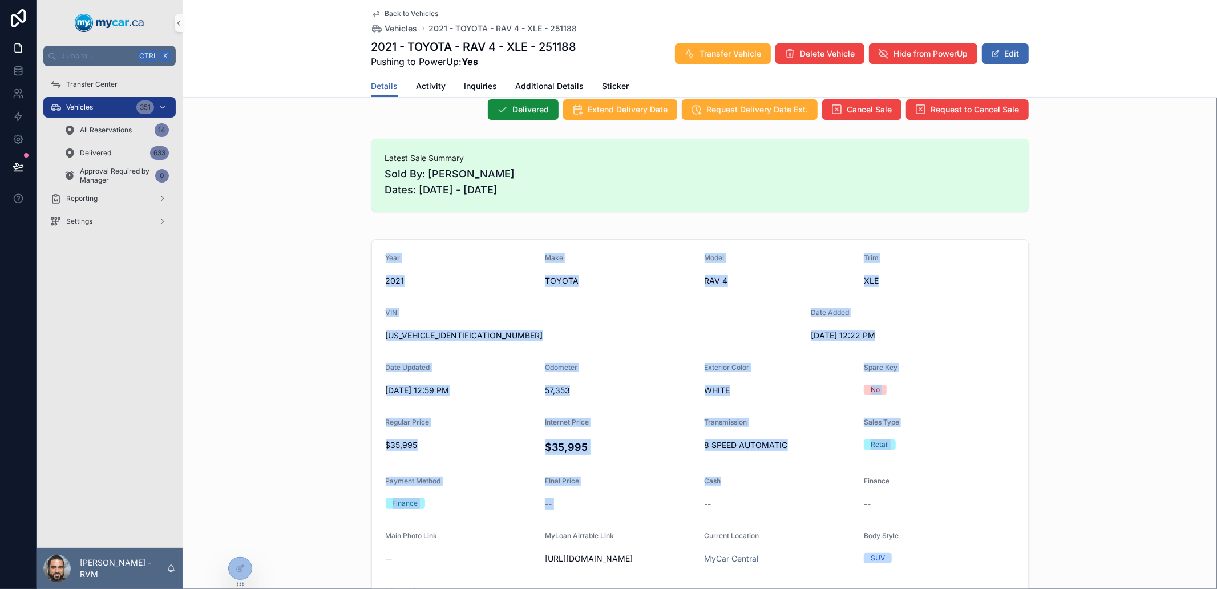
drag, startPoint x: 384, startPoint y: 253, endPoint x: 875, endPoint y: 491, distance: 545.7
click at [818, 481] on form "Year 2021 Make TOYOTA Model RAV 4 Trim XLE VIN 2T3R1RFV1MC205034 Date Added 8/2…" at bounding box center [700, 438] width 656 height 397
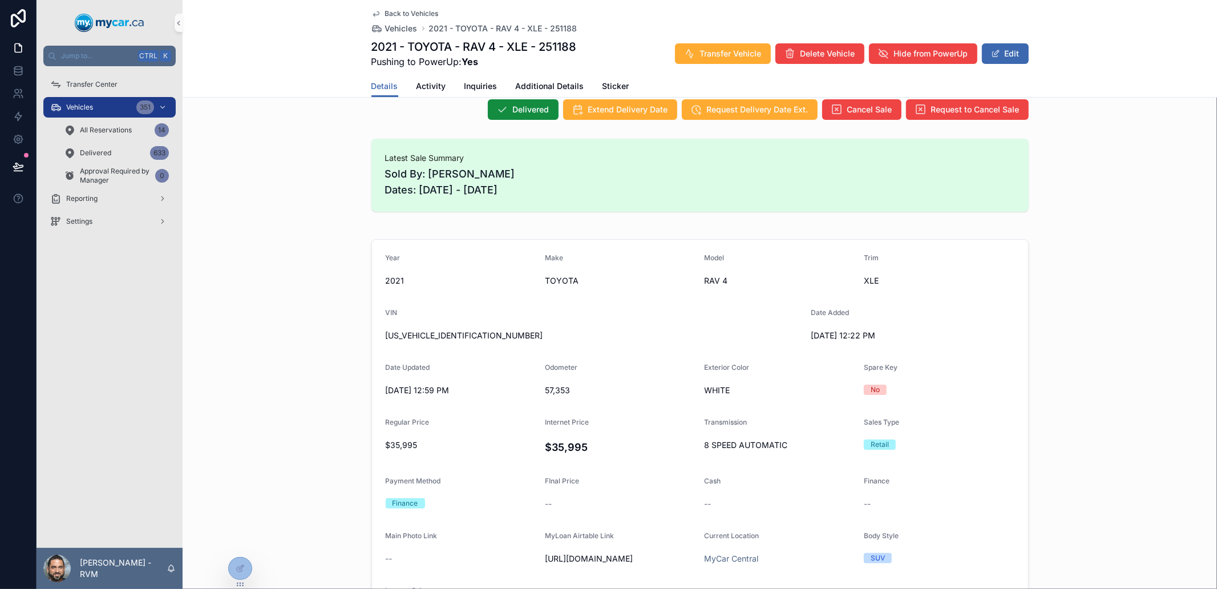
click at [875, 491] on div "Finance --" at bounding box center [939, 495] width 151 height 37
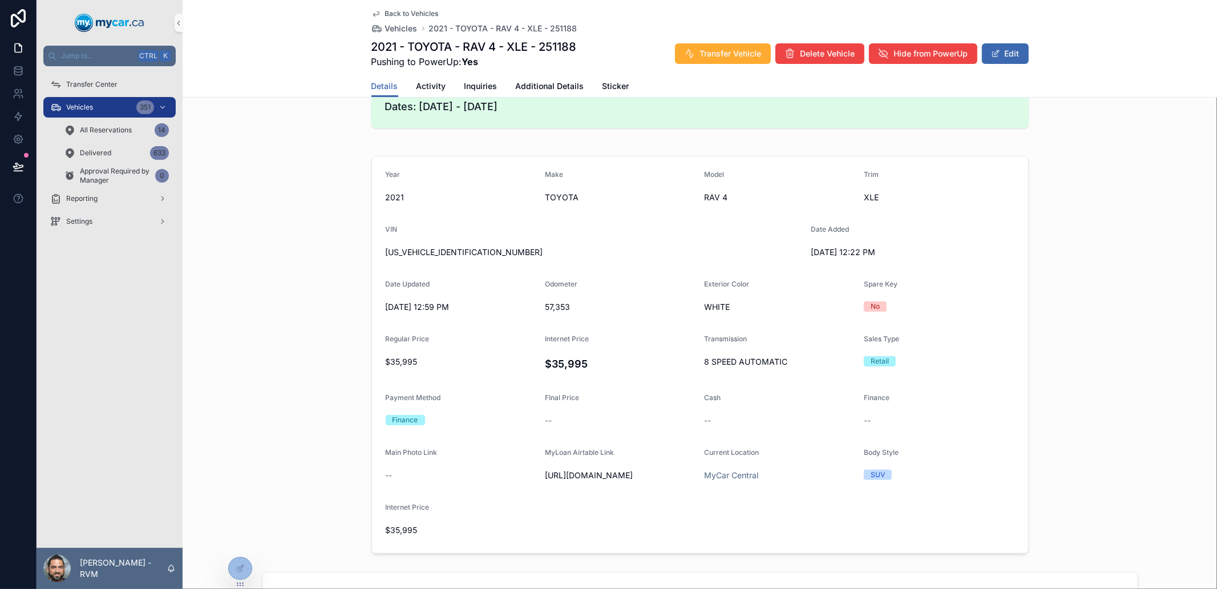
scroll to position [0, 0]
